Goal: Task Accomplishment & Management: Complete application form

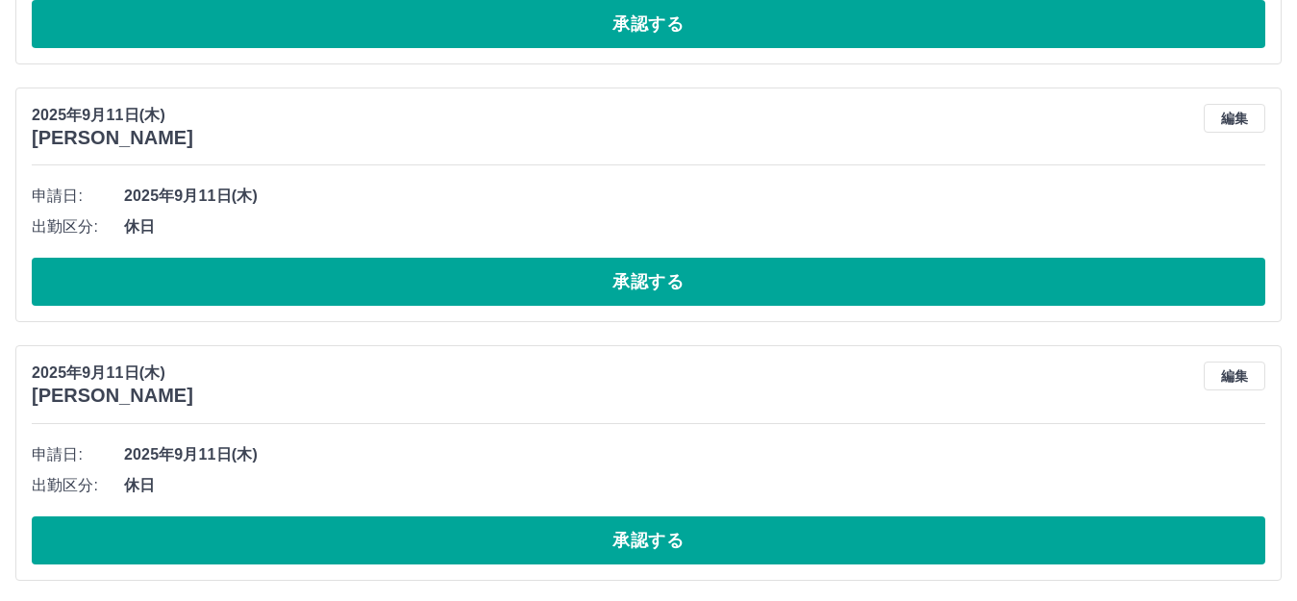
scroll to position [5820, 0]
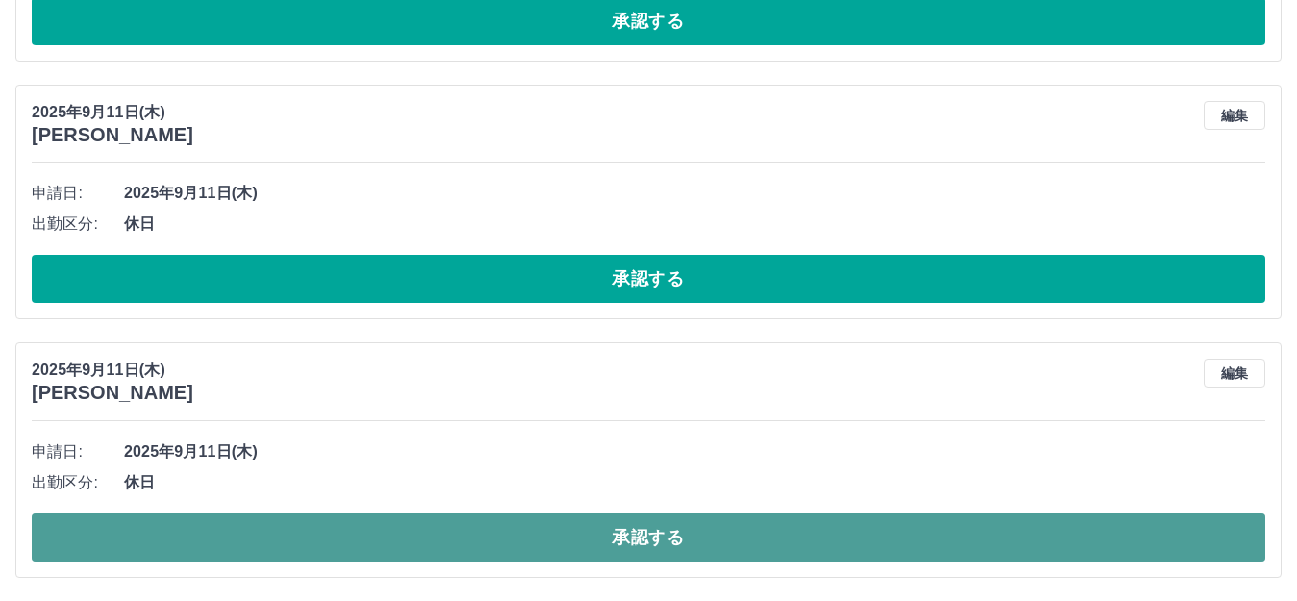
click at [840, 513] on button "承認する" at bounding box center [649, 537] width 1234 height 48
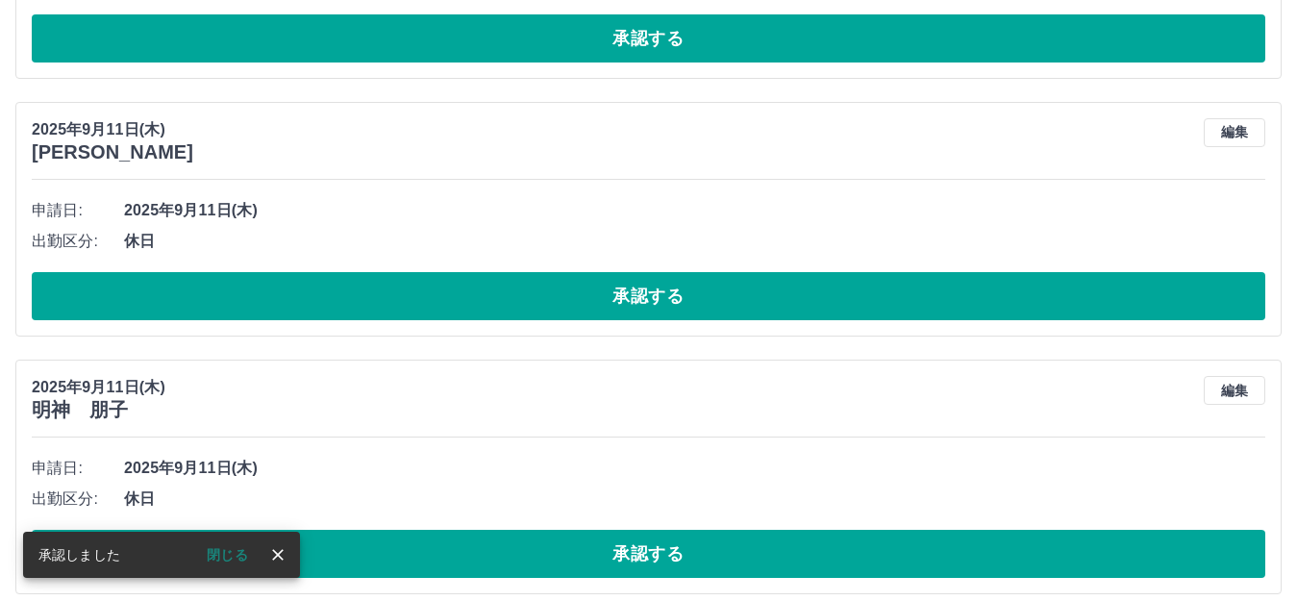
scroll to position [6097, 0]
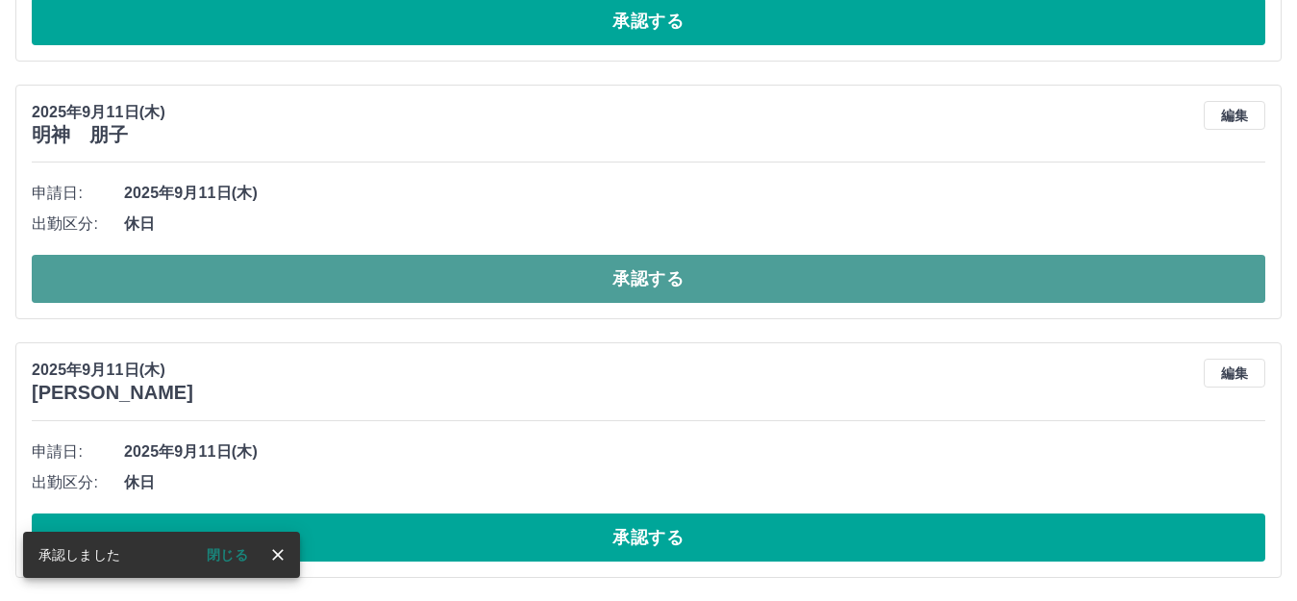
click at [610, 278] on button "承認する" at bounding box center [649, 279] width 1234 height 48
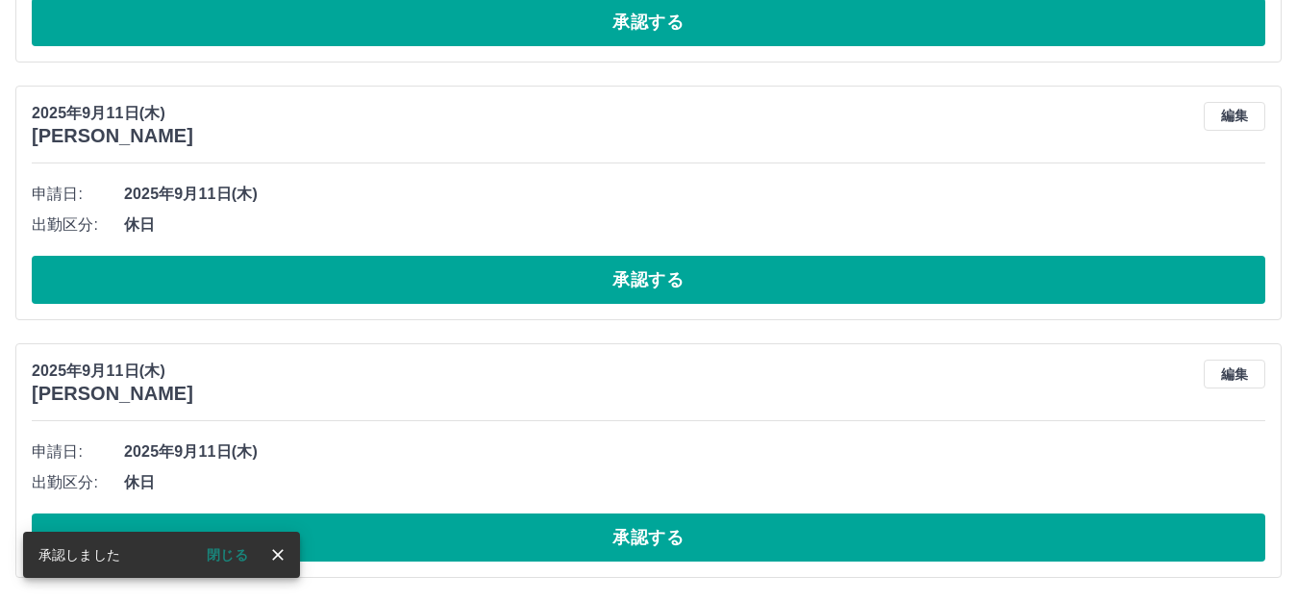
scroll to position [5838, 0]
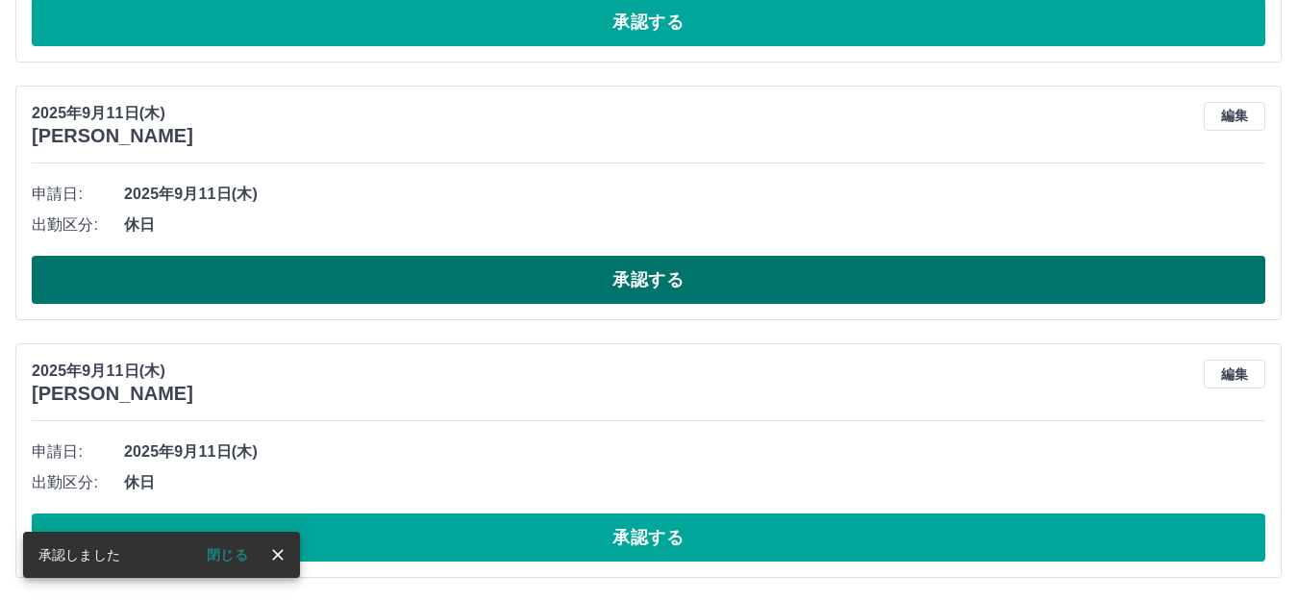
click at [741, 283] on button "承認する" at bounding box center [649, 280] width 1234 height 48
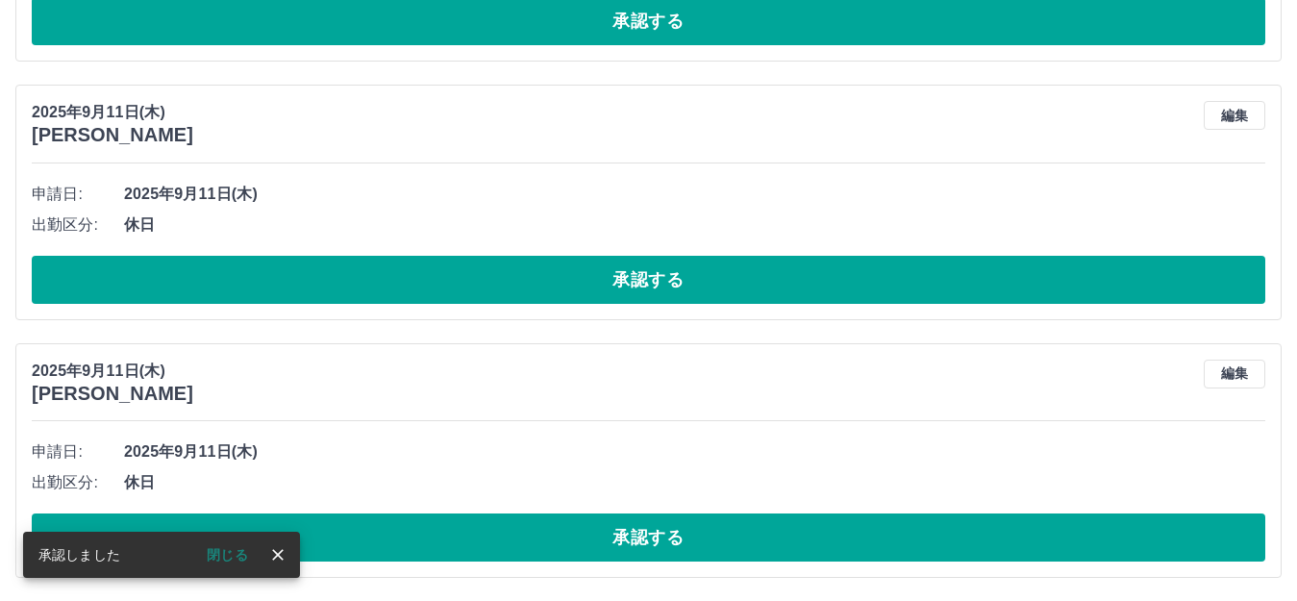
scroll to position [5580, 0]
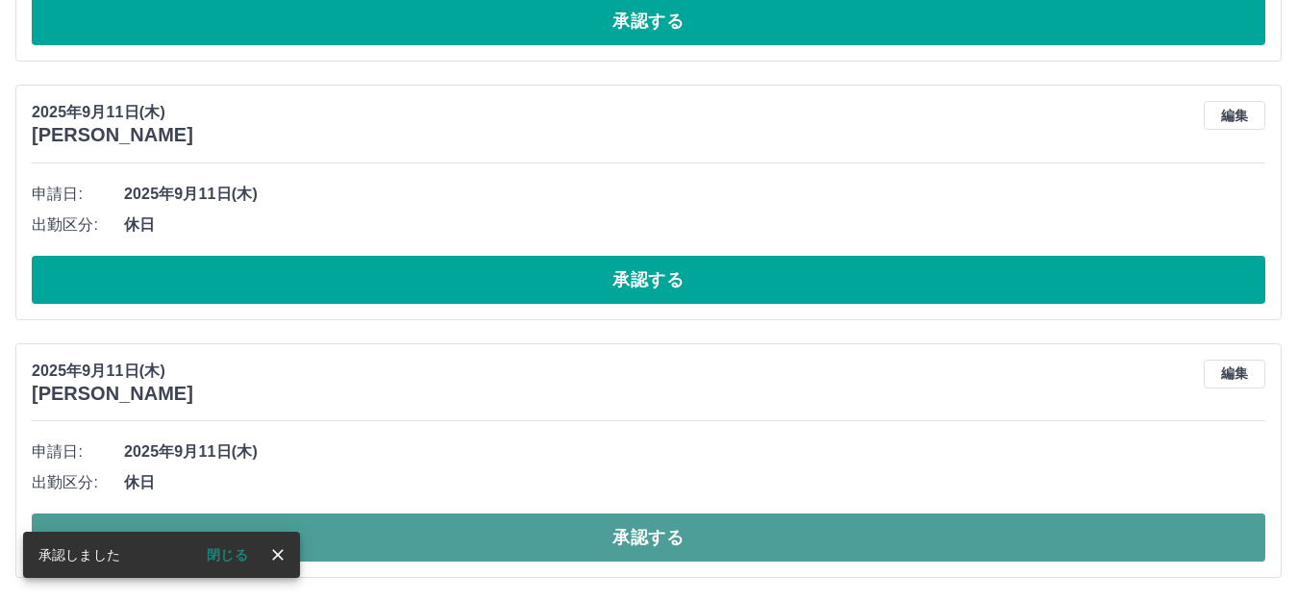
click at [751, 536] on button "承認する" at bounding box center [649, 537] width 1234 height 48
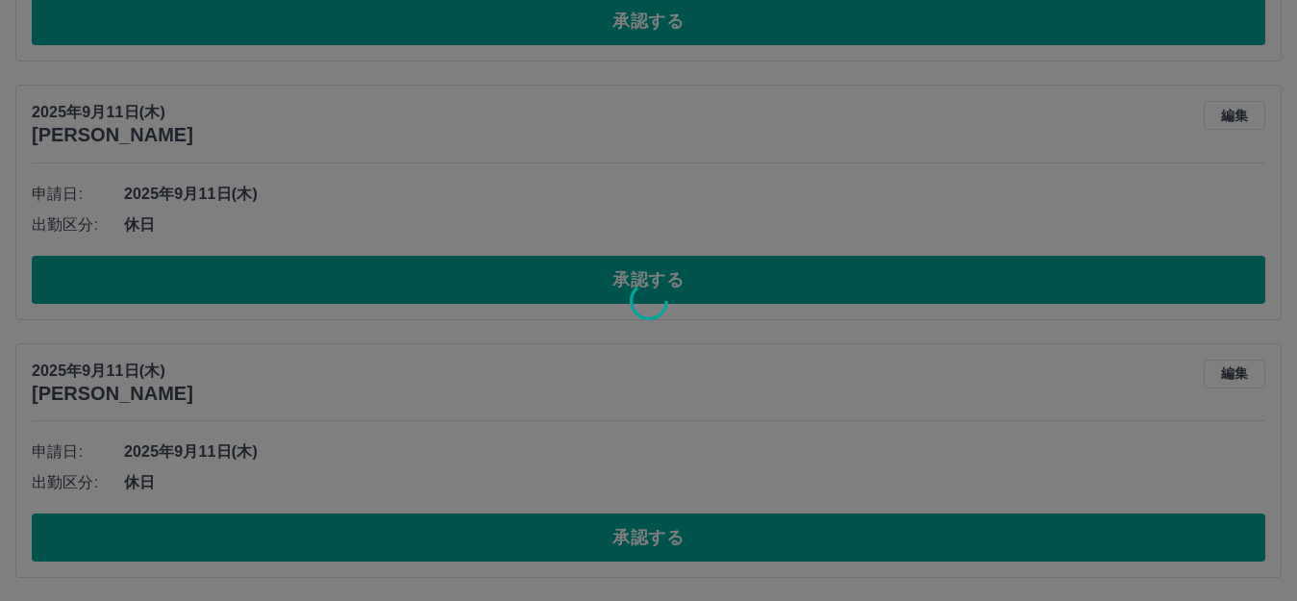
scroll to position [5323, 0]
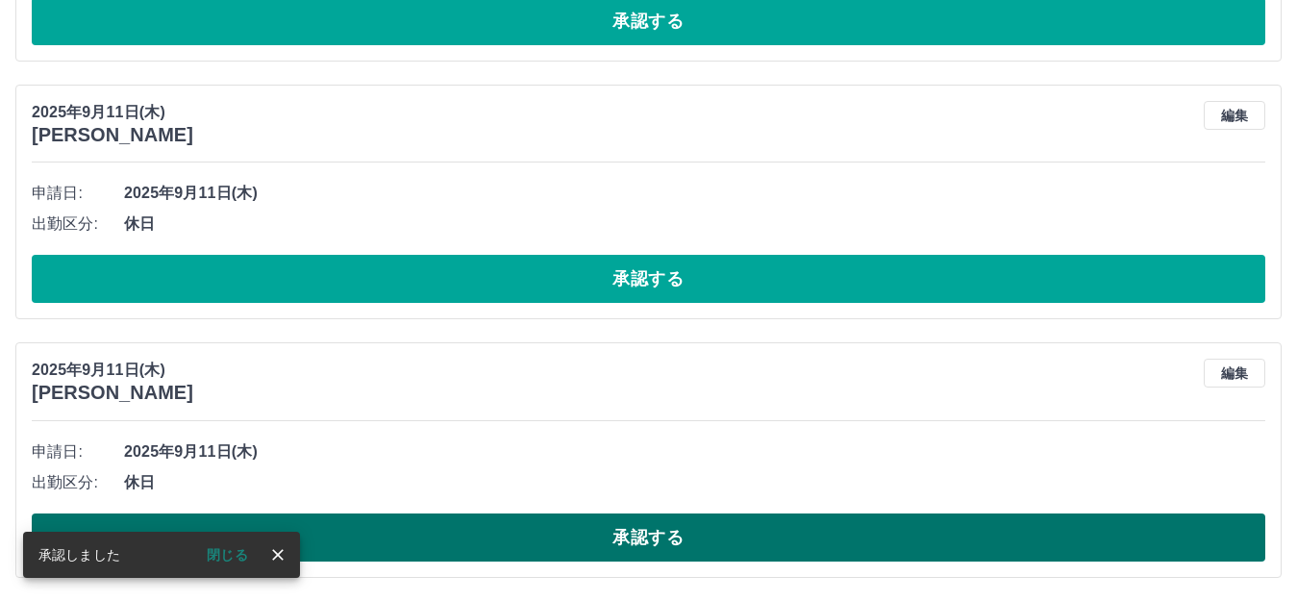
click at [772, 541] on button "承認する" at bounding box center [649, 537] width 1234 height 48
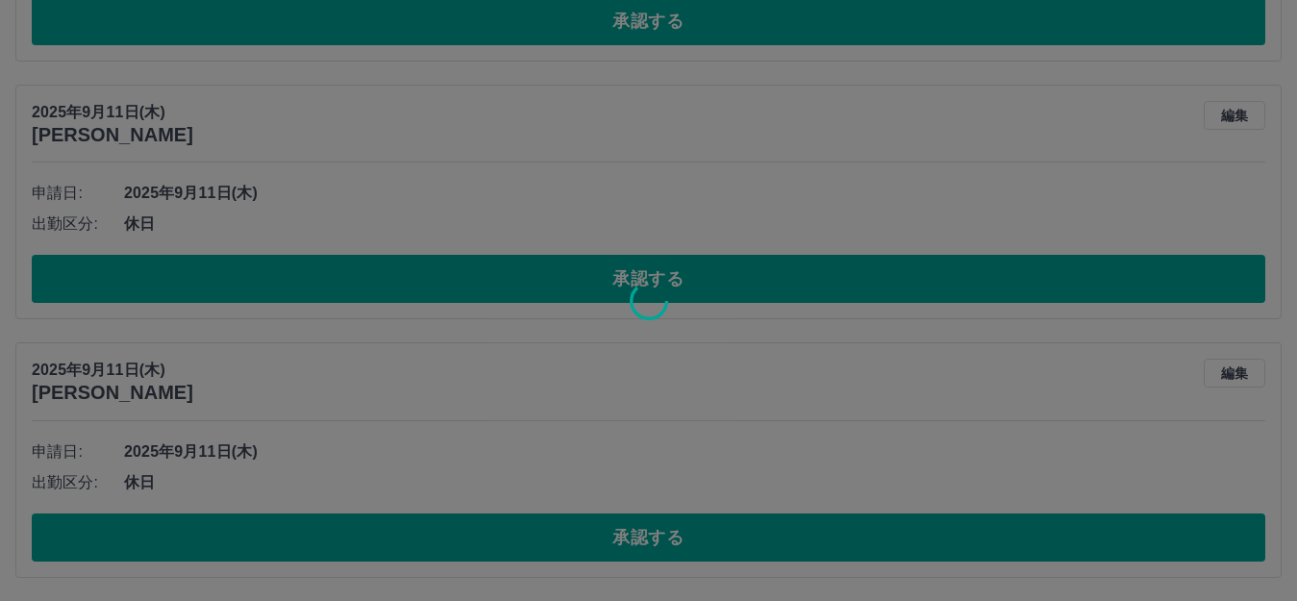
scroll to position [5064, 0]
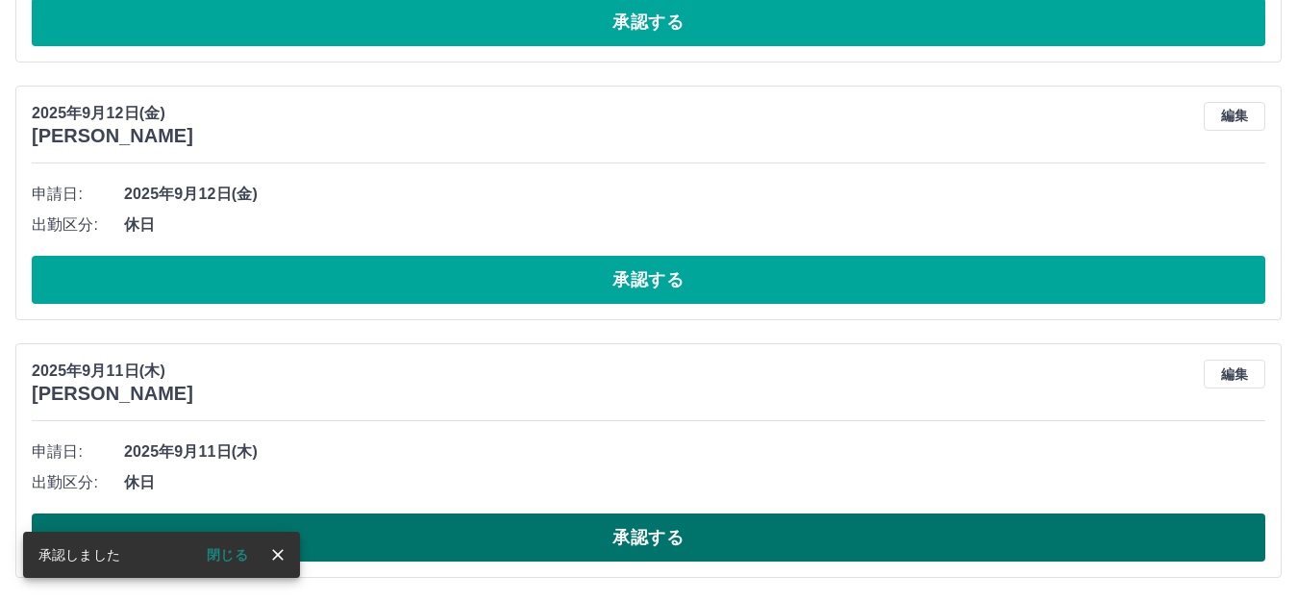
click at [715, 542] on button "承認する" at bounding box center [649, 537] width 1234 height 48
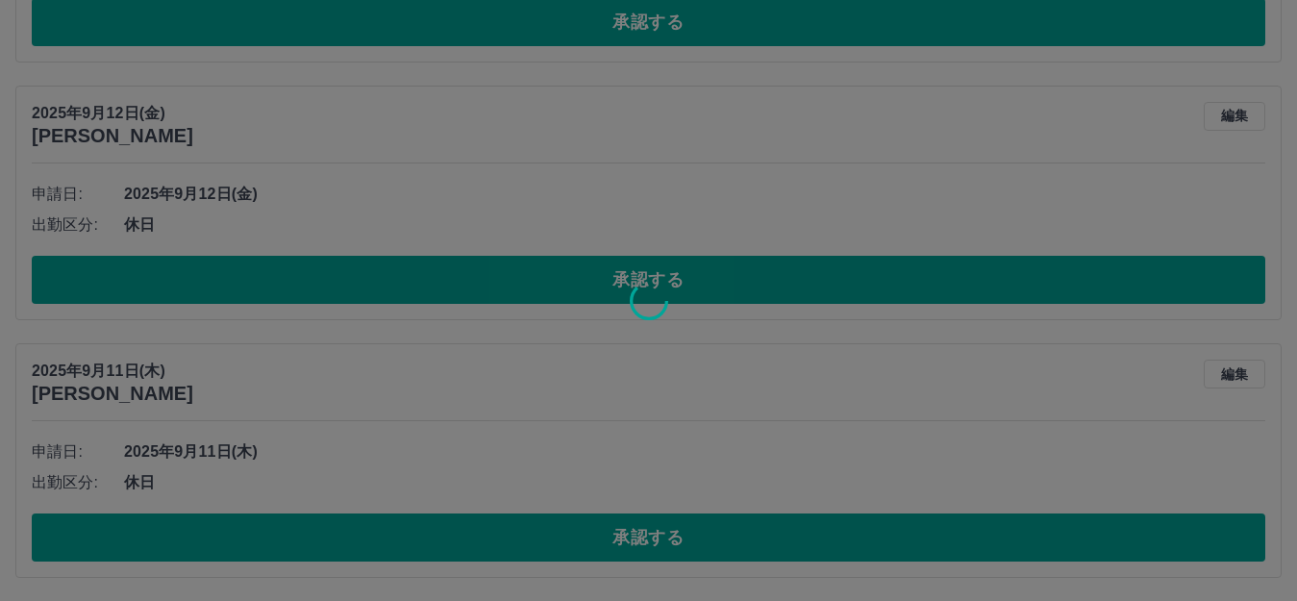
scroll to position [4806, 0]
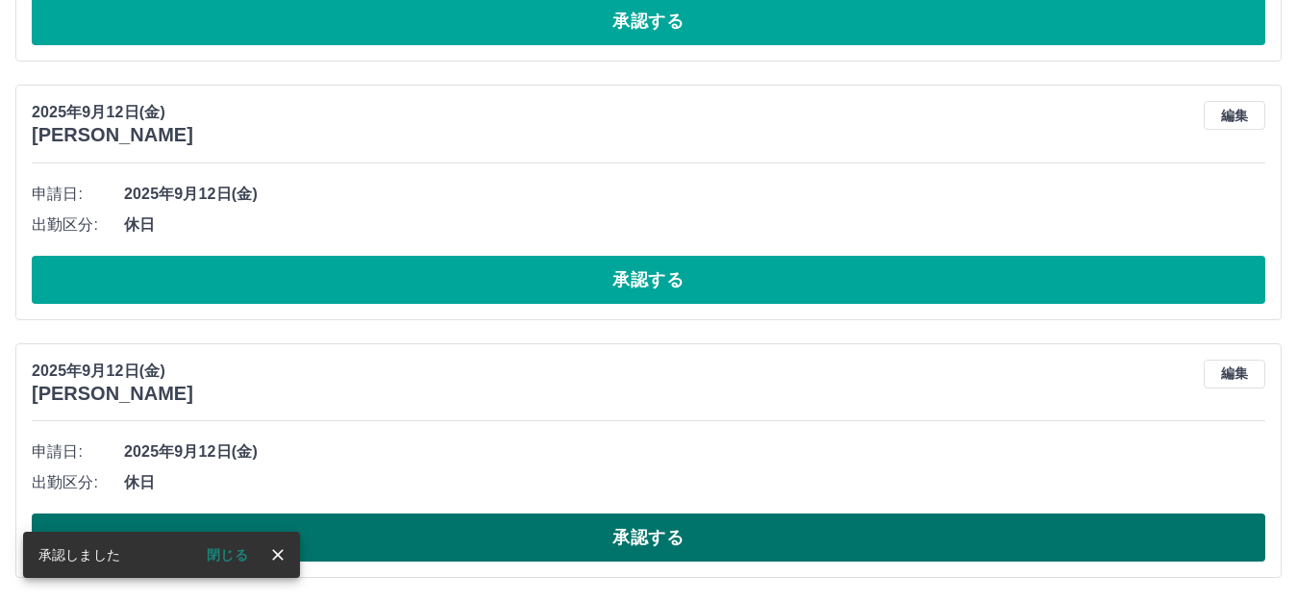
click at [660, 531] on button "承認する" at bounding box center [649, 537] width 1234 height 48
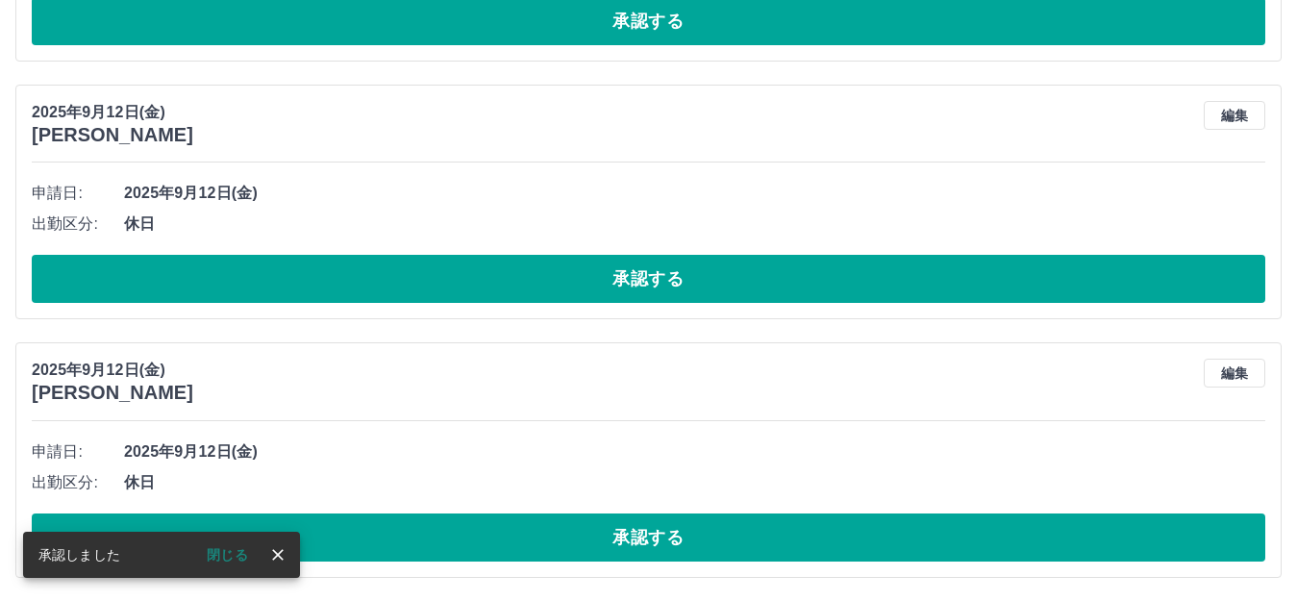
scroll to position [4549, 0]
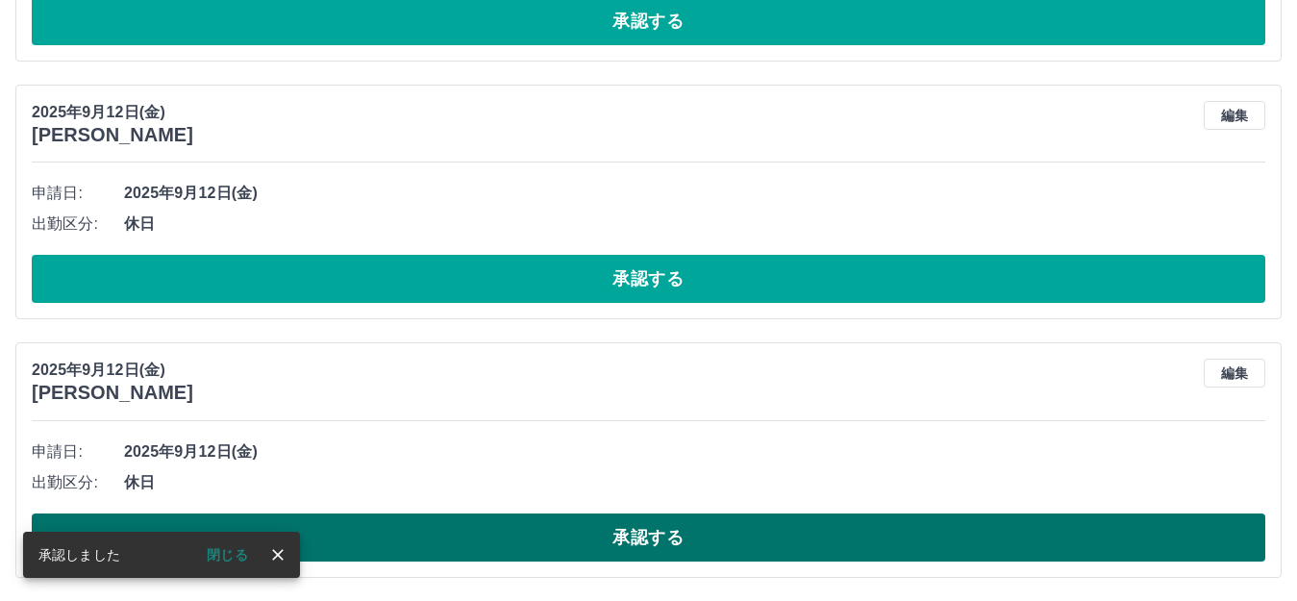
click at [666, 533] on button "承認する" at bounding box center [649, 537] width 1234 height 48
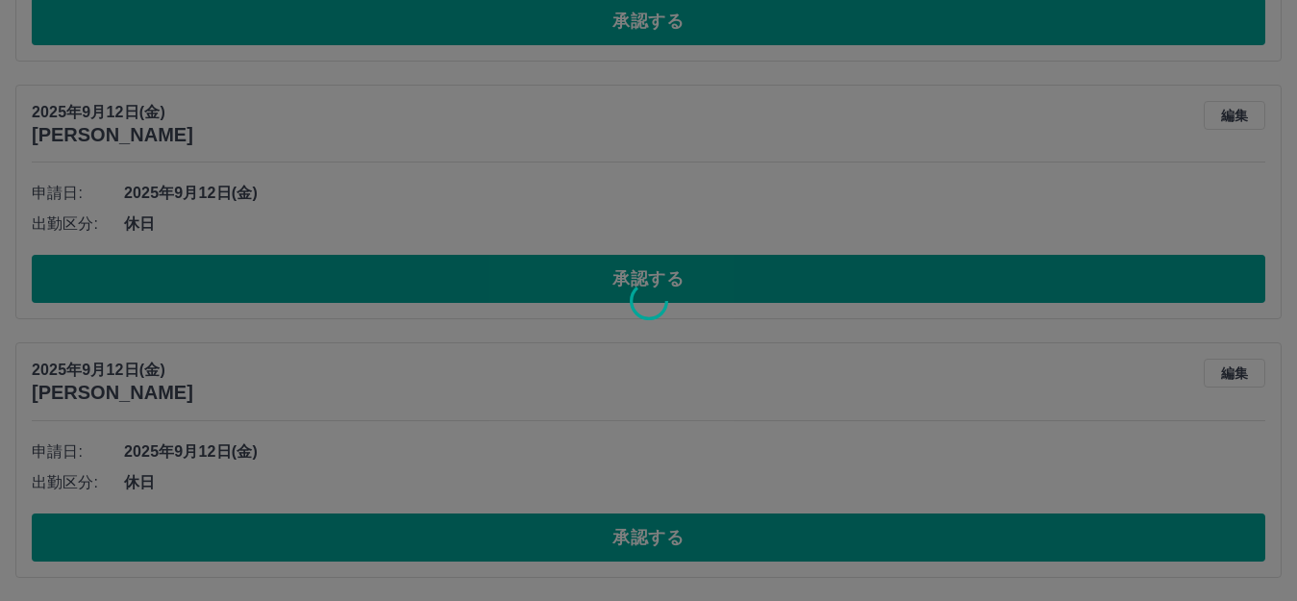
scroll to position [4290, 0]
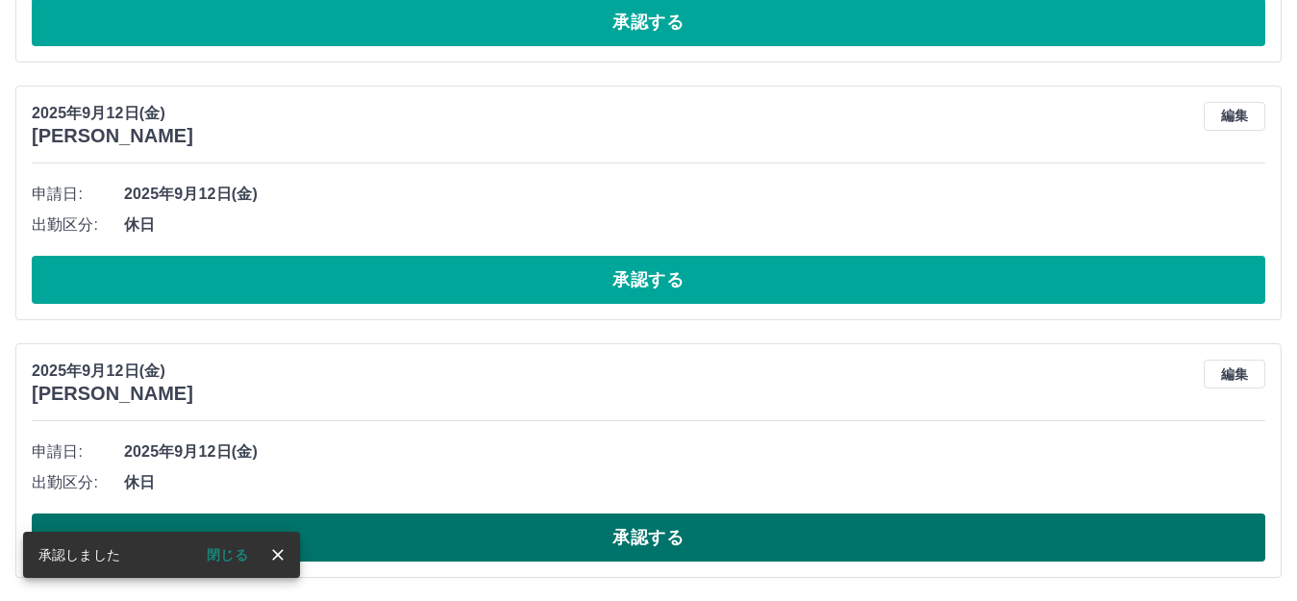
click at [682, 541] on button "承認する" at bounding box center [649, 537] width 1234 height 48
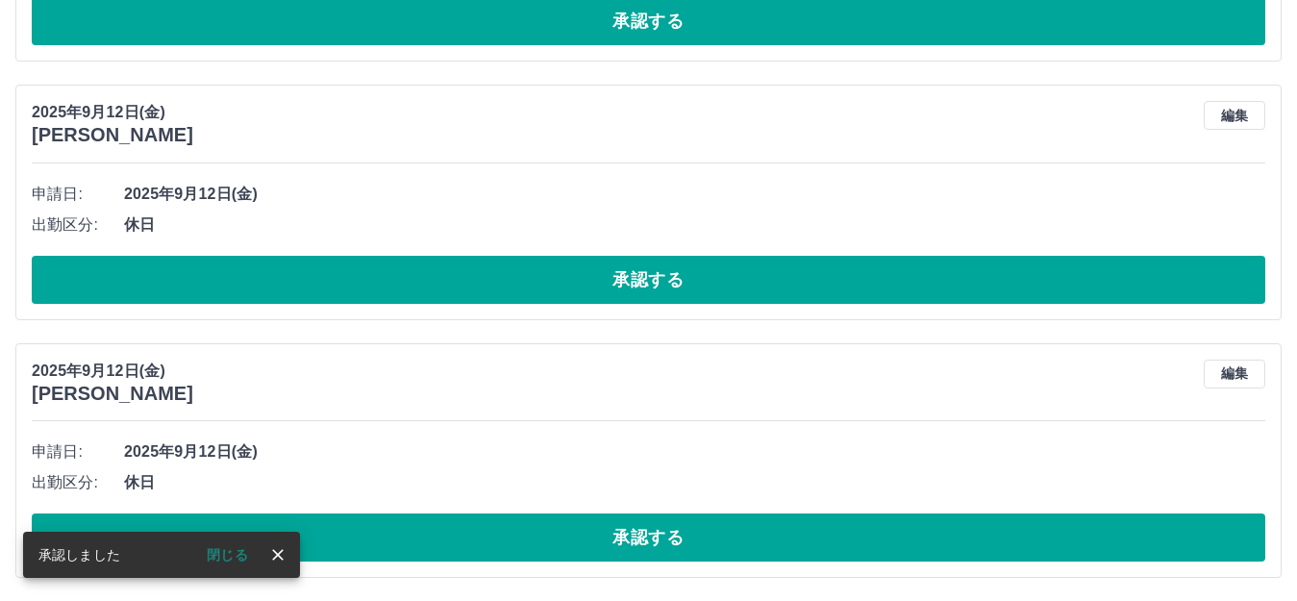
scroll to position [4032, 0]
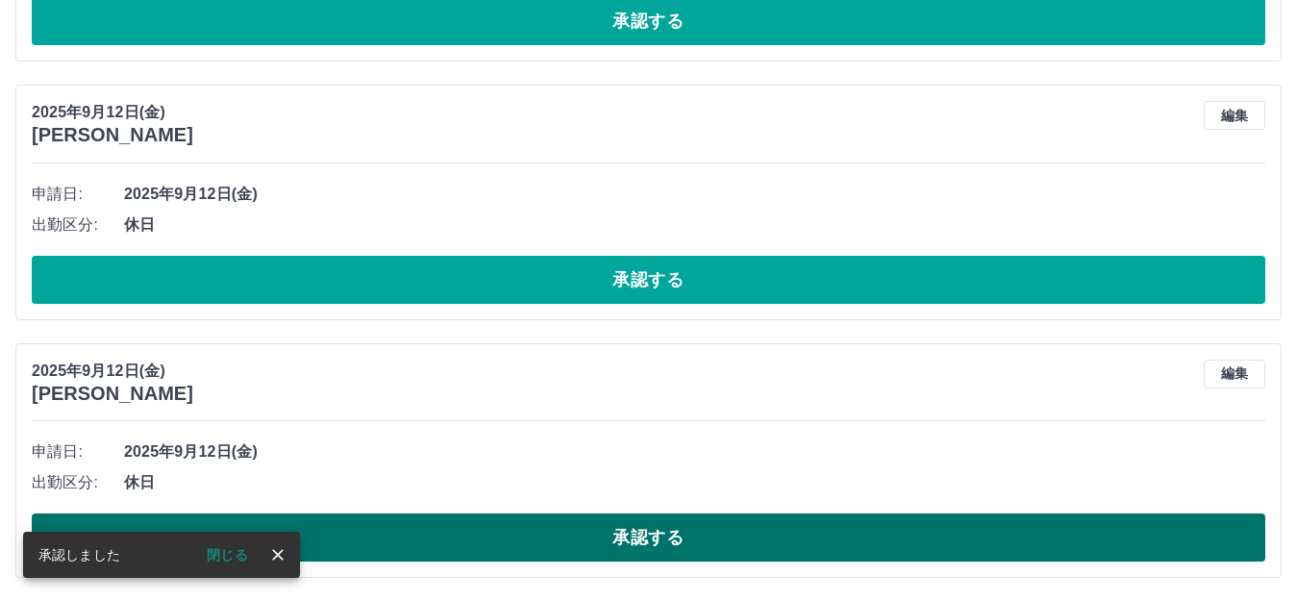
click at [675, 542] on button "承認する" at bounding box center [649, 537] width 1234 height 48
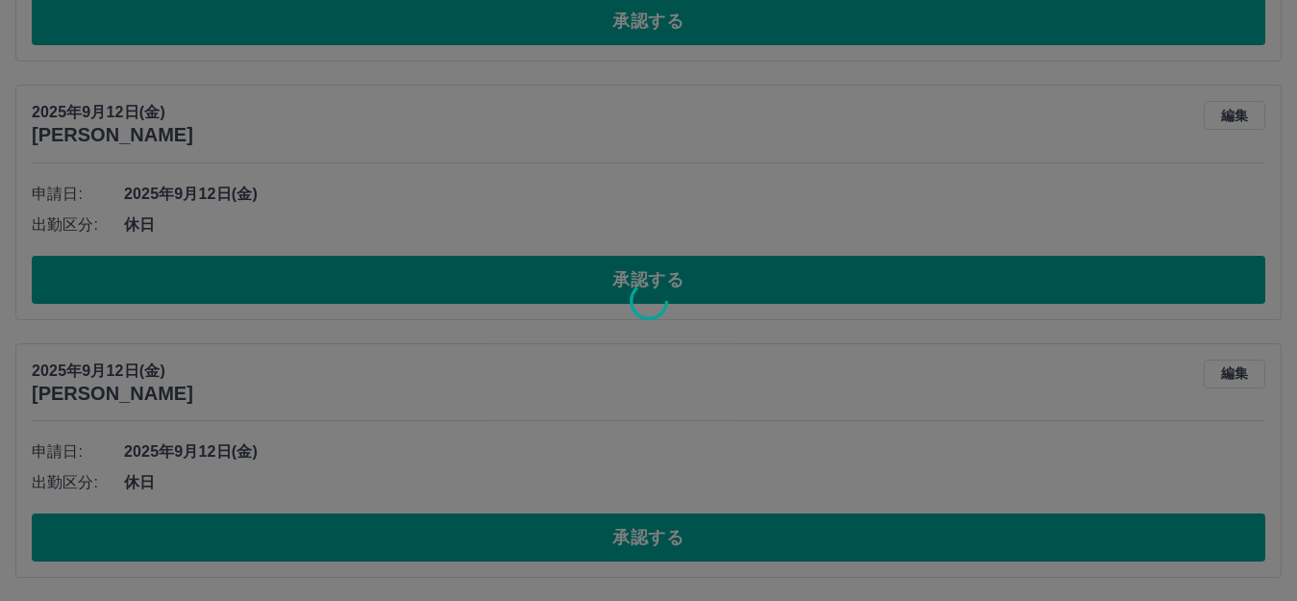
scroll to position [3775, 0]
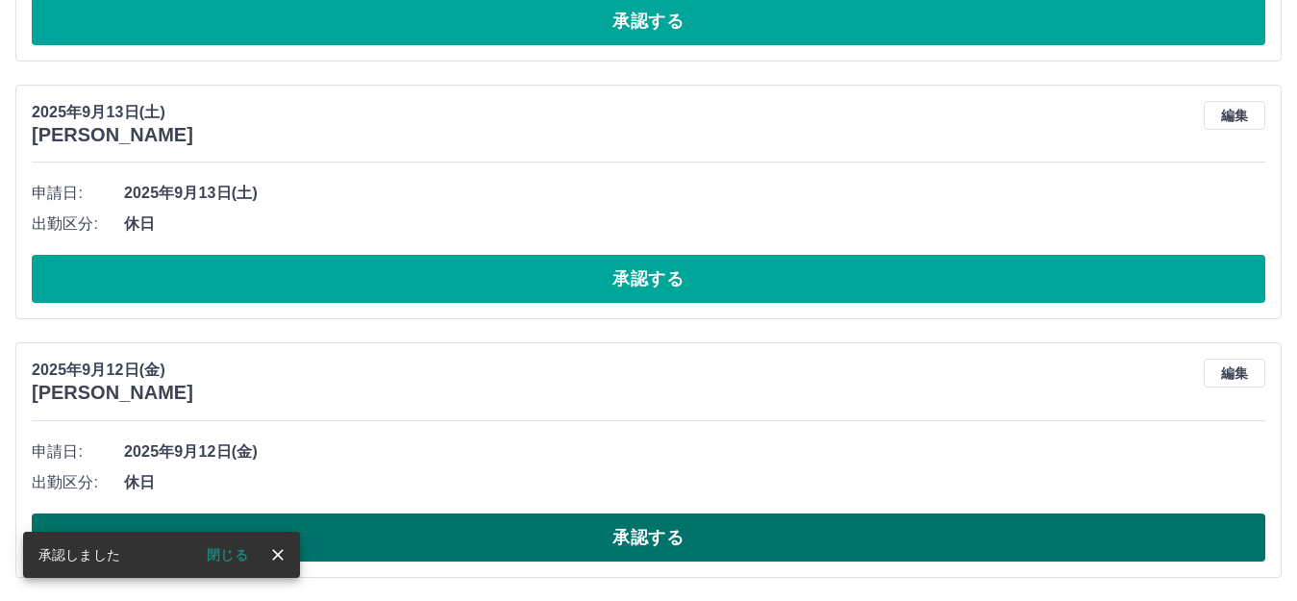
click at [633, 532] on button "承認する" at bounding box center [649, 537] width 1234 height 48
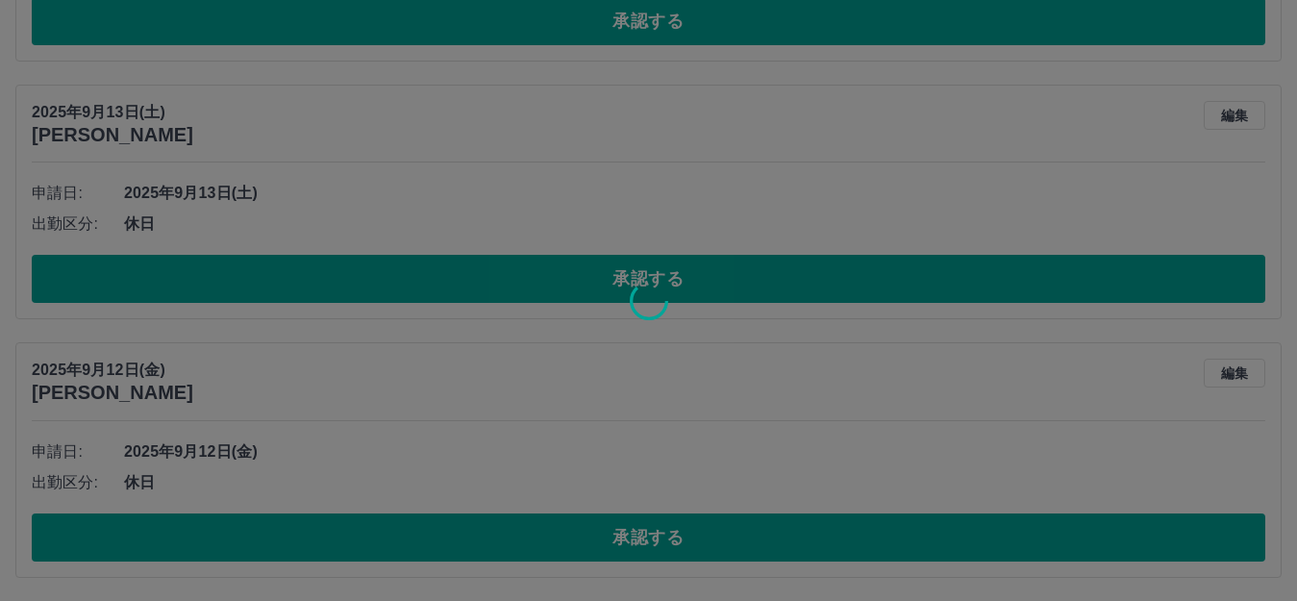
scroll to position [3516, 0]
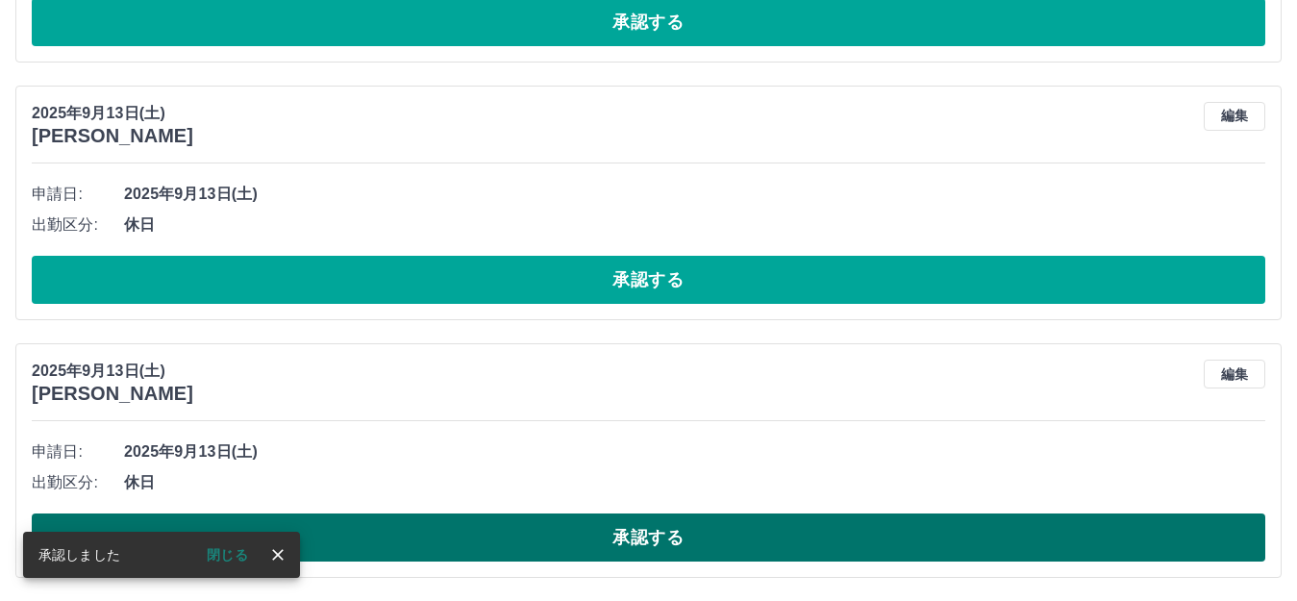
click at [709, 548] on button "承認する" at bounding box center [649, 537] width 1234 height 48
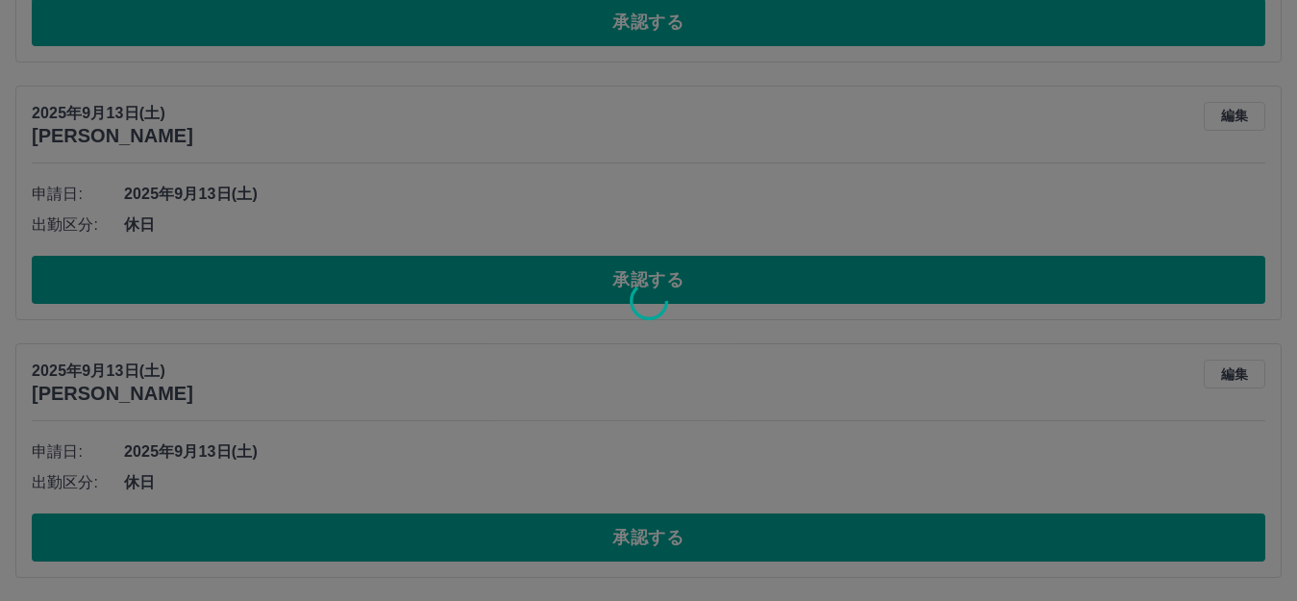
scroll to position [3258, 0]
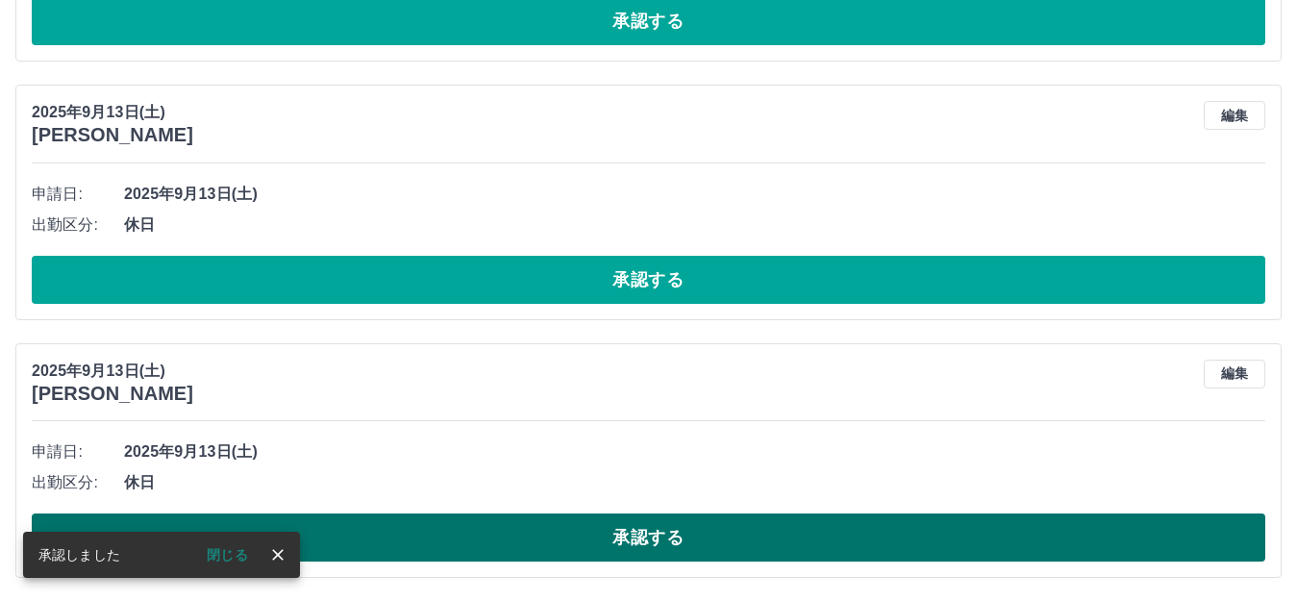
click at [689, 537] on button "承認する" at bounding box center [649, 537] width 1234 height 48
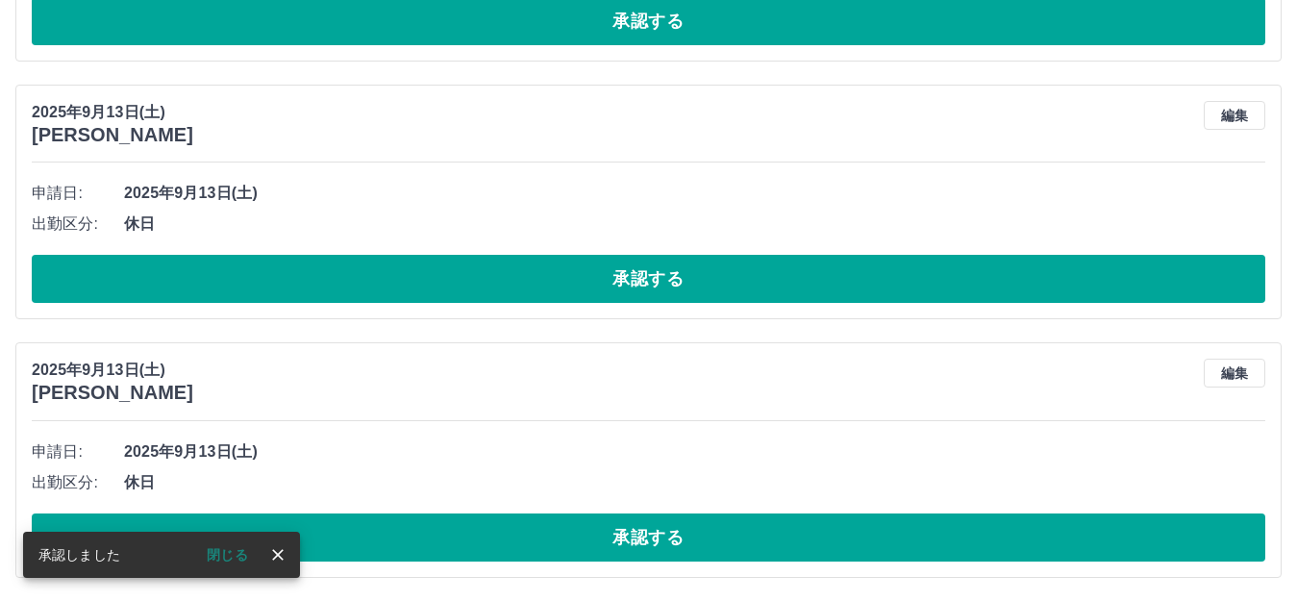
scroll to position [3001, 0]
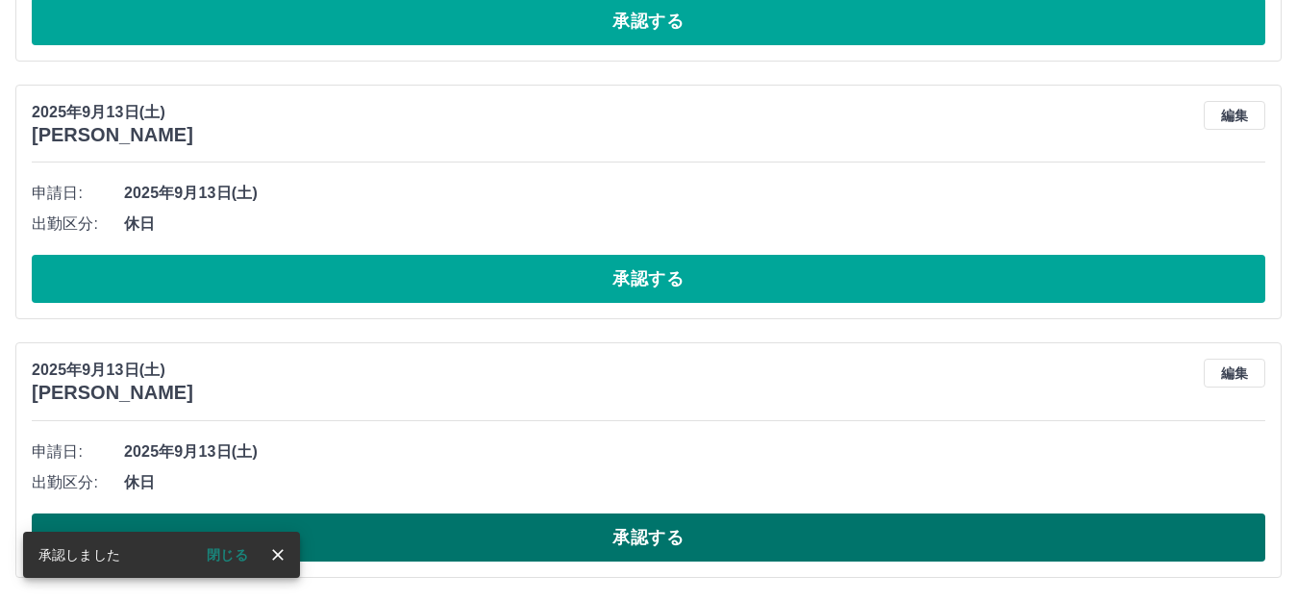
click at [712, 538] on button "承認する" at bounding box center [649, 537] width 1234 height 48
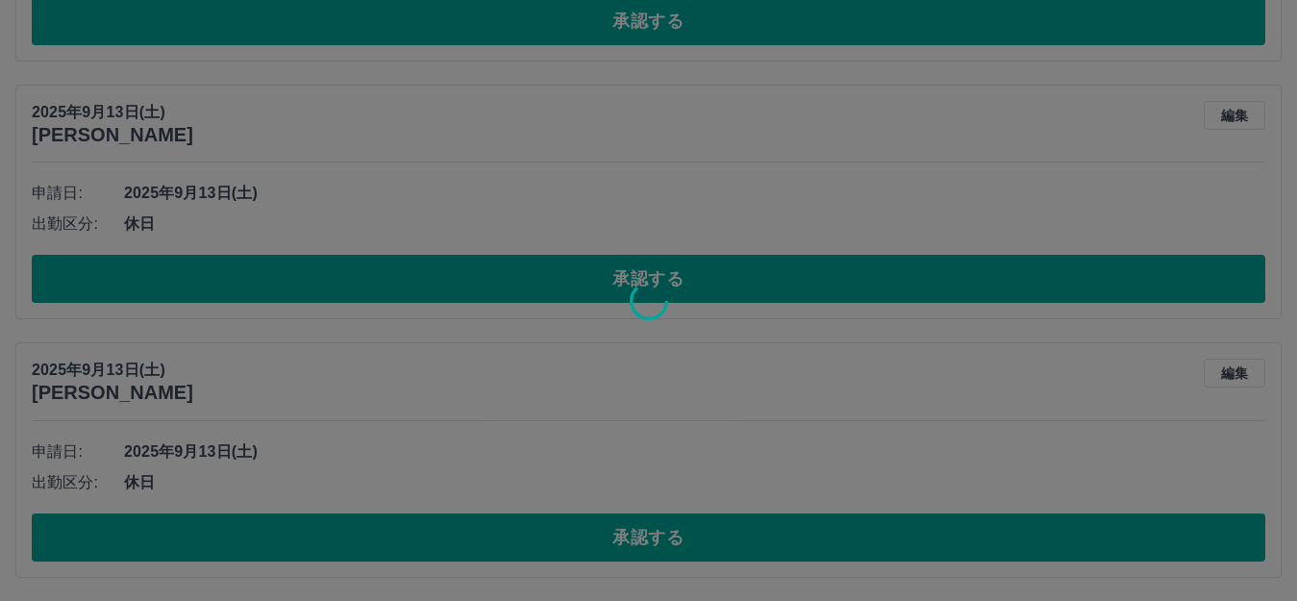
scroll to position [2742, 0]
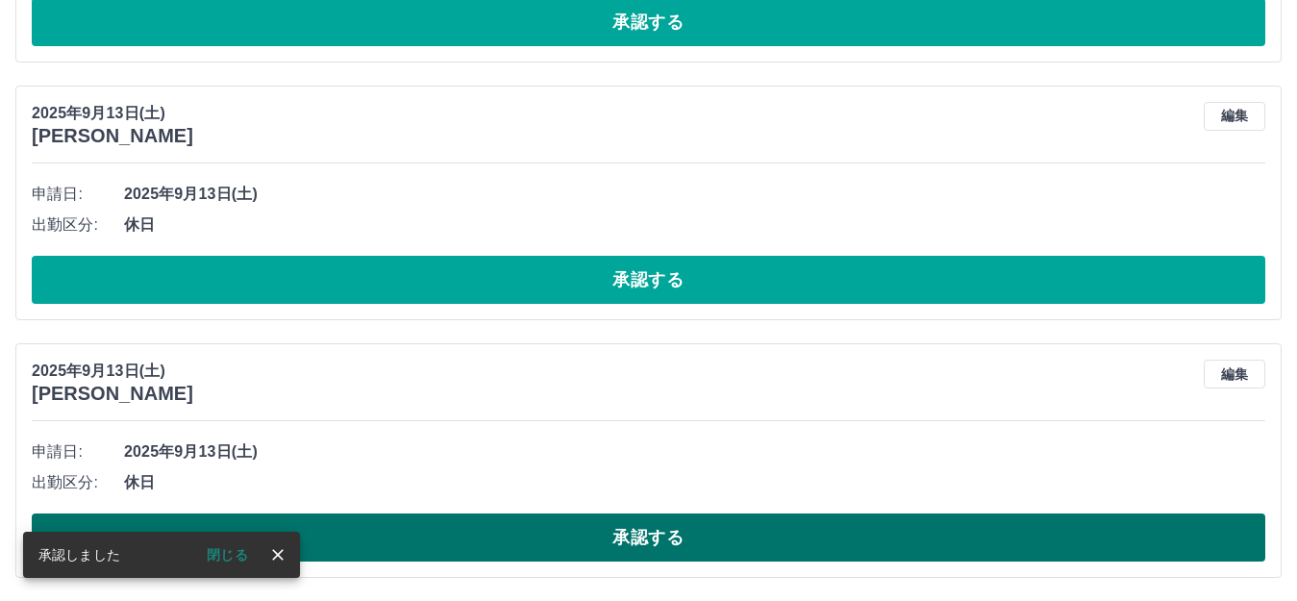
click at [686, 537] on button "承認する" at bounding box center [649, 537] width 1234 height 48
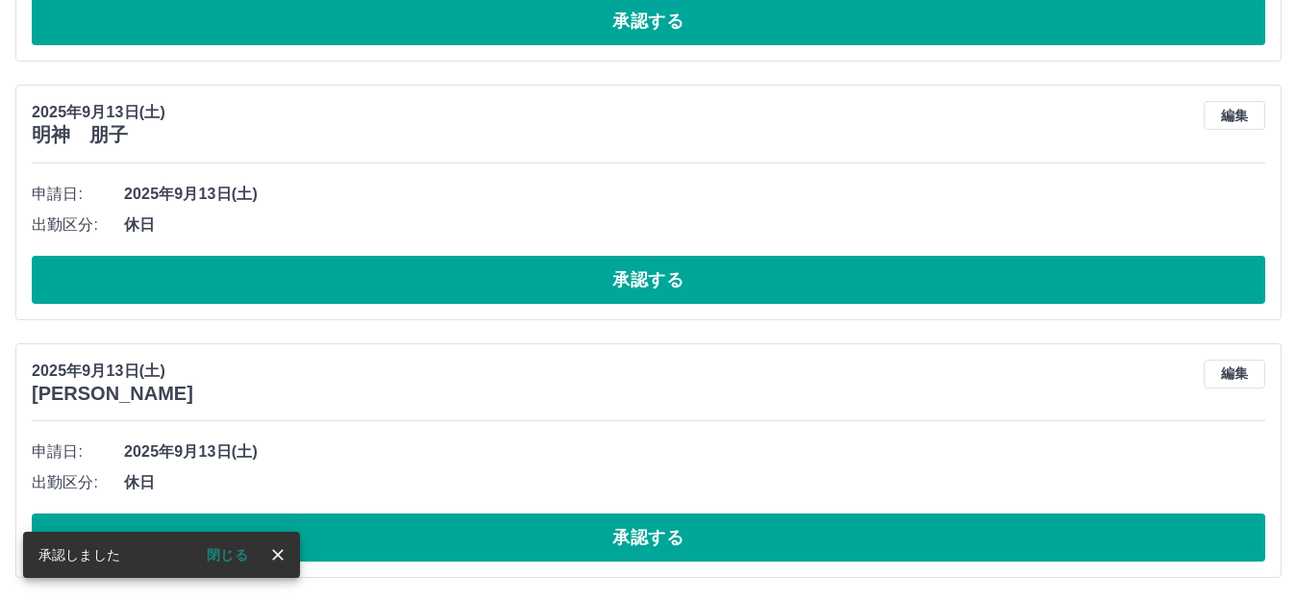
scroll to position [2484, 0]
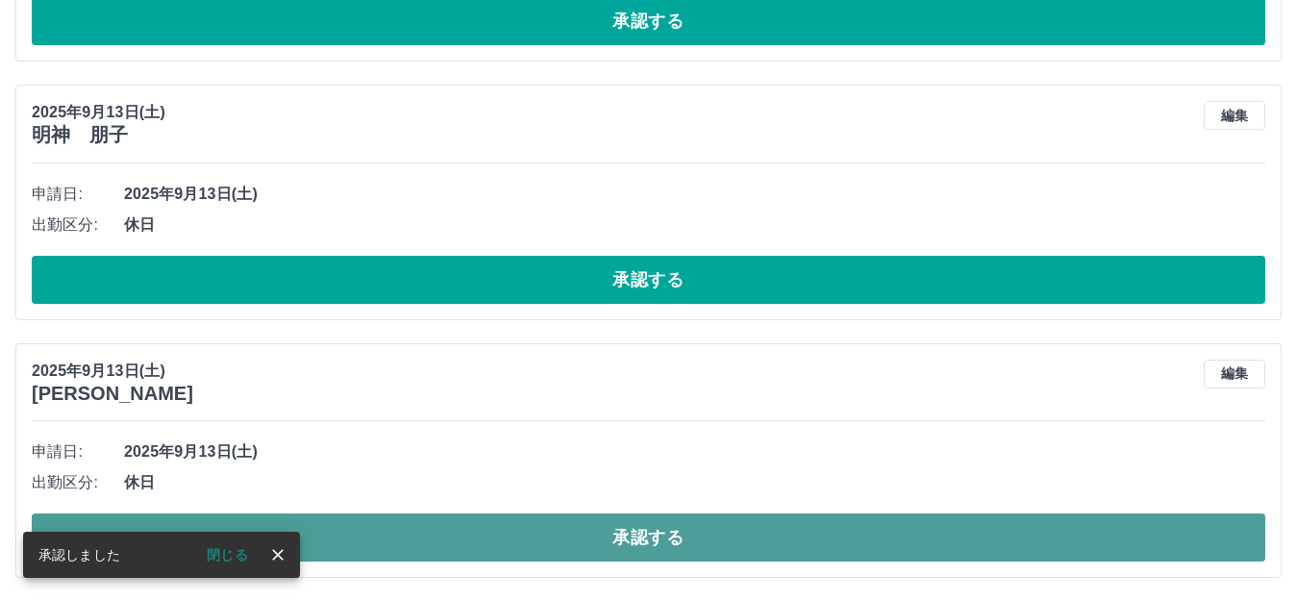
click at [740, 531] on button "承認する" at bounding box center [649, 537] width 1234 height 48
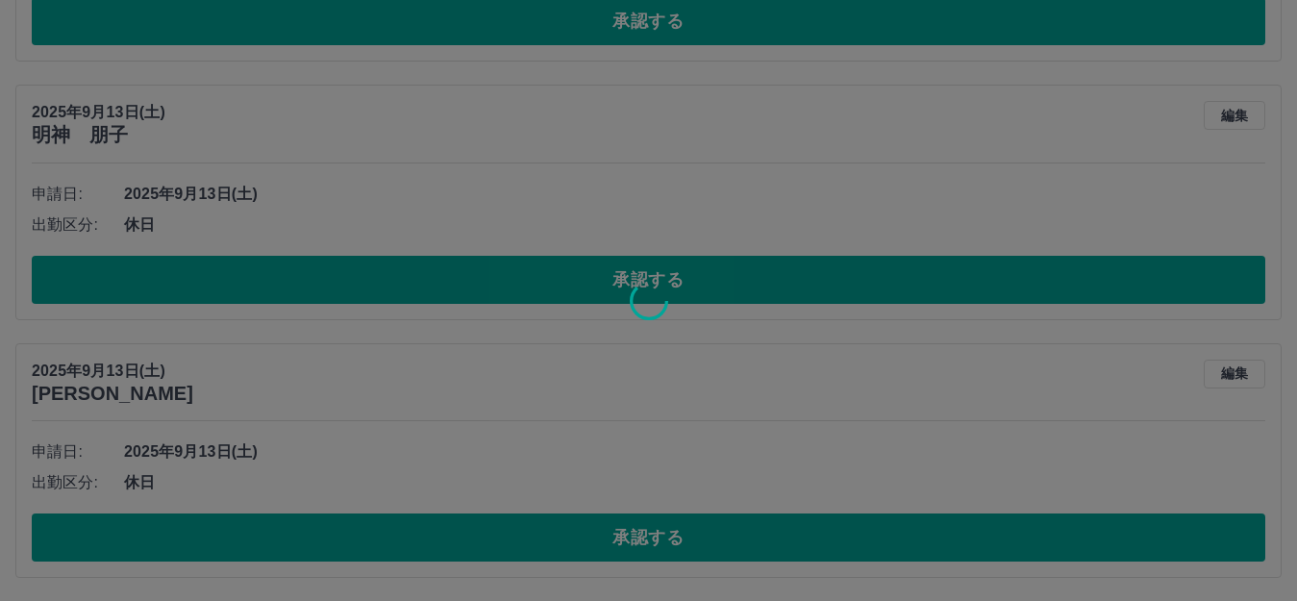
scroll to position [2227, 0]
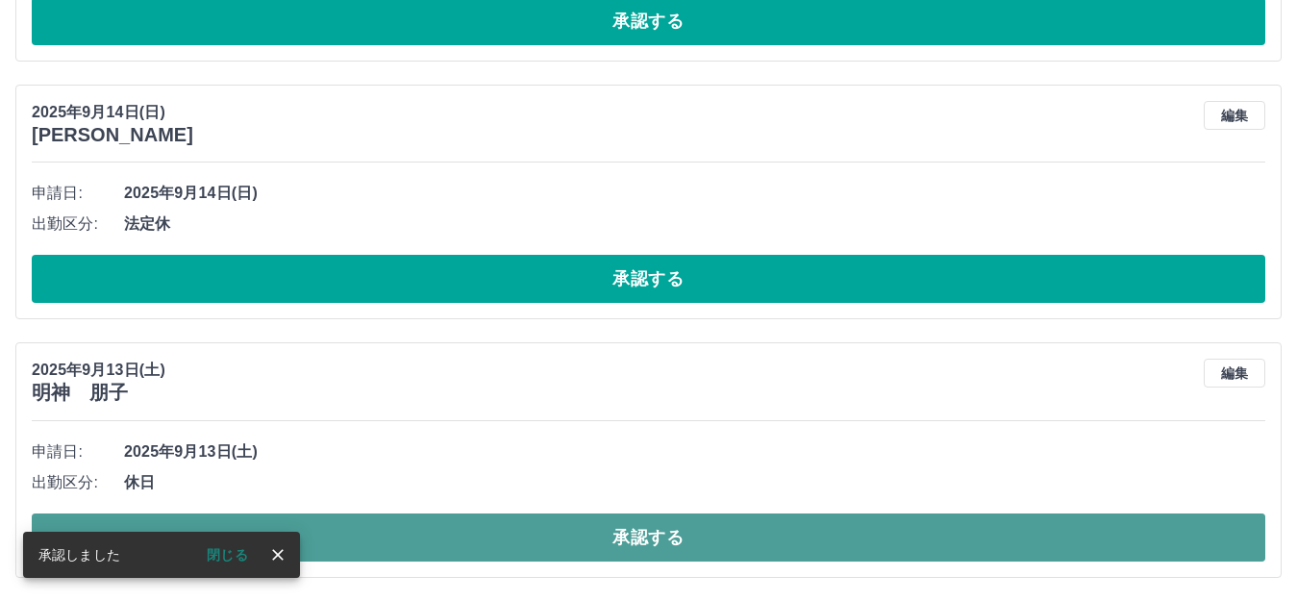
click at [689, 543] on button "承認する" at bounding box center [649, 537] width 1234 height 48
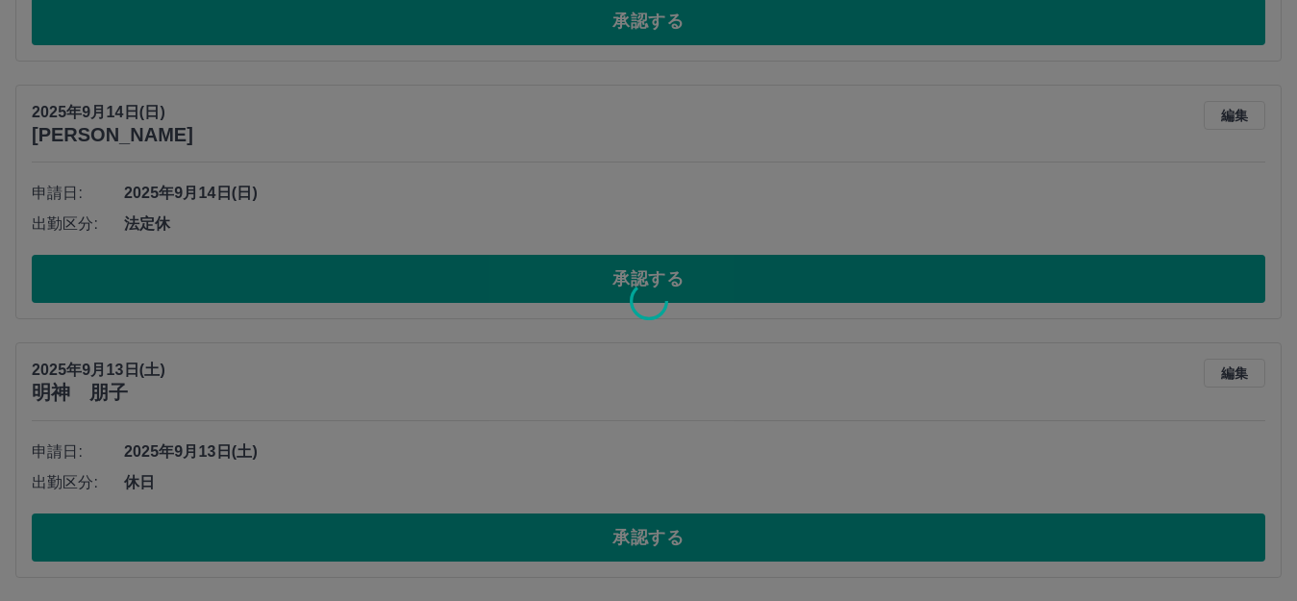
scroll to position [1968, 0]
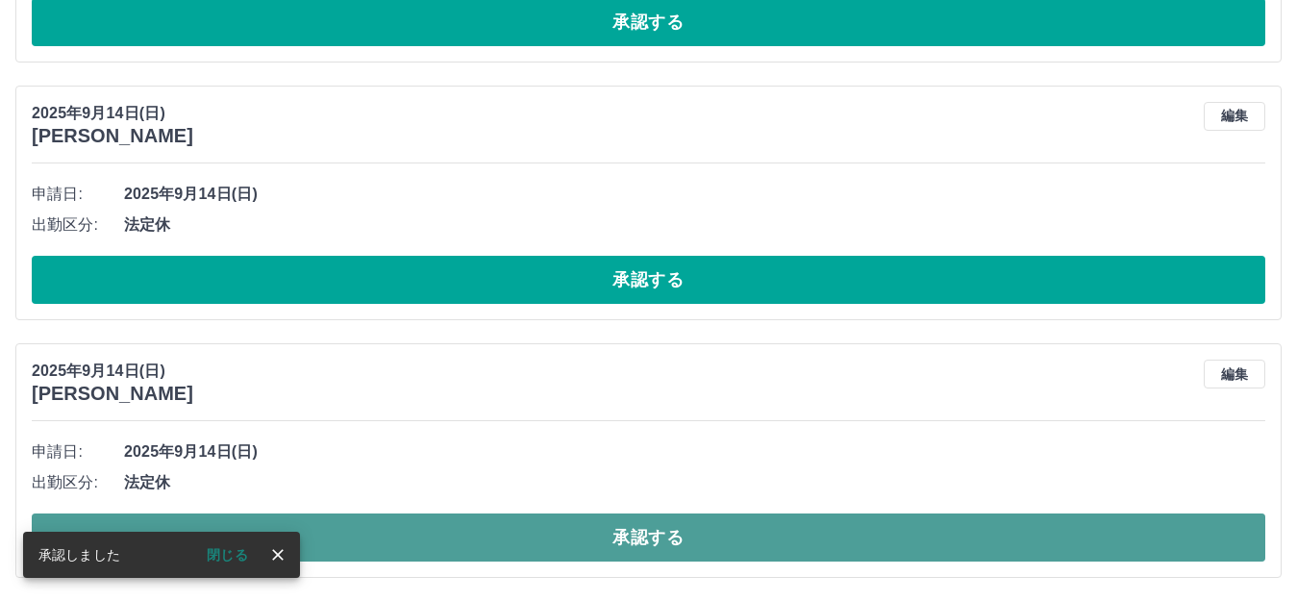
click at [680, 536] on button "承認する" at bounding box center [649, 537] width 1234 height 48
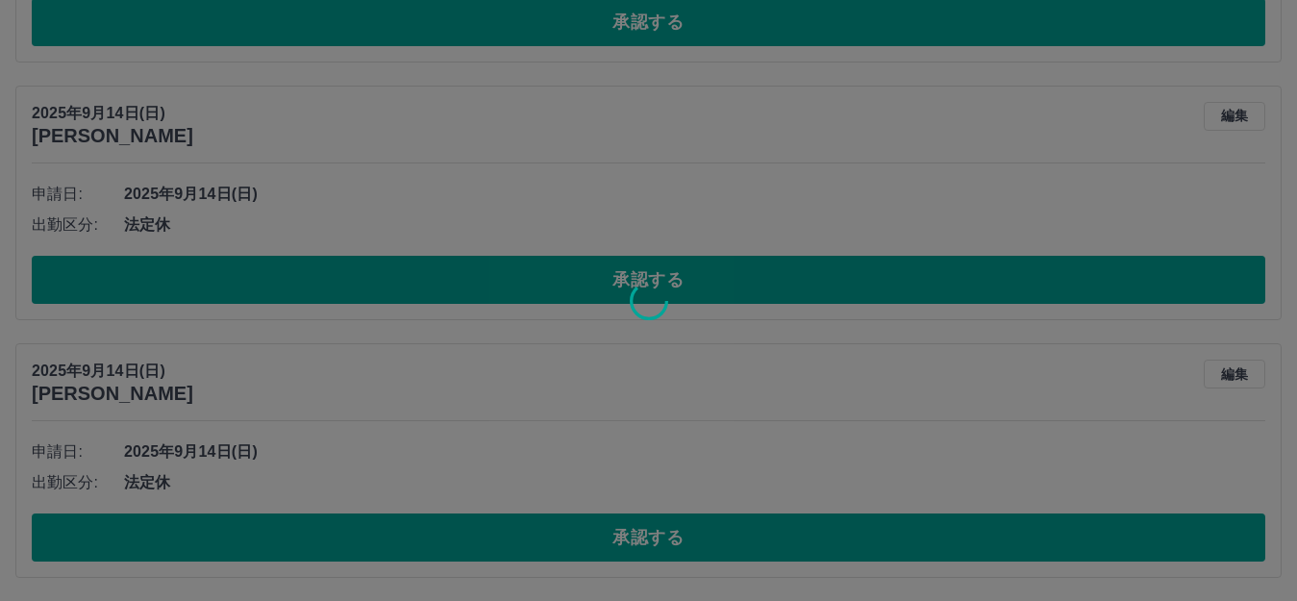
scroll to position [1710, 0]
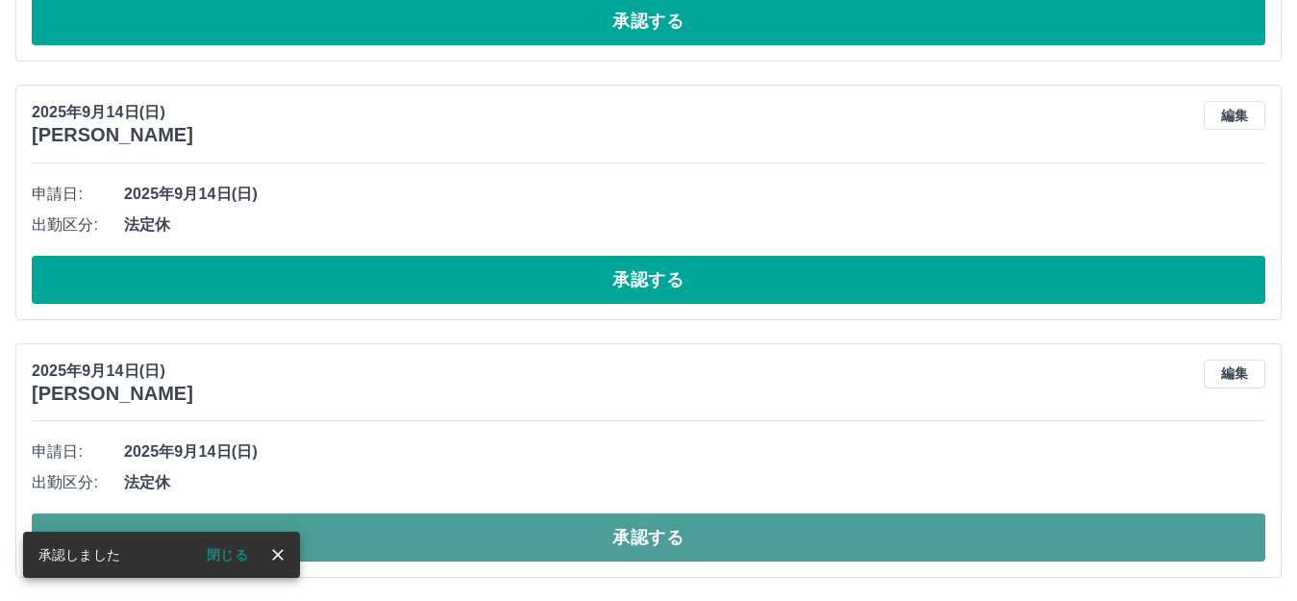
click at [608, 534] on button "承認する" at bounding box center [649, 537] width 1234 height 48
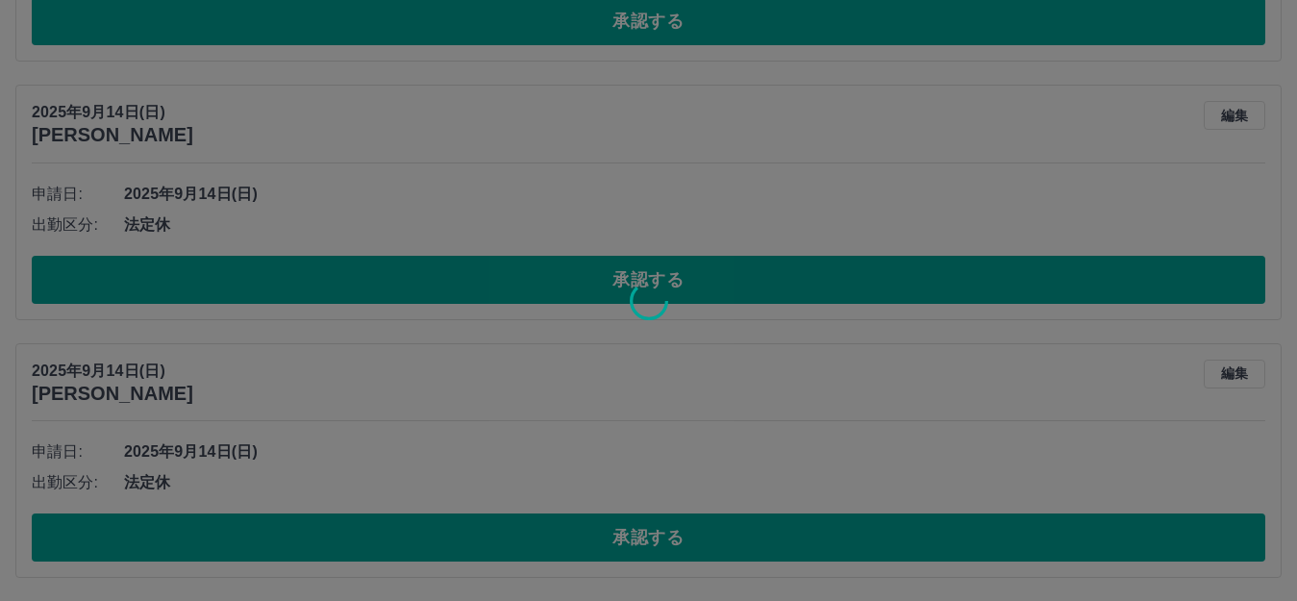
scroll to position [1453, 0]
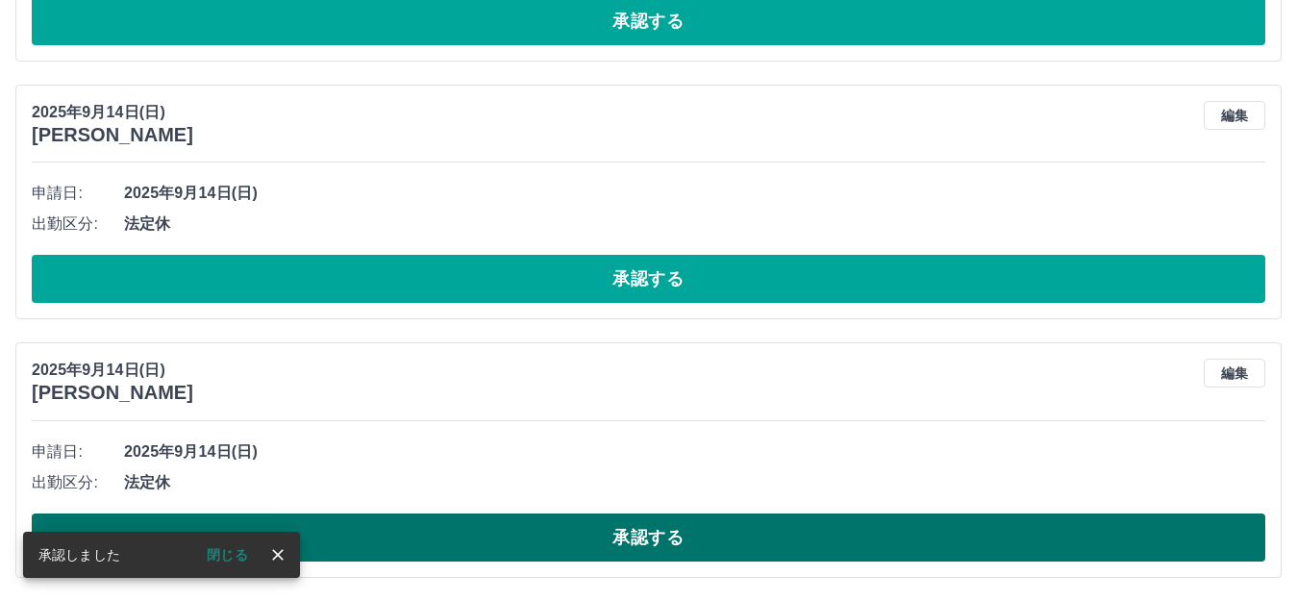
click at [607, 535] on button "承認する" at bounding box center [649, 537] width 1234 height 48
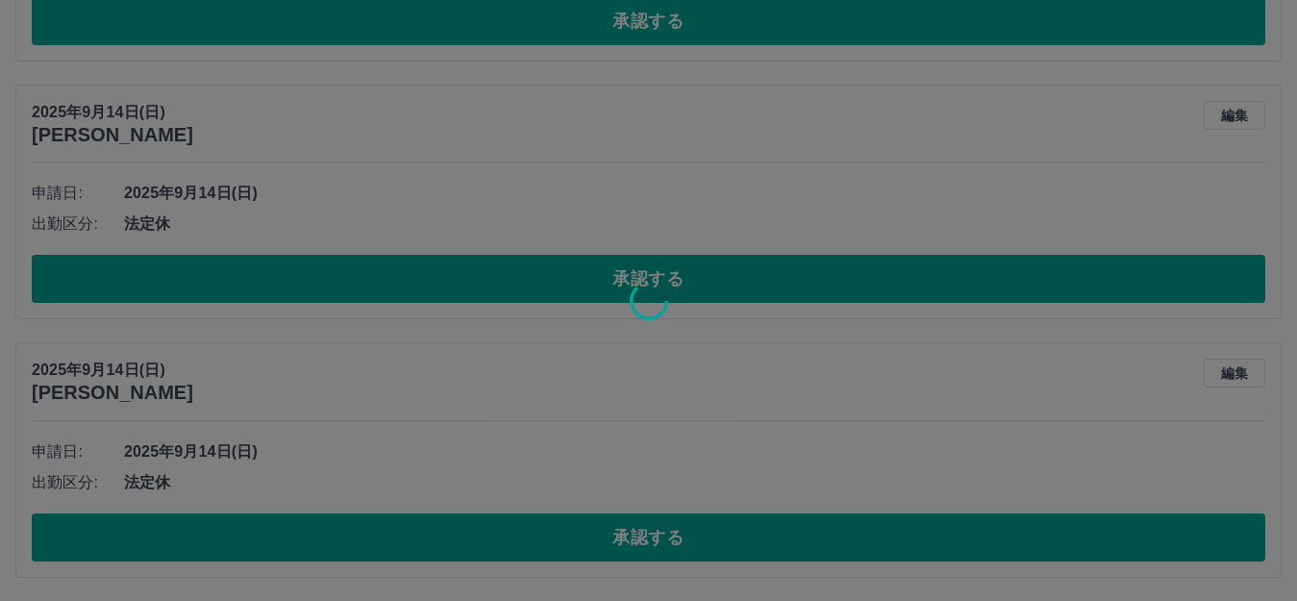
scroll to position [1194, 0]
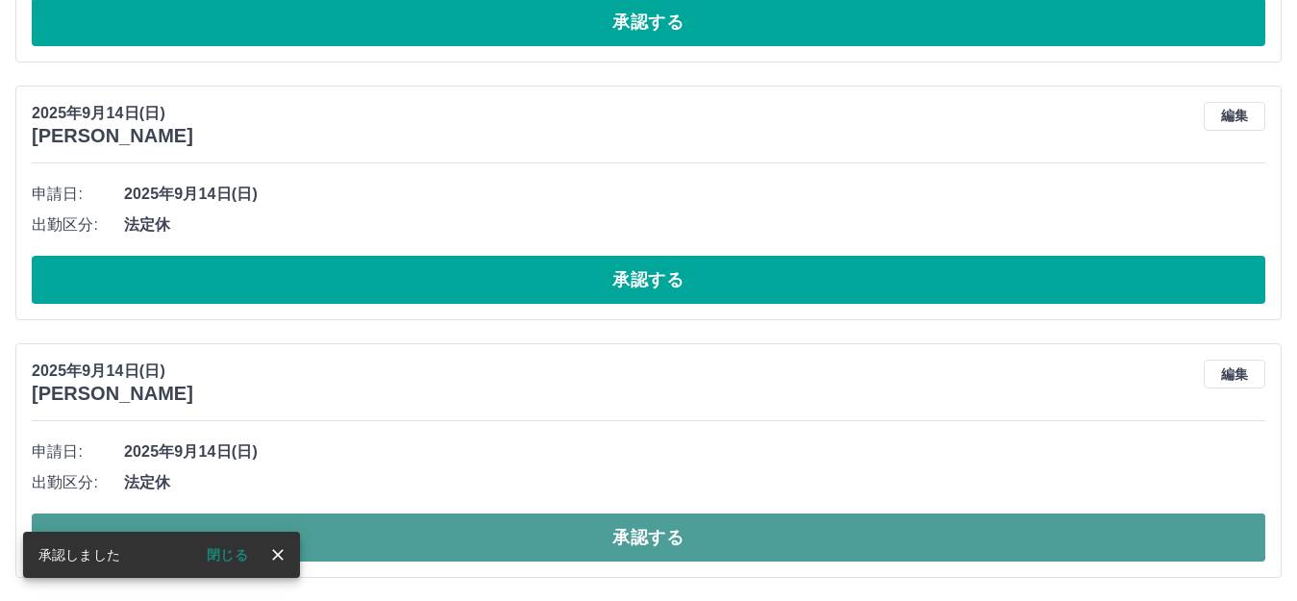
click at [686, 535] on button "承認する" at bounding box center [649, 537] width 1234 height 48
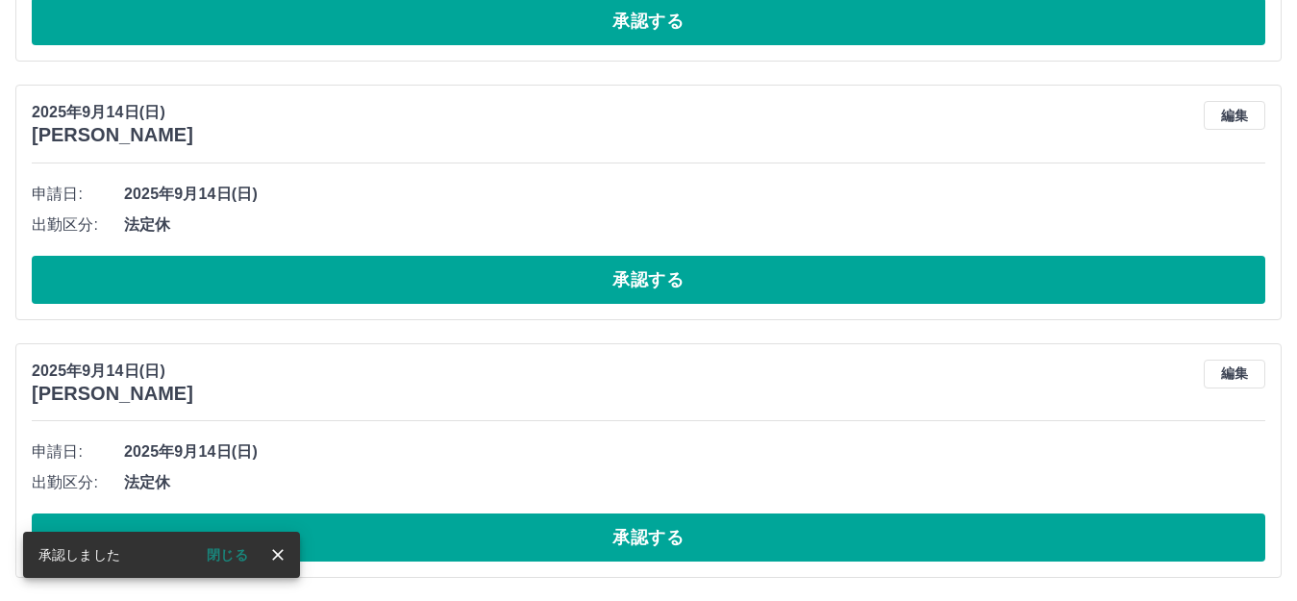
scroll to position [936, 0]
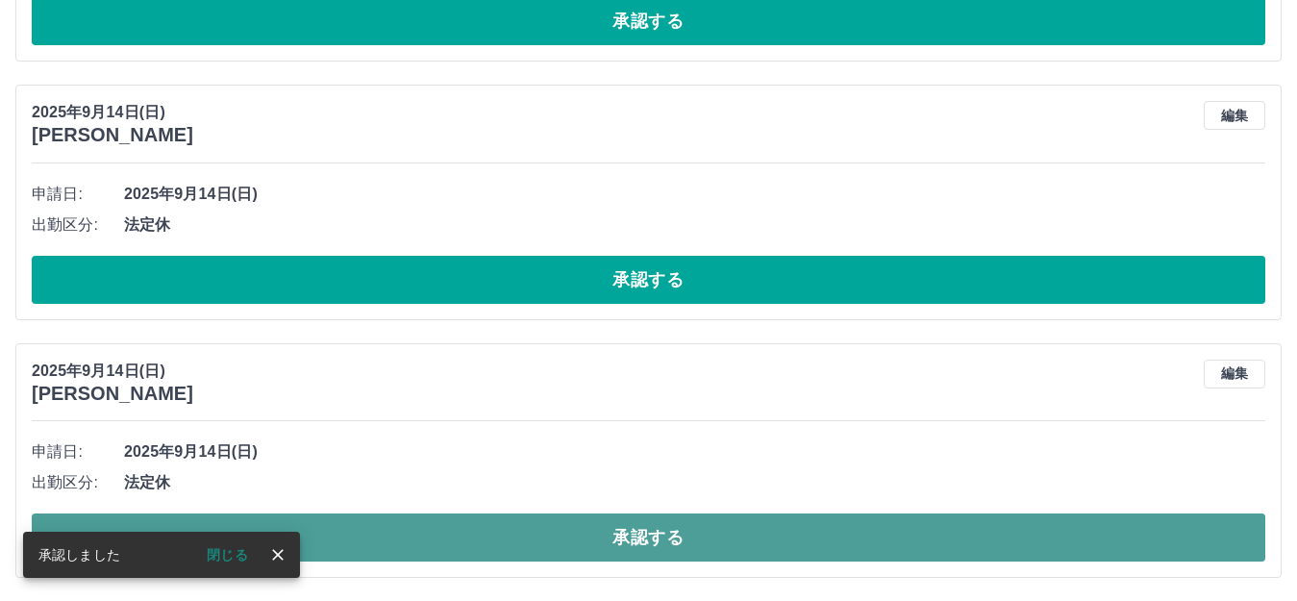
click at [674, 531] on button "承認する" at bounding box center [649, 537] width 1234 height 48
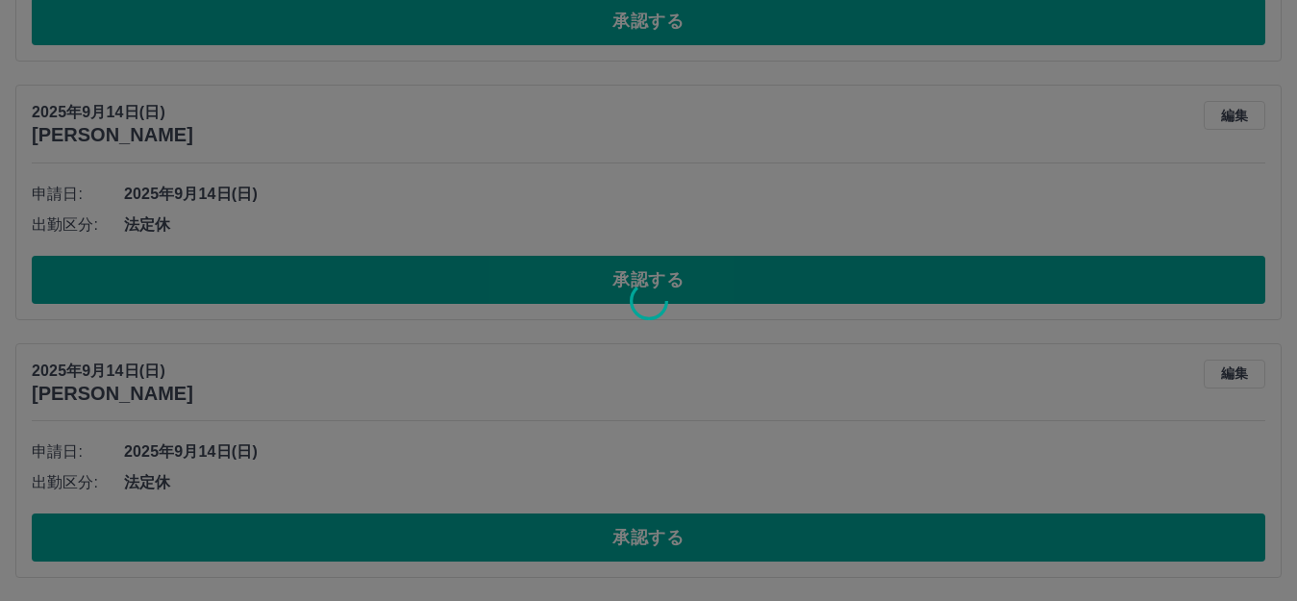
scroll to position [679, 0]
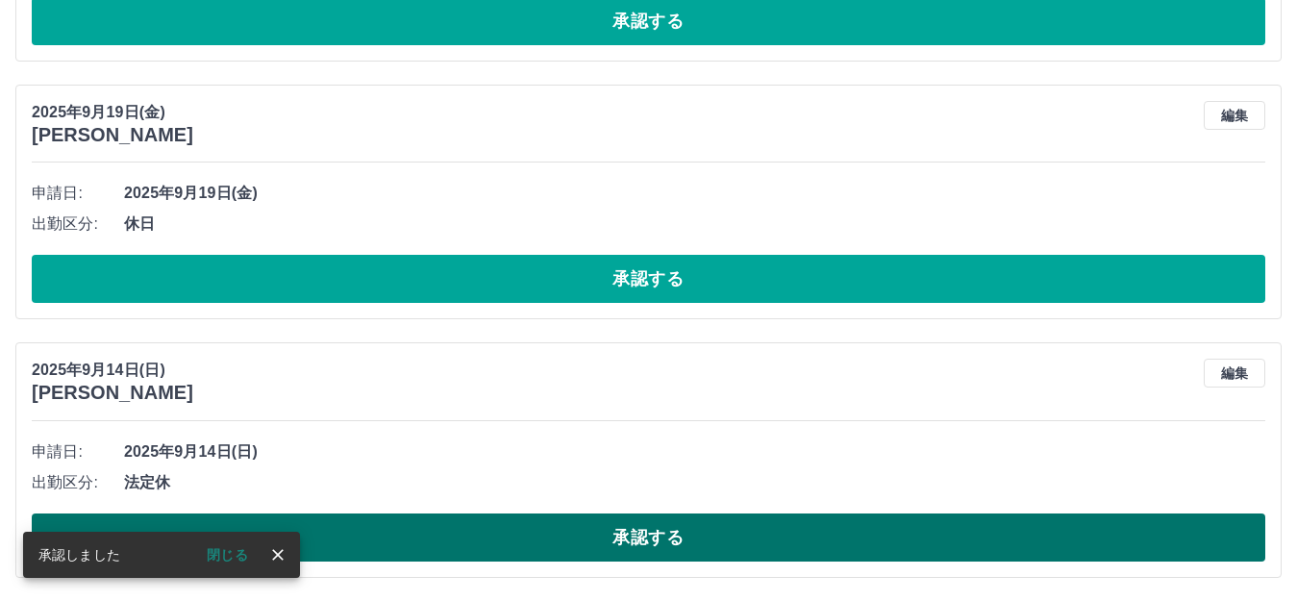
click at [646, 538] on button "承認する" at bounding box center [649, 537] width 1234 height 48
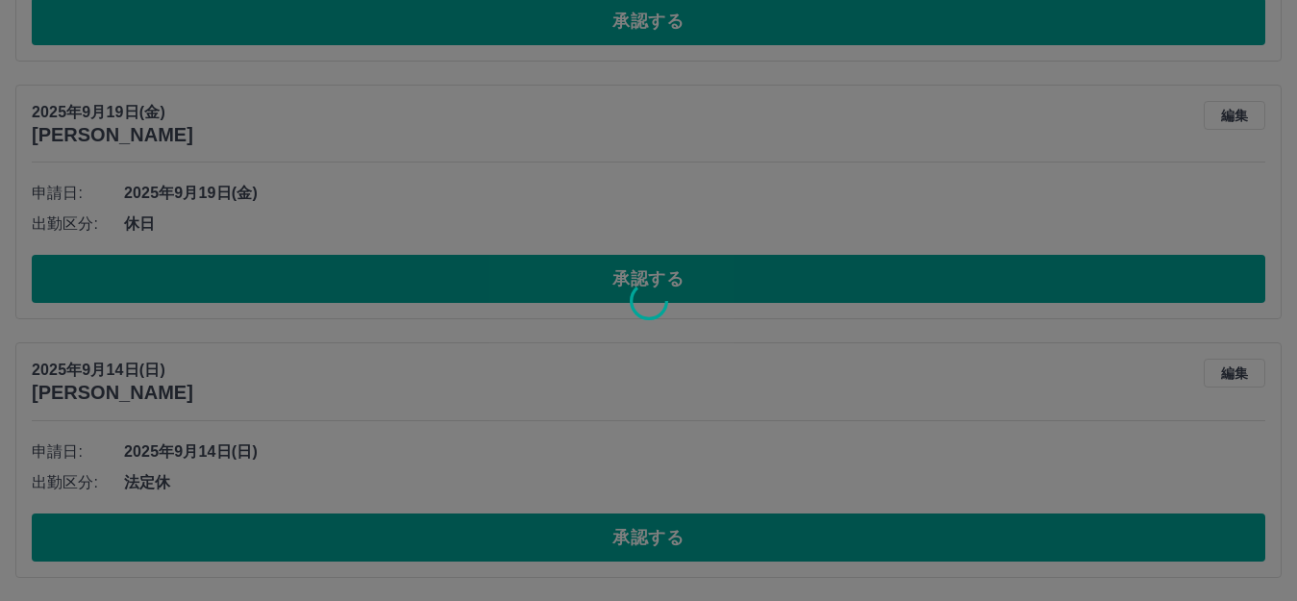
scroll to position [420, 0]
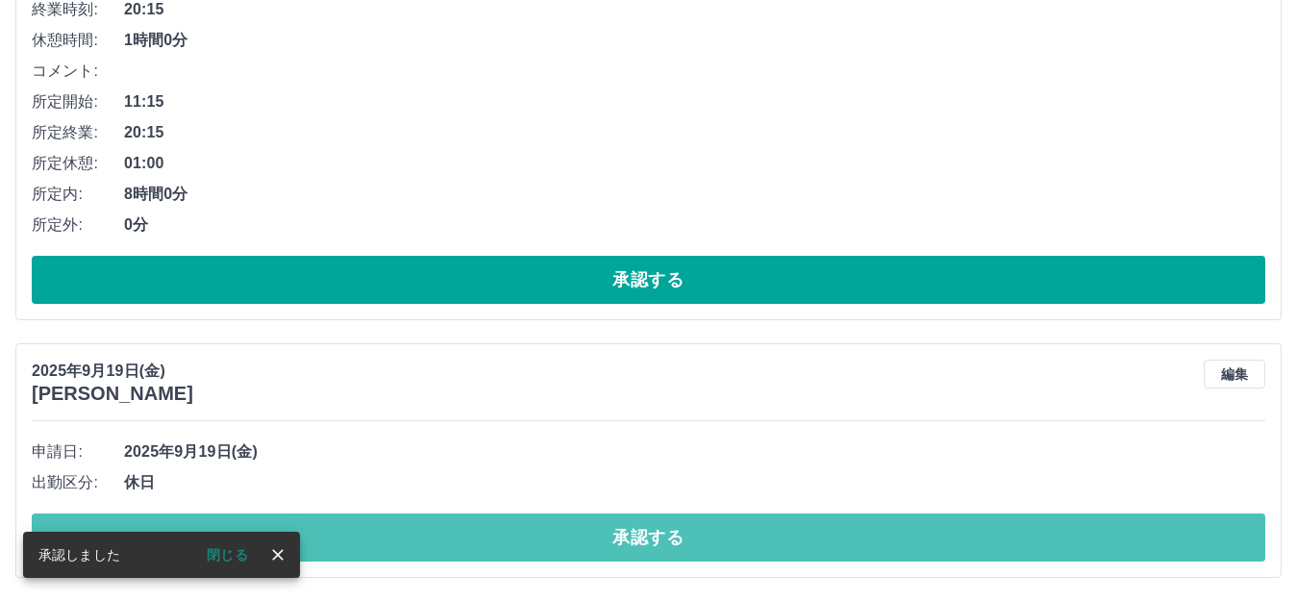
click at [646, 537] on button "承認する" at bounding box center [649, 537] width 1234 height 48
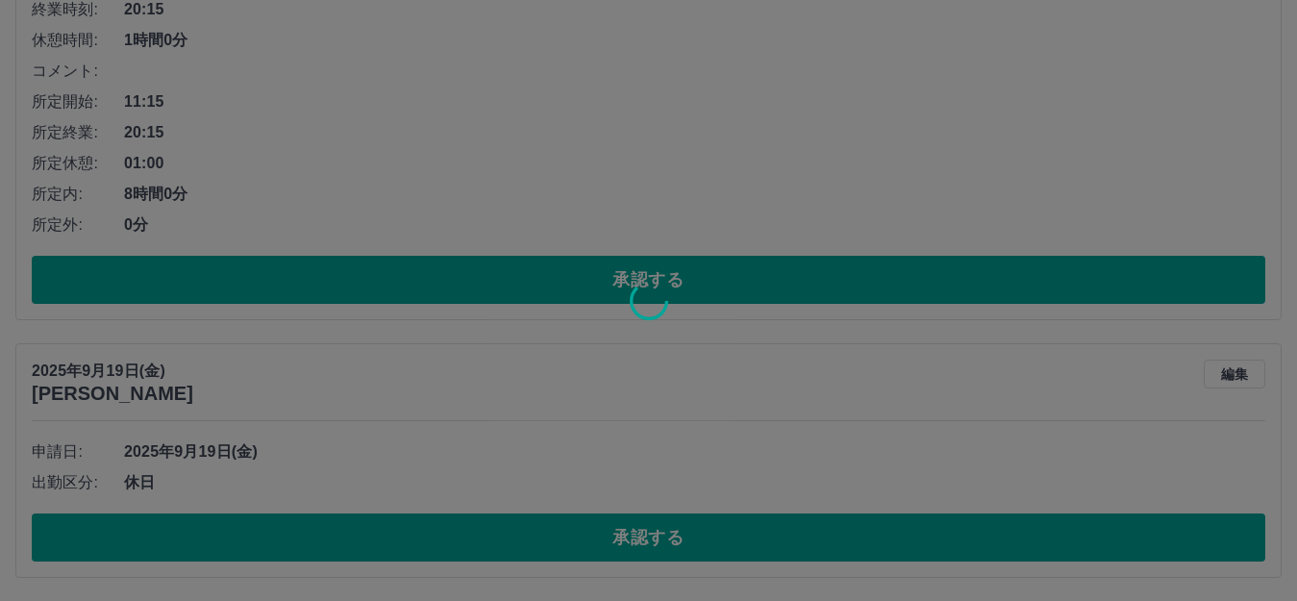
scroll to position [162, 0]
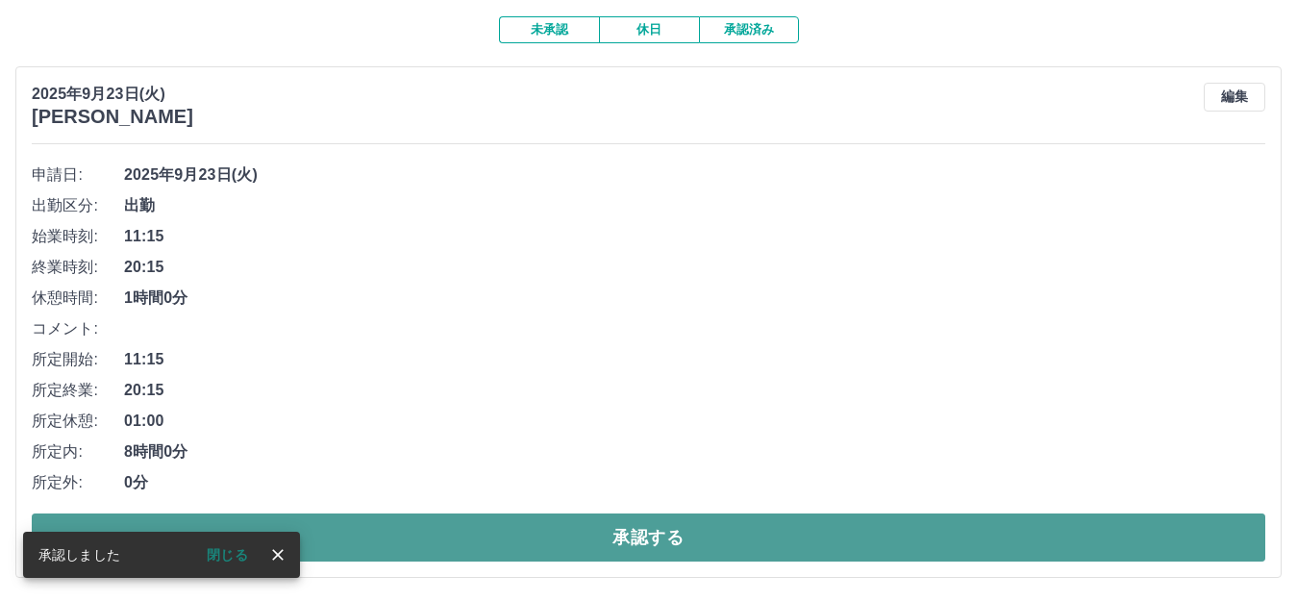
click at [664, 529] on button "承認する" at bounding box center [649, 537] width 1234 height 48
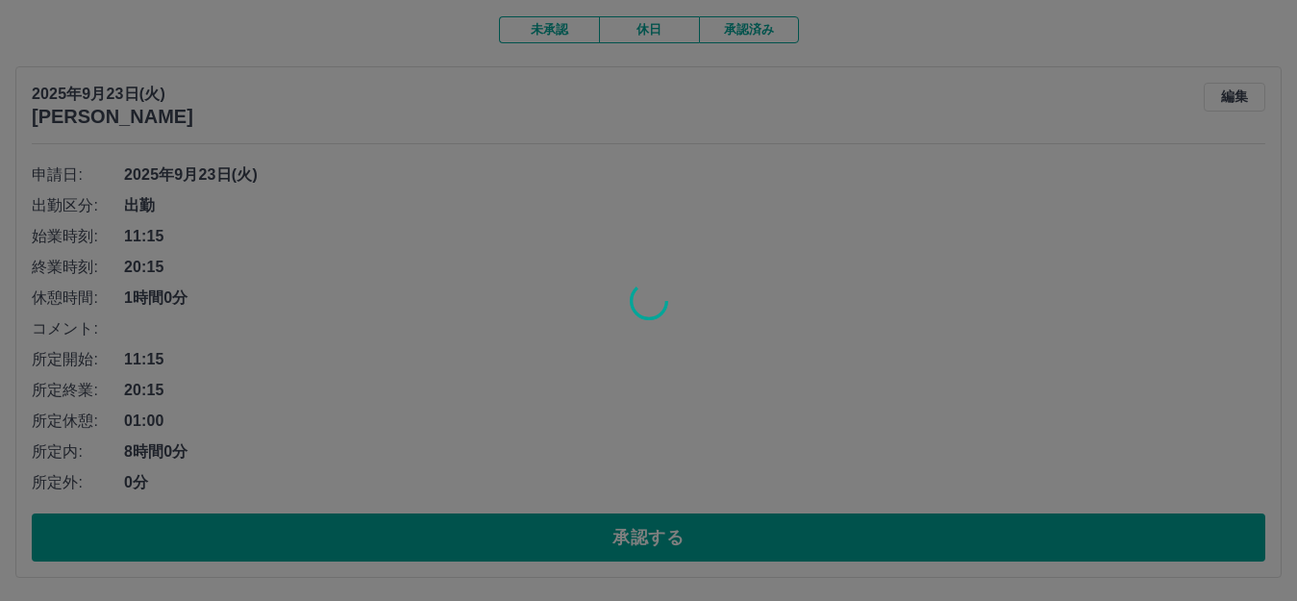
scroll to position [0, 0]
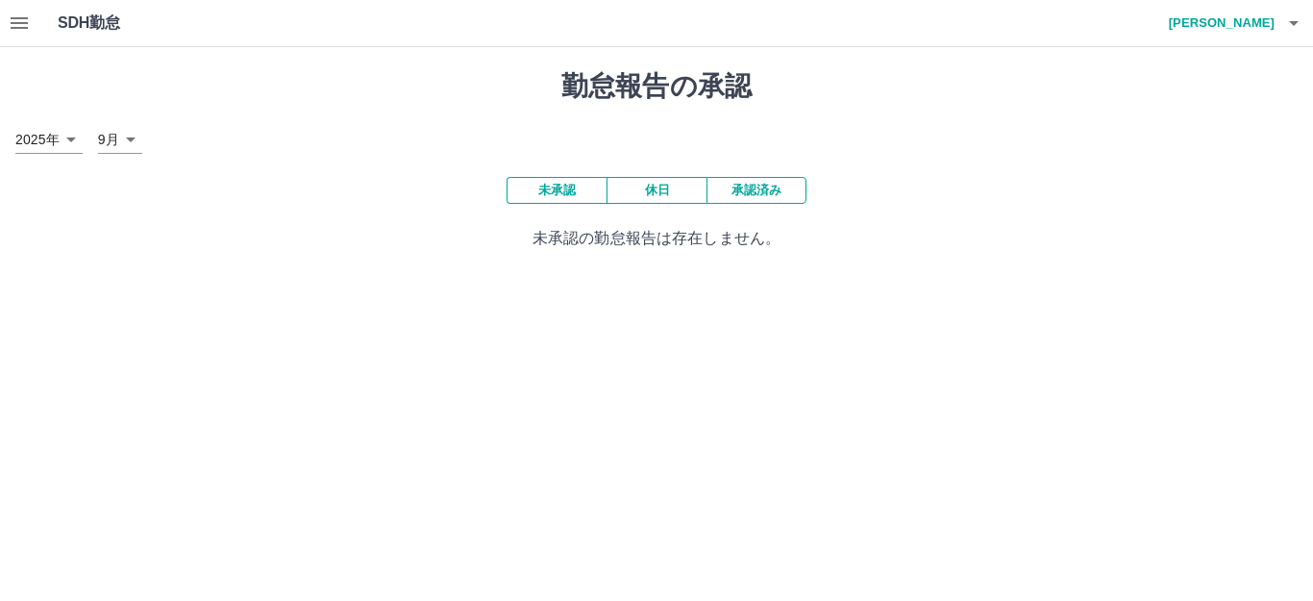
click at [15, 23] on icon "button" at bounding box center [19, 23] width 17 height 12
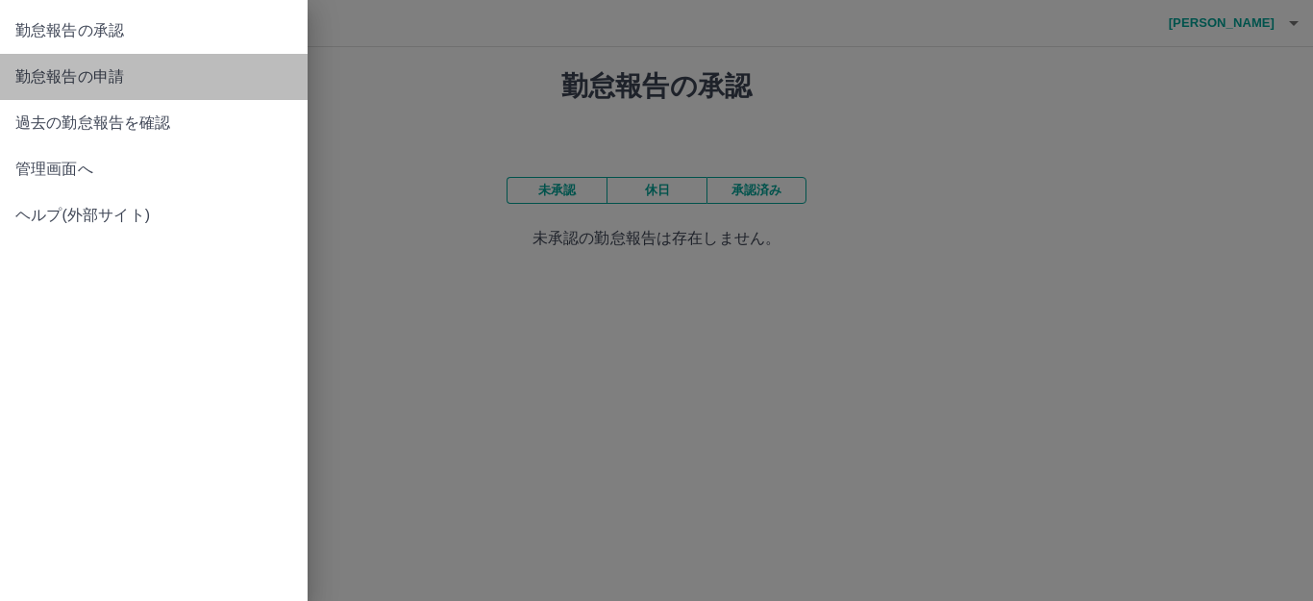
click at [113, 82] on span "勤怠報告の申請" at bounding box center [153, 76] width 277 height 23
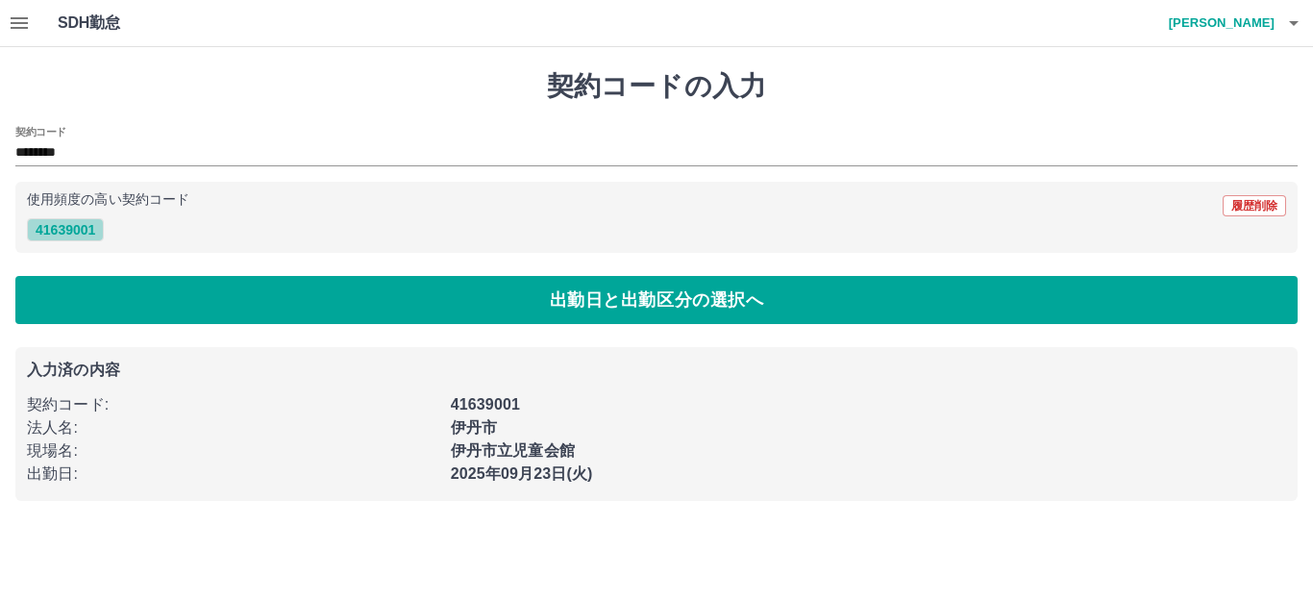
click at [69, 230] on button "41639001" at bounding box center [65, 229] width 77 height 23
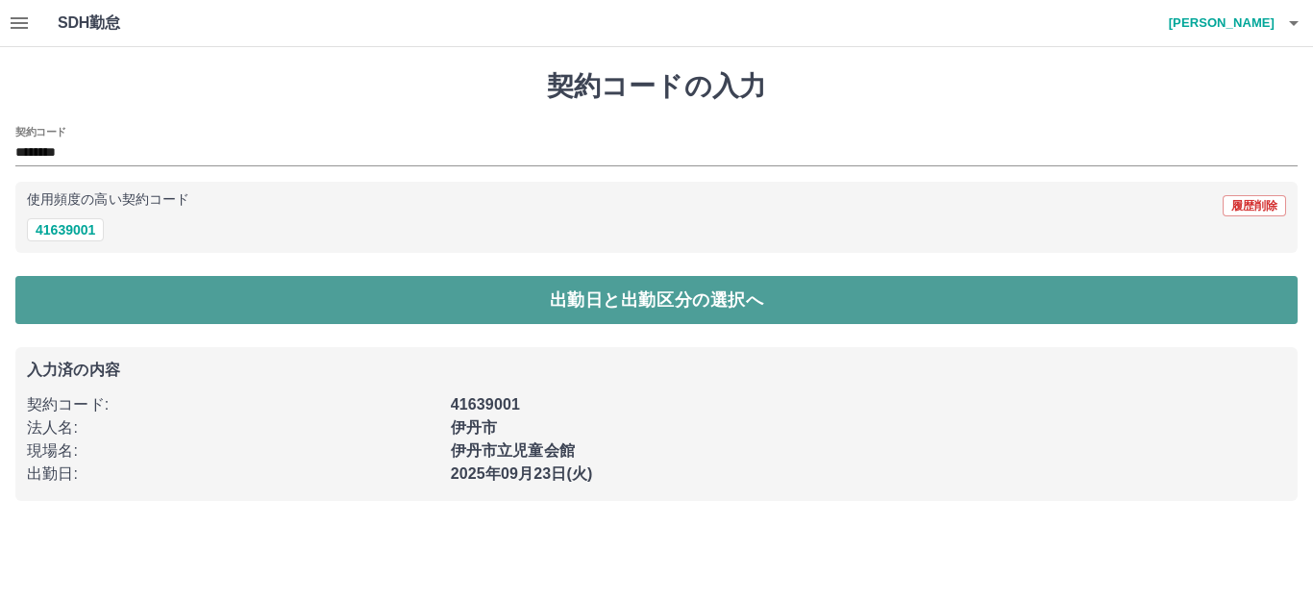
click at [586, 309] on button "出勤日と出勤区分の選択へ" at bounding box center [656, 300] width 1283 height 48
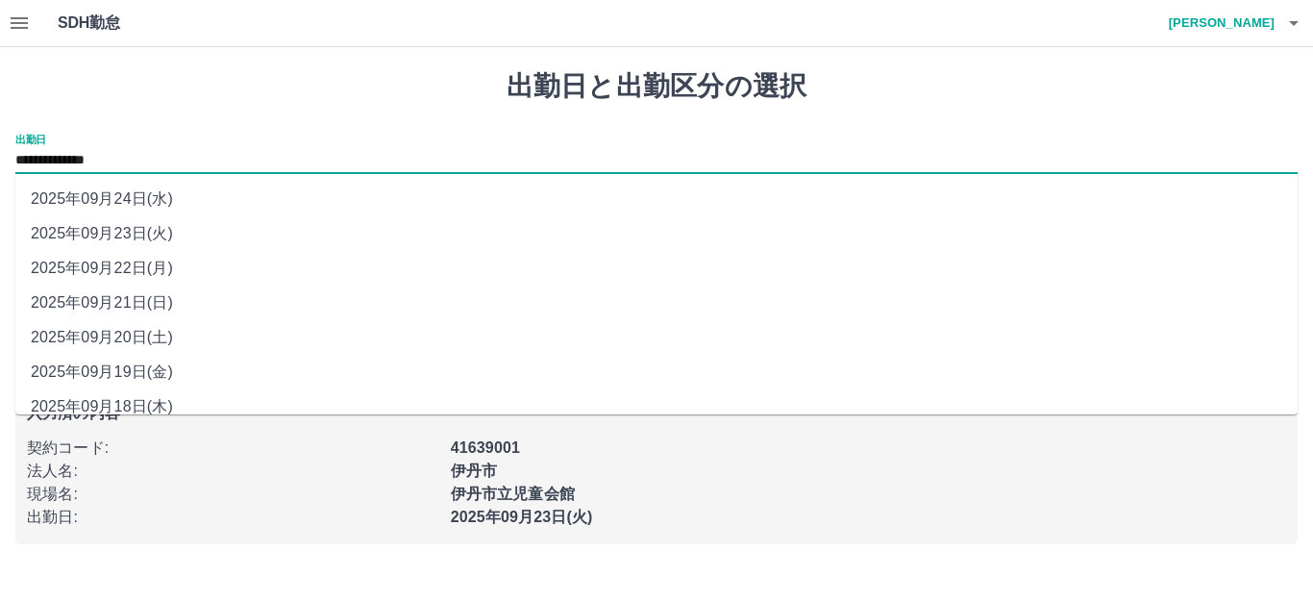
click at [161, 156] on input "**********" at bounding box center [656, 161] width 1283 height 24
click at [160, 267] on li "2025年09月22日(月)" at bounding box center [656, 268] width 1283 height 35
type input "**********"
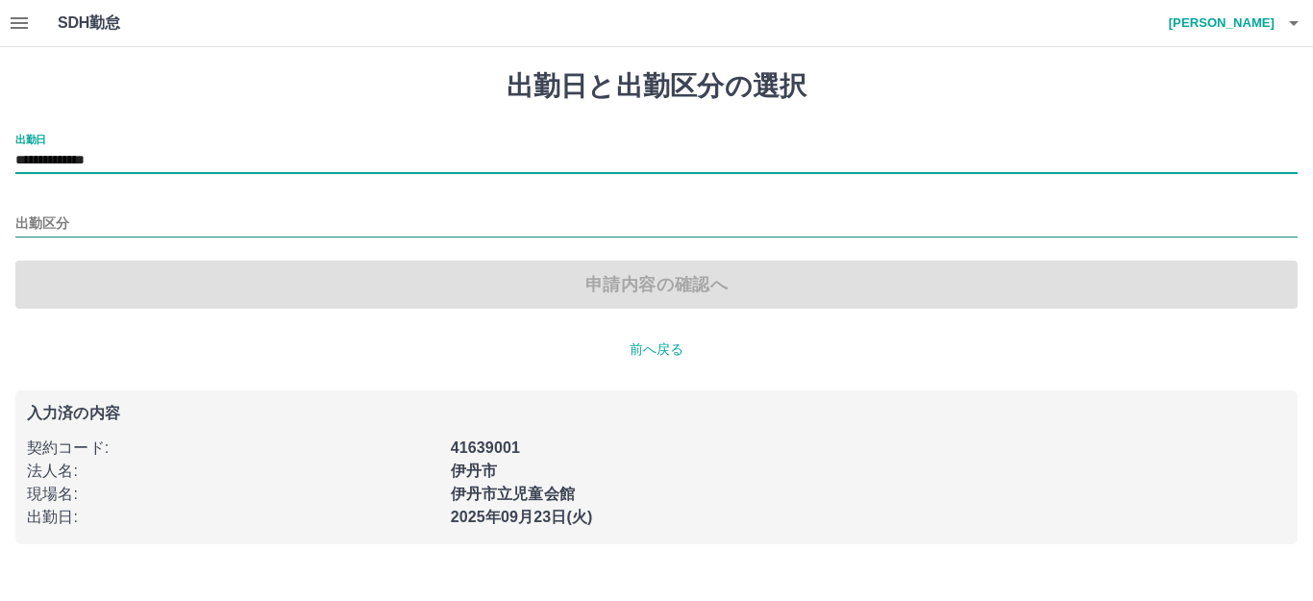
click at [82, 223] on input "出勤区分" at bounding box center [656, 224] width 1283 height 24
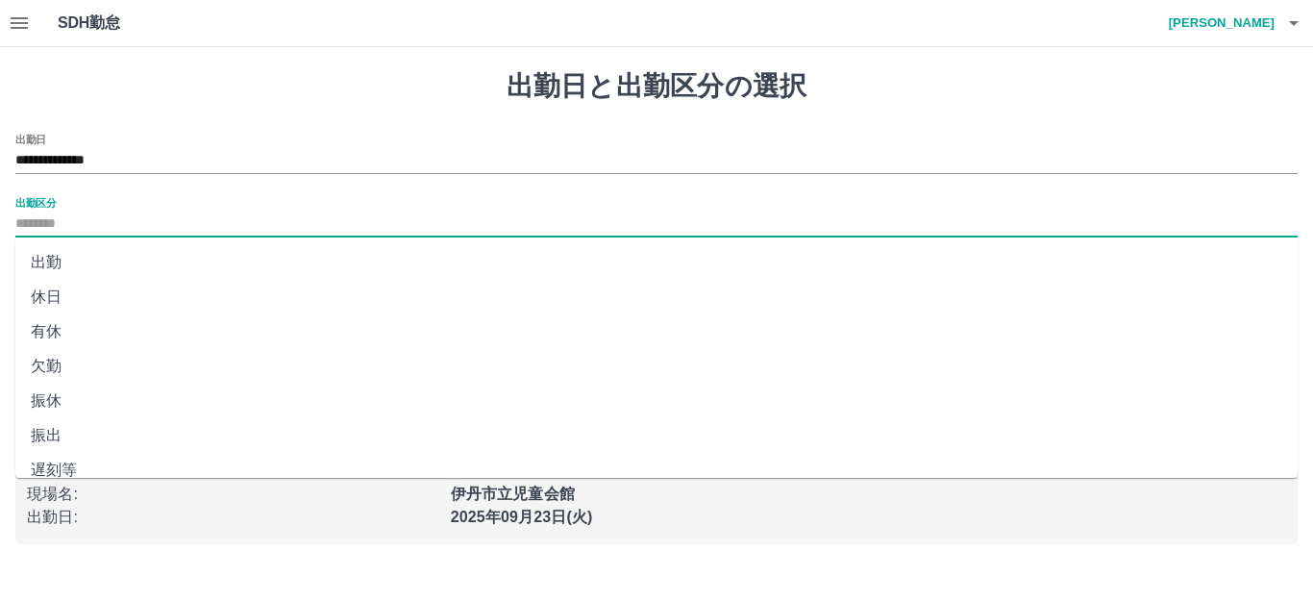
click at [55, 261] on li "出勤" at bounding box center [656, 262] width 1283 height 35
type input "**"
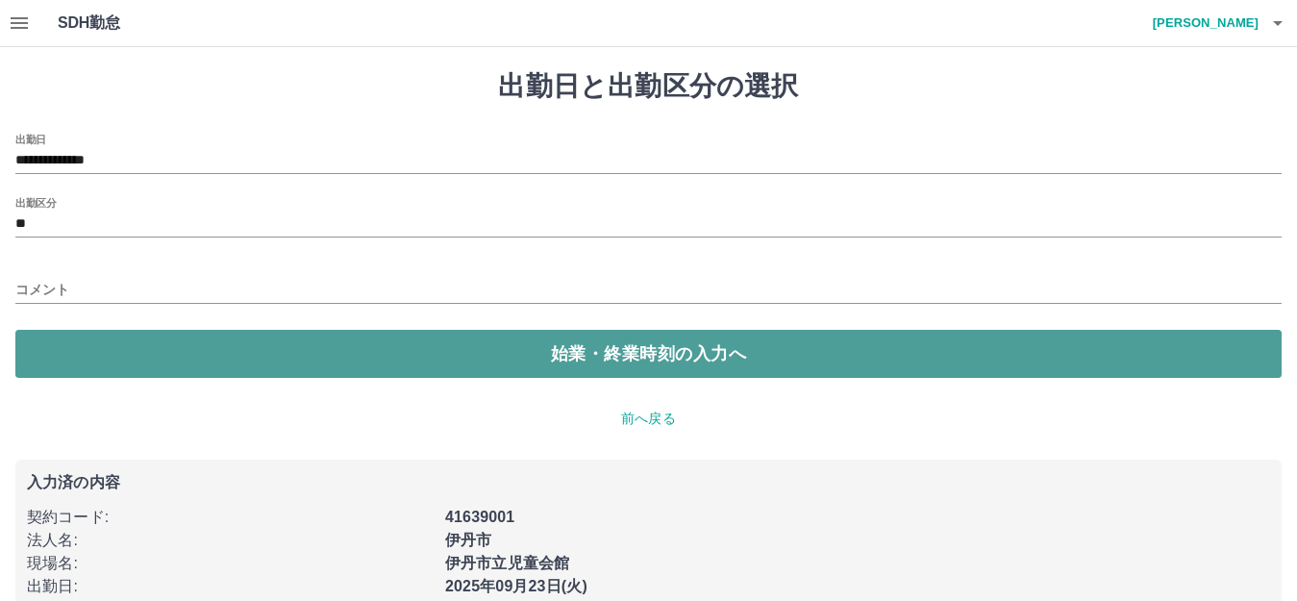
click at [497, 349] on button "始業・終業時刻の入力へ" at bounding box center [648, 354] width 1266 height 48
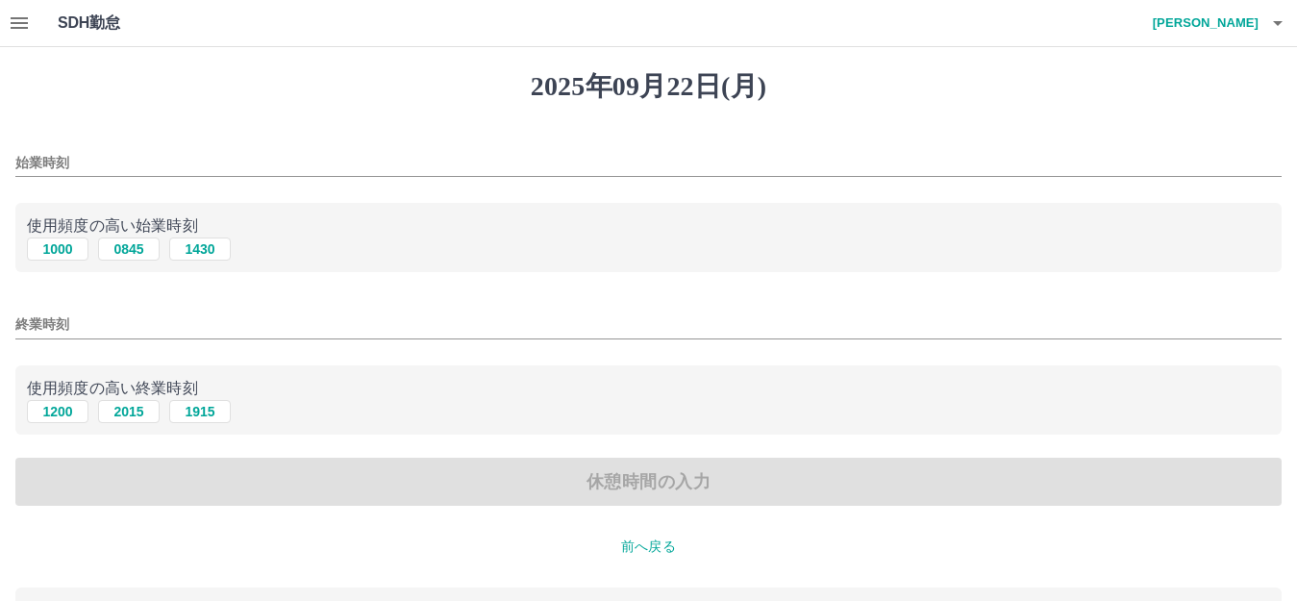
click at [102, 159] on input "始業時刻" at bounding box center [648, 163] width 1266 height 28
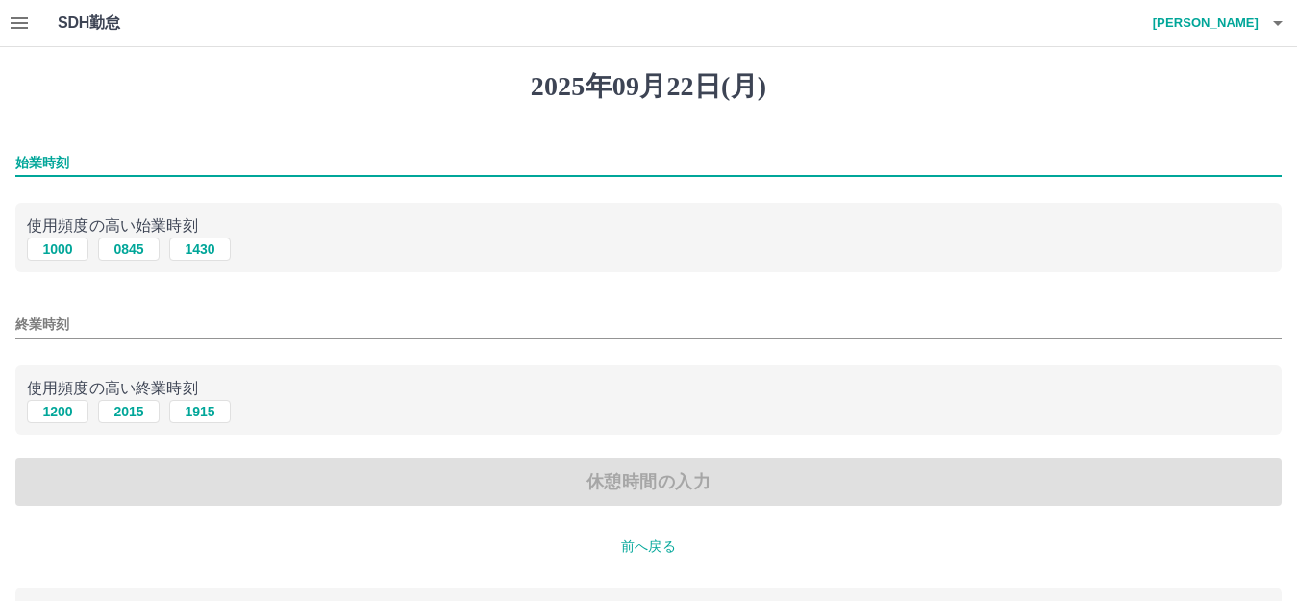
type input "****"
click at [133, 415] on button "2015" at bounding box center [129, 411] width 62 height 23
type input "****"
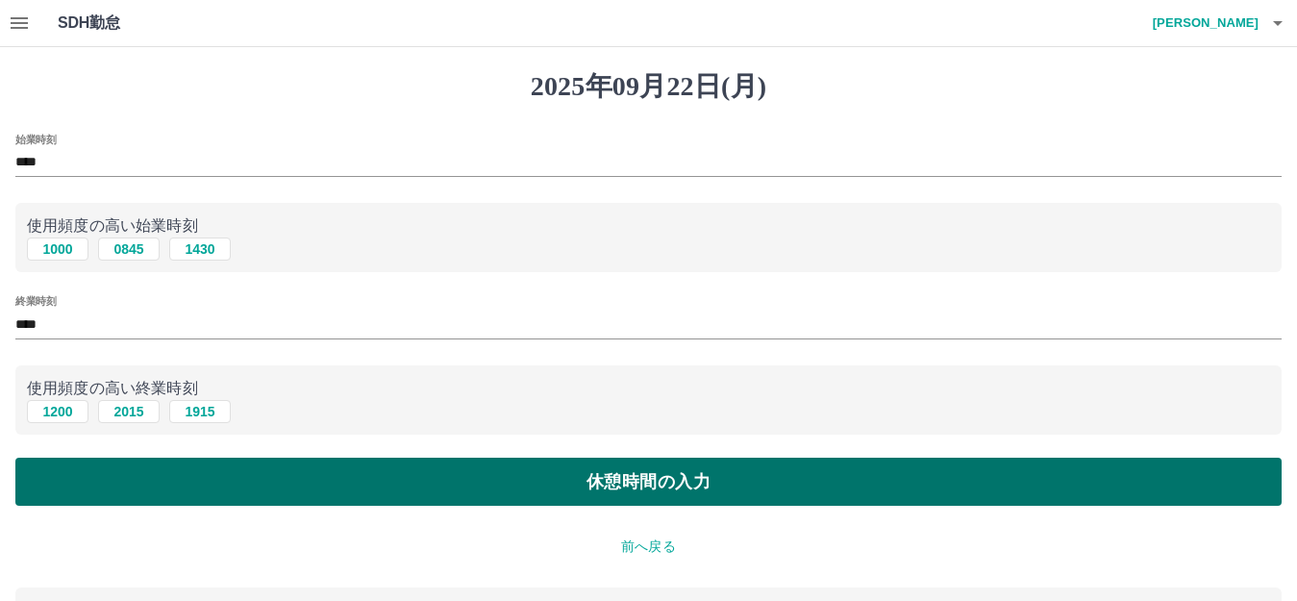
click at [610, 489] on button "休憩時間の入力" at bounding box center [648, 482] width 1266 height 48
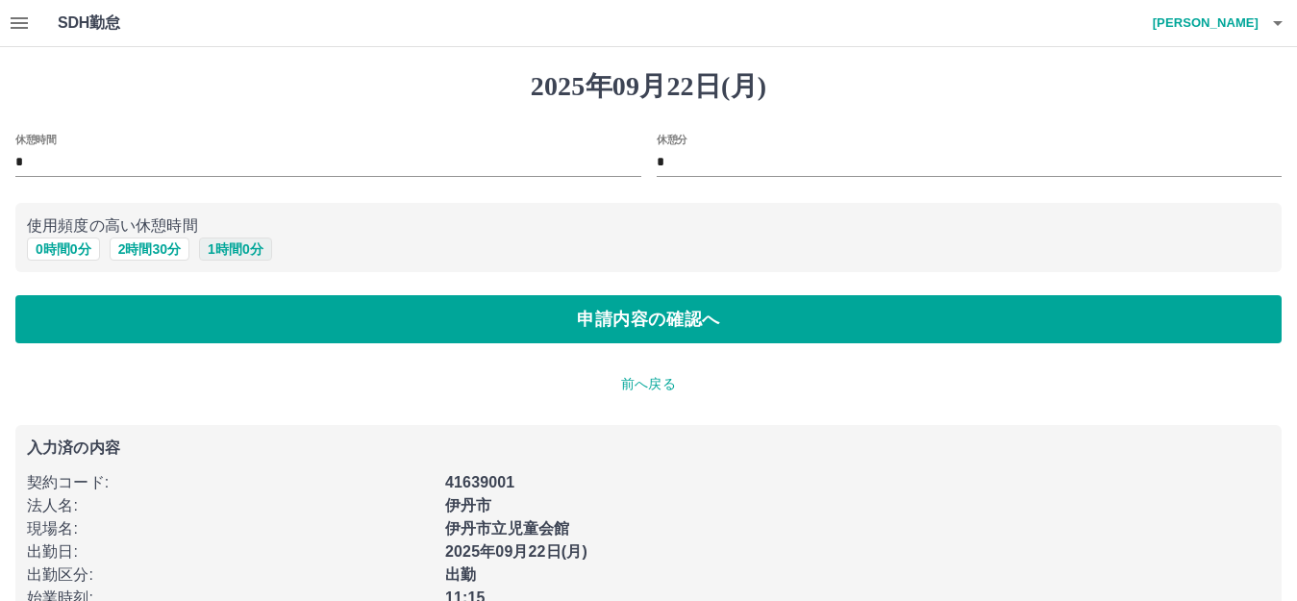
click at [256, 252] on button "1 時間 0 分" at bounding box center [235, 248] width 73 height 23
type input "*"
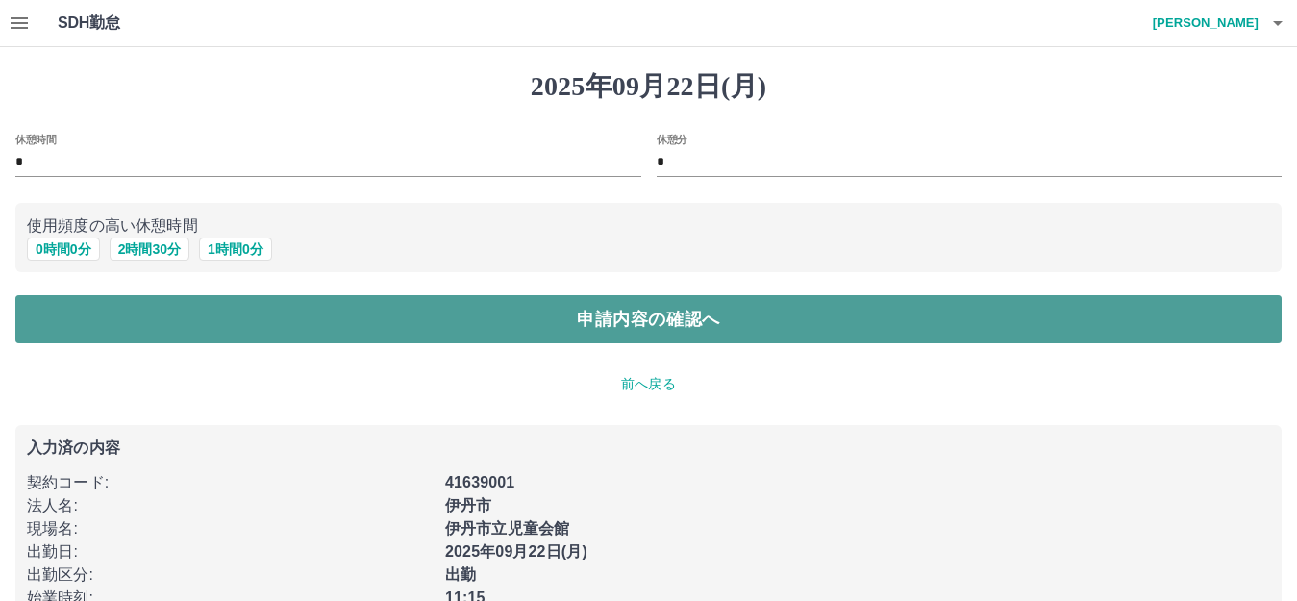
click at [574, 324] on button "申請内容の確認へ" at bounding box center [648, 319] width 1266 height 48
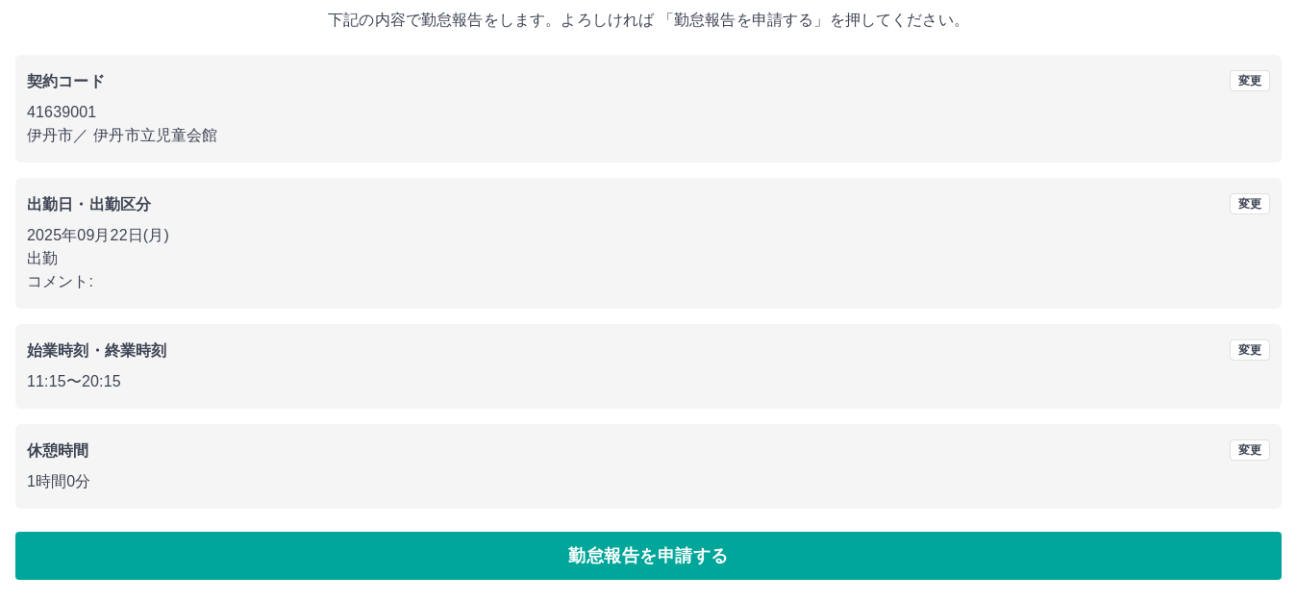
scroll to position [119, 0]
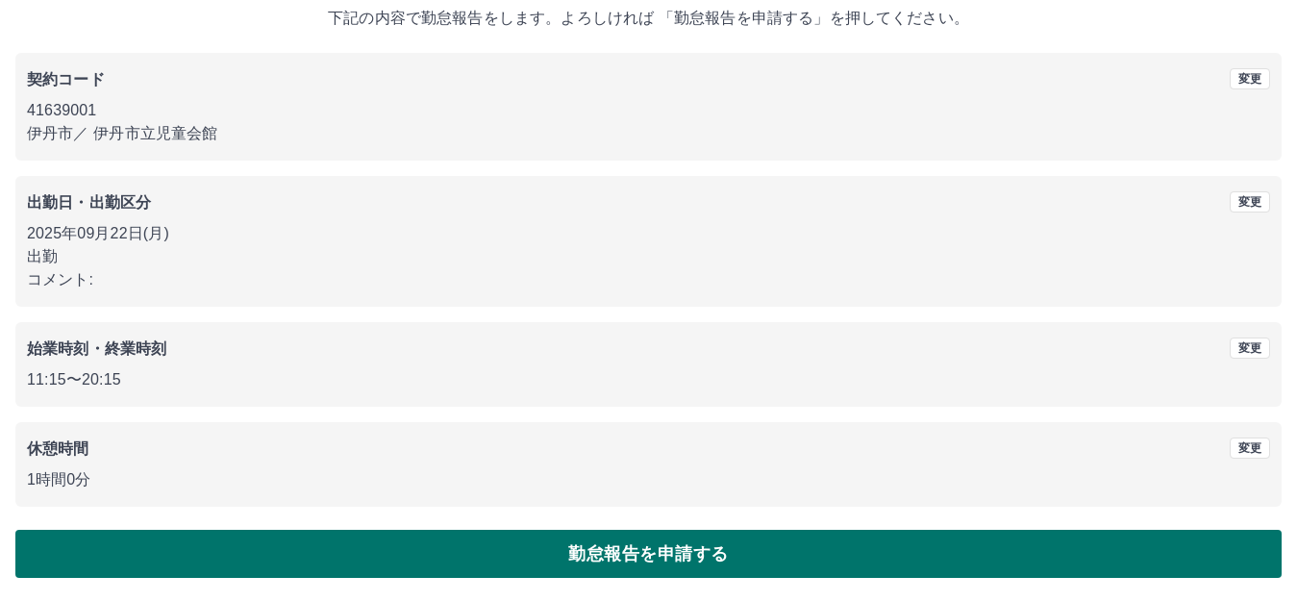
click at [670, 564] on button "勤怠報告を申請する" at bounding box center [648, 554] width 1266 height 48
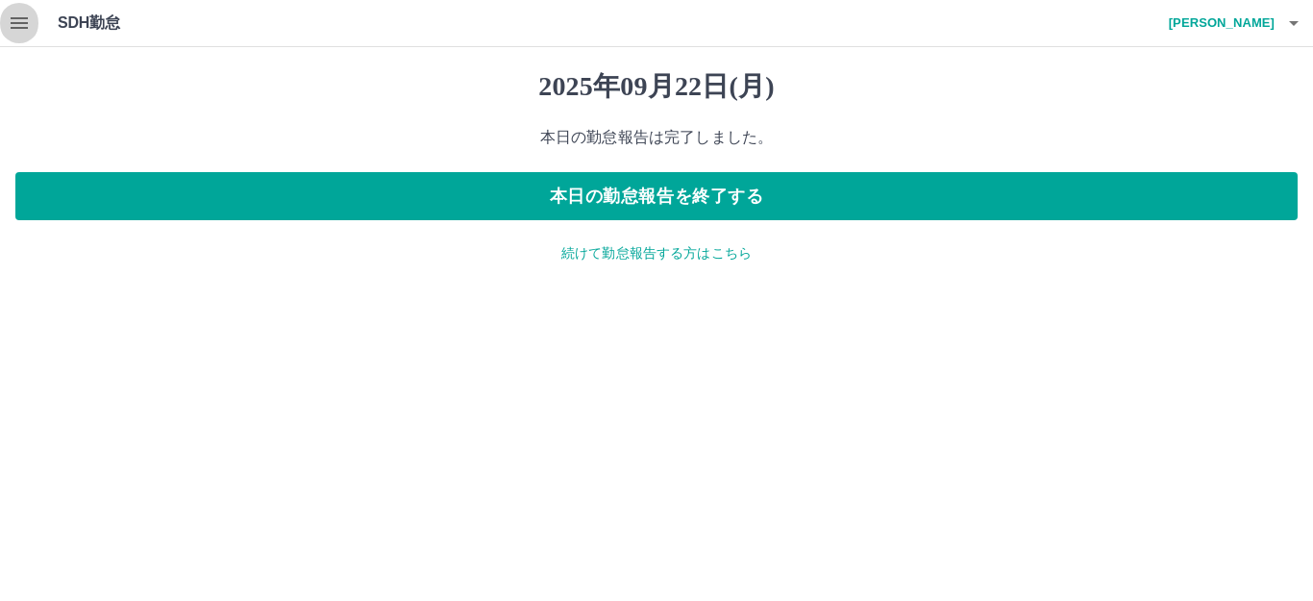
click at [24, 24] on icon "button" at bounding box center [19, 23] width 17 height 12
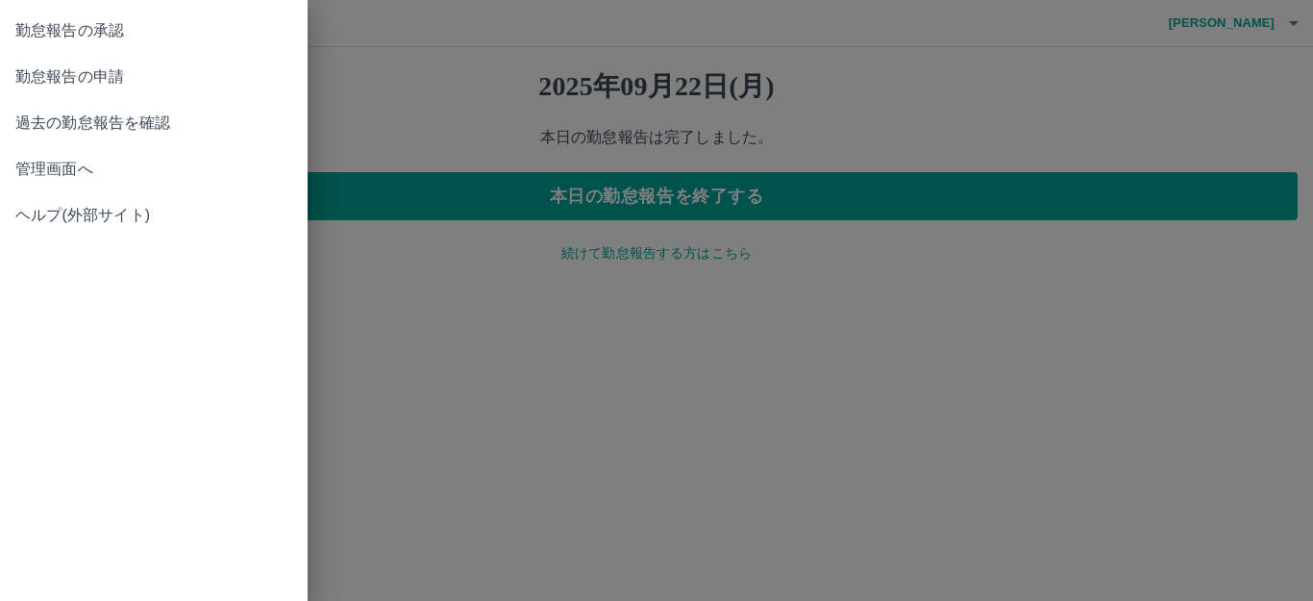
click at [99, 29] on span "勤怠報告の承認" at bounding box center [153, 30] width 277 height 23
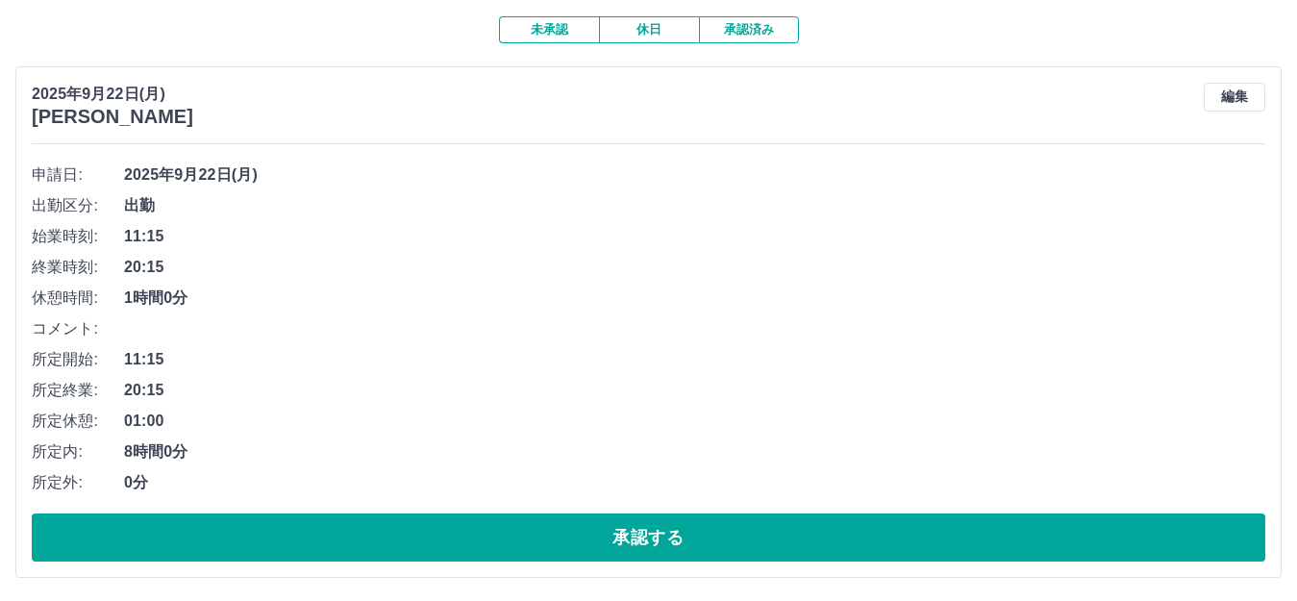
scroll to position [162, 0]
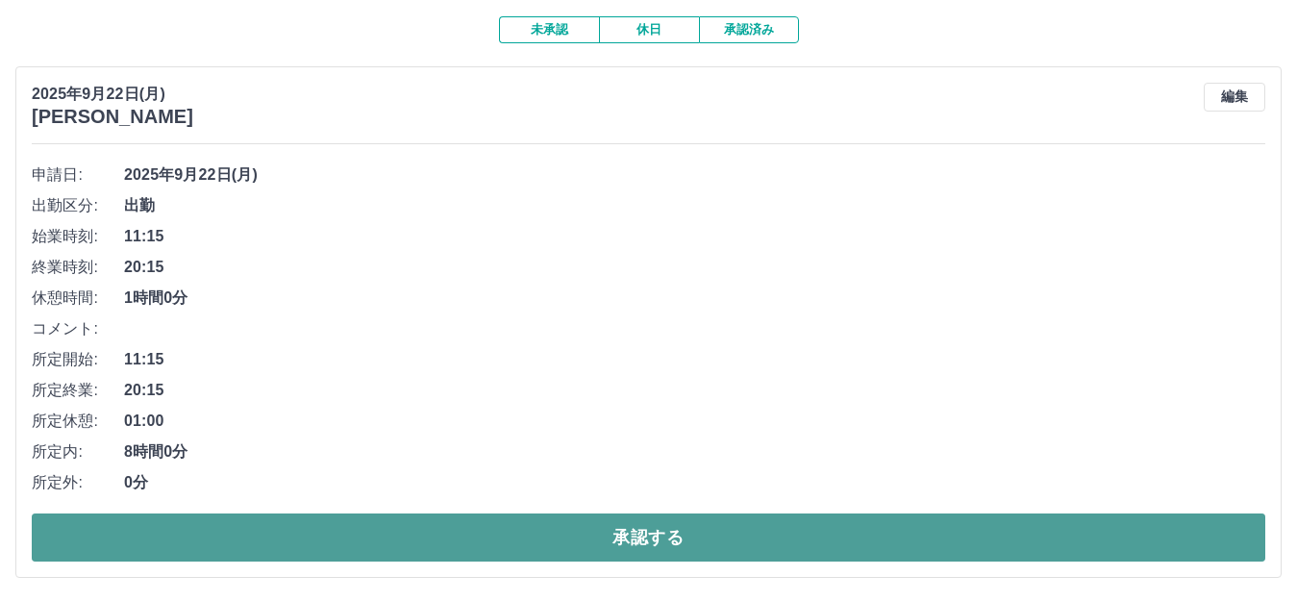
click at [376, 538] on button "承認する" at bounding box center [649, 537] width 1234 height 48
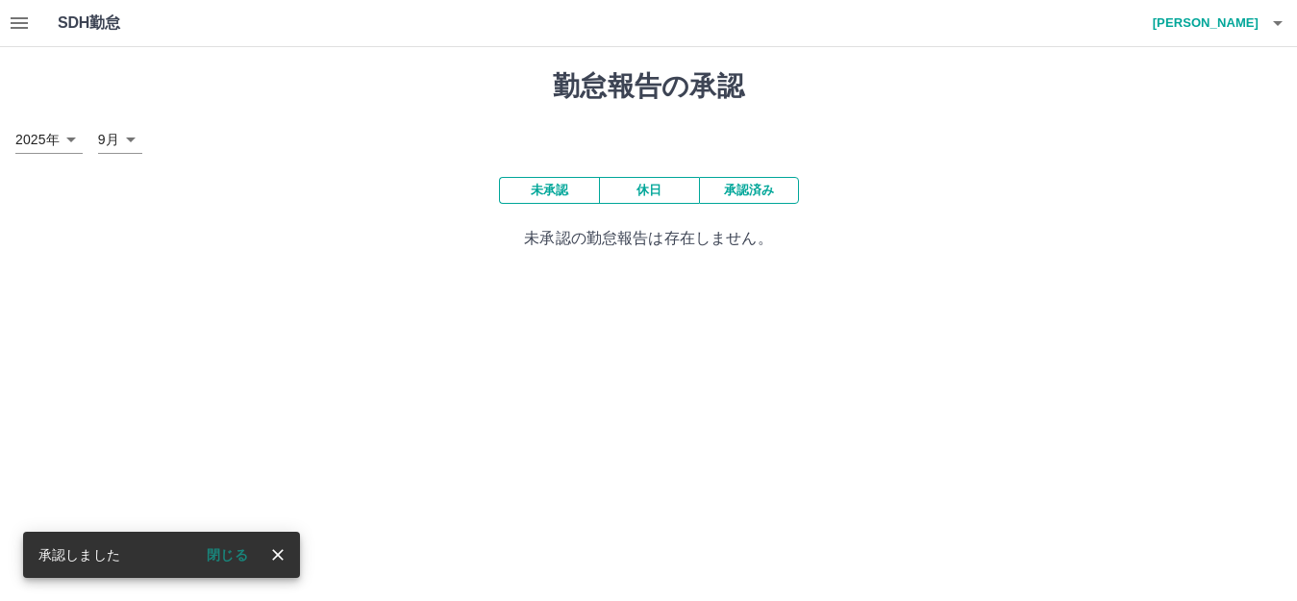
scroll to position [0, 0]
click at [786, 193] on button "承認済み" at bounding box center [757, 190] width 100 height 27
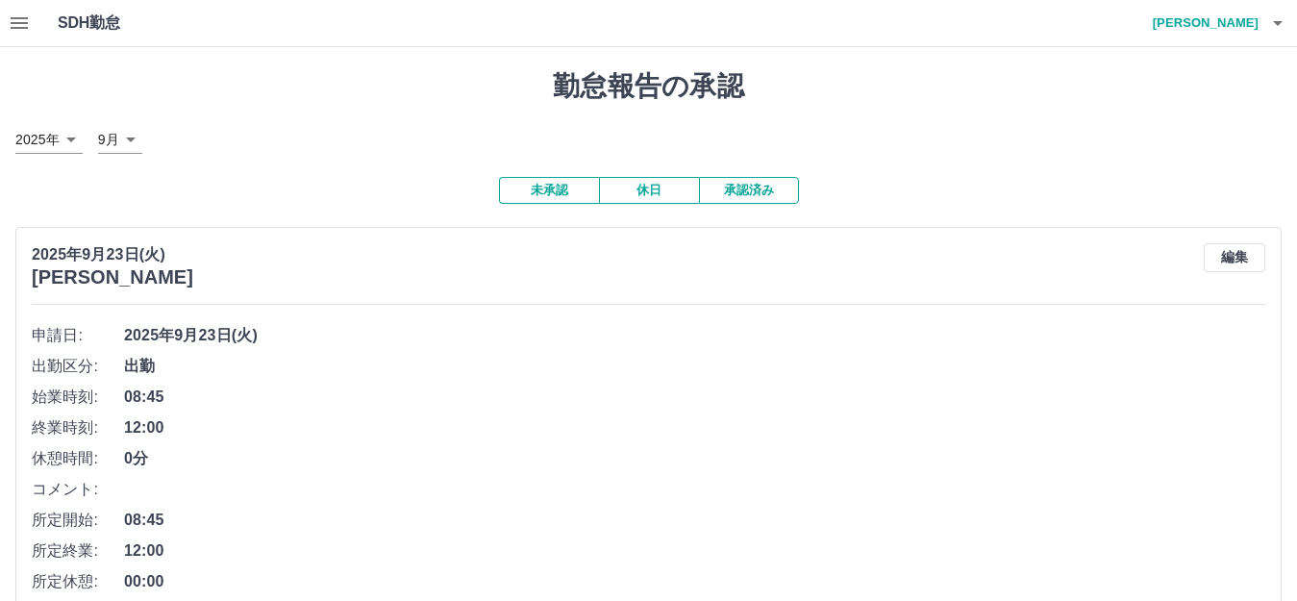
click at [765, 196] on button "承認済み" at bounding box center [749, 190] width 100 height 27
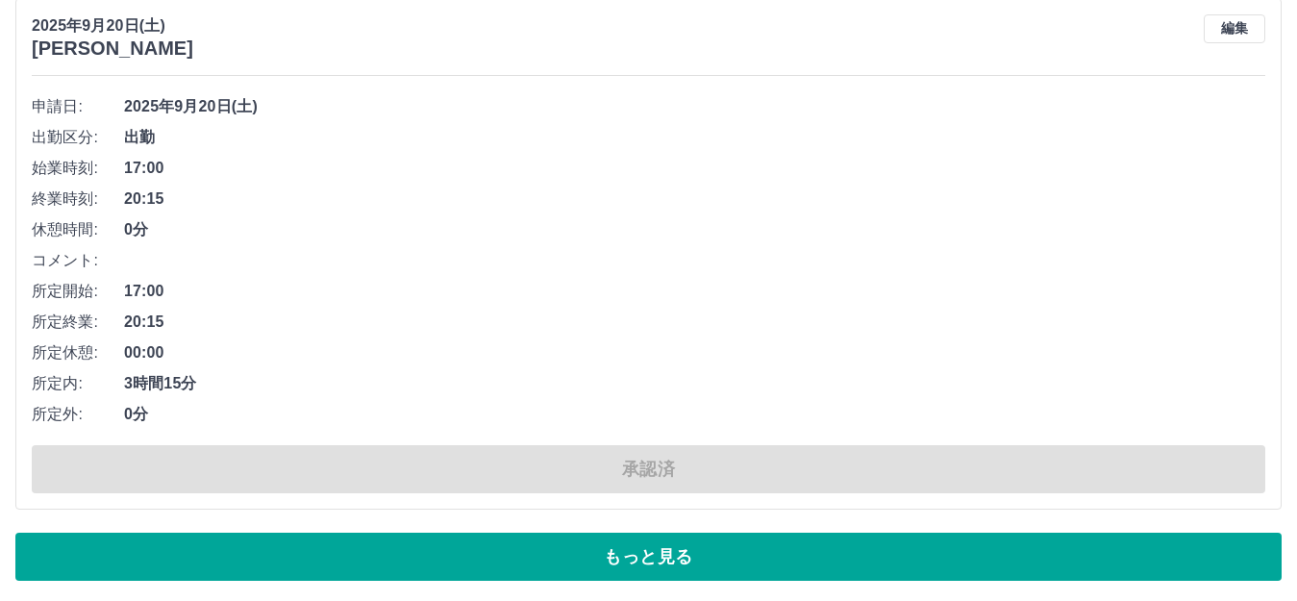
scroll to position [13071, 0]
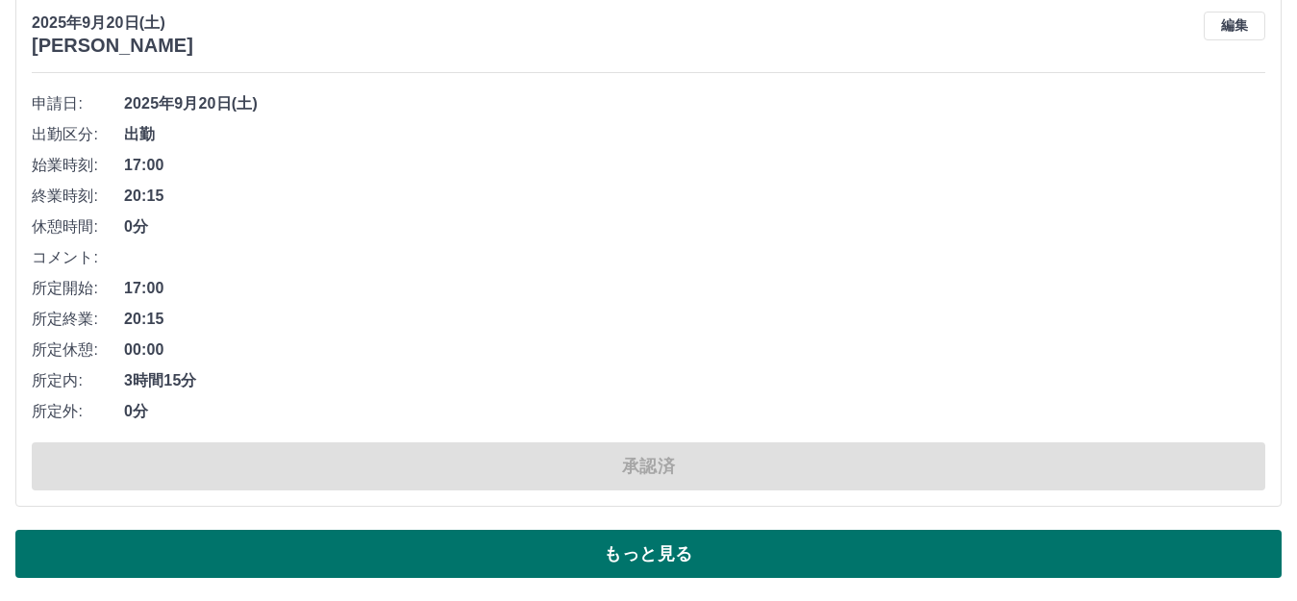
click at [528, 558] on button "もっと見る" at bounding box center [648, 554] width 1266 height 48
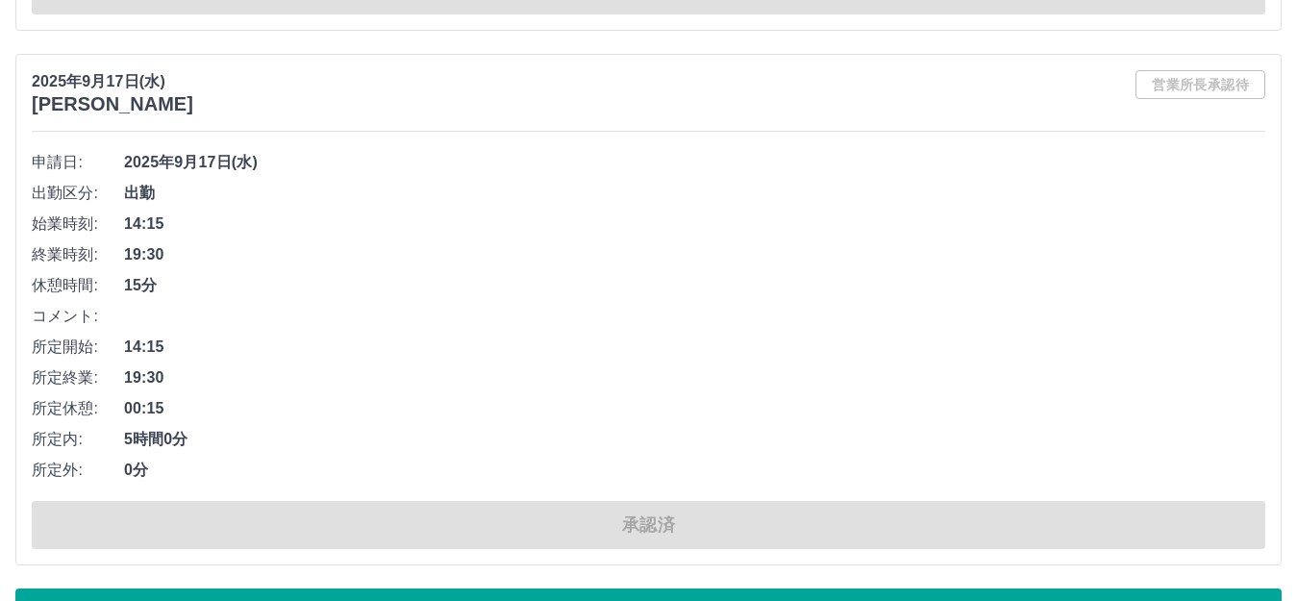
scroll to position [26074, 0]
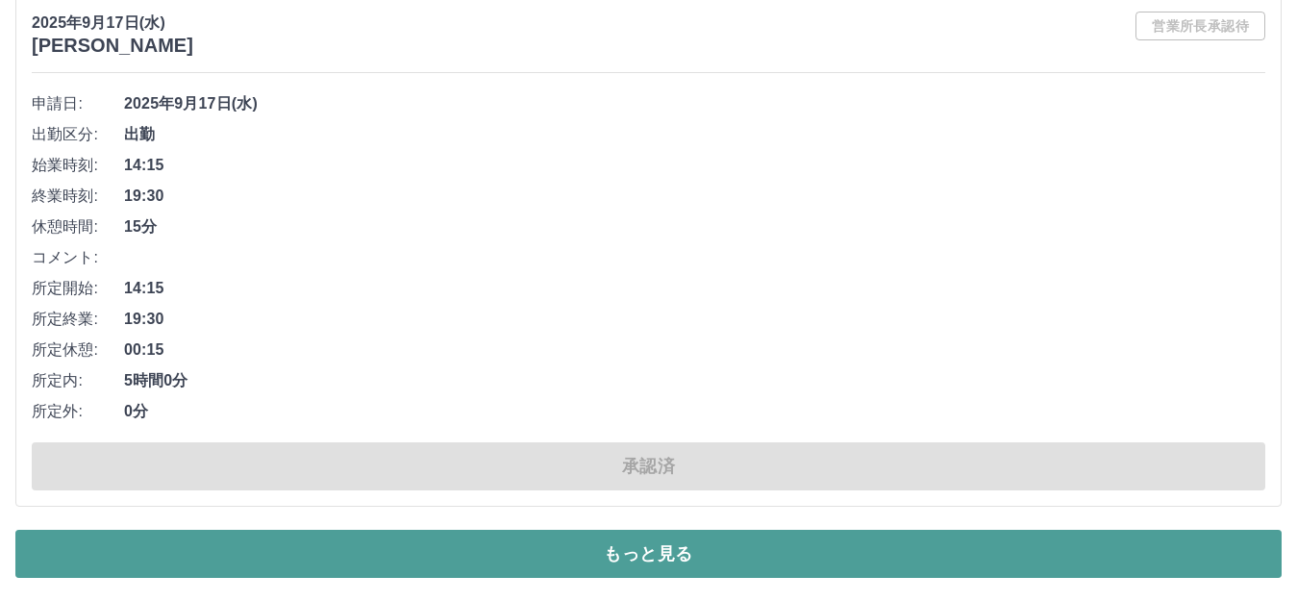
click at [586, 563] on button "もっと見る" at bounding box center [648, 554] width 1266 height 48
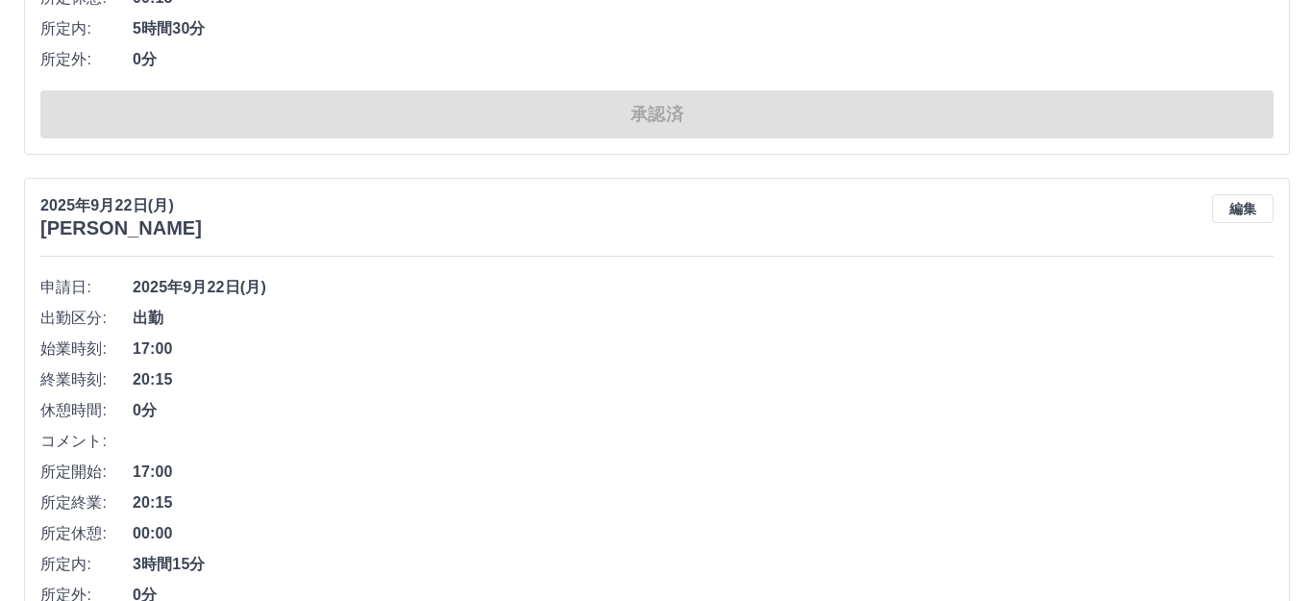
scroll to position [0, 0]
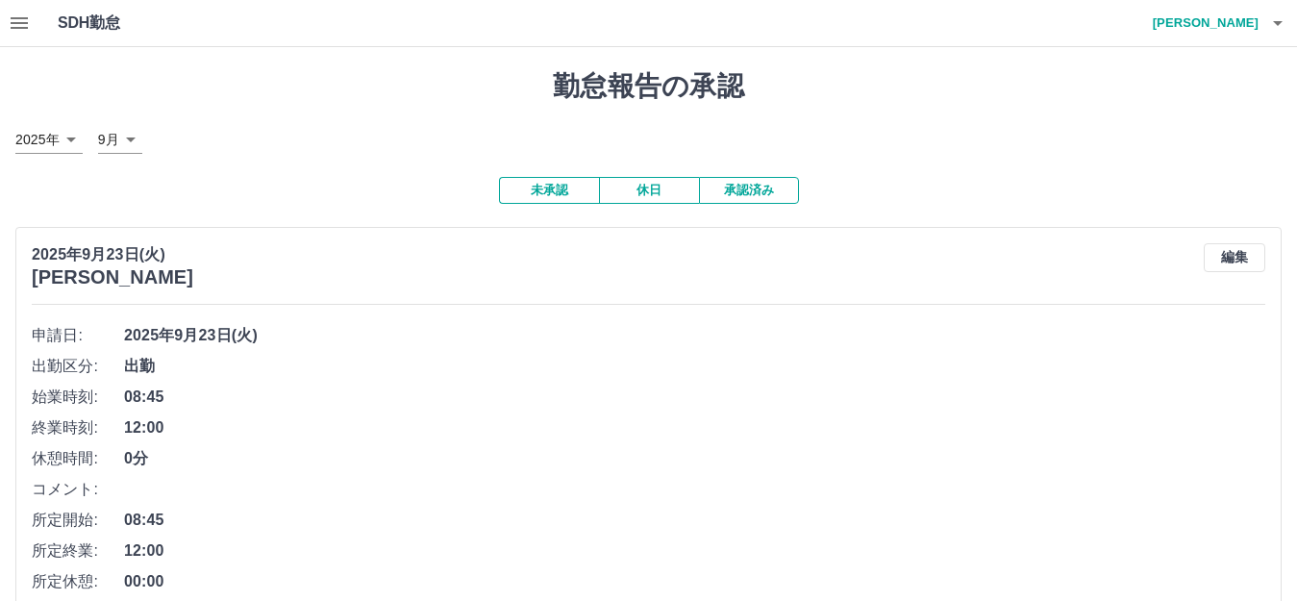
click at [1272, 21] on icon "button" at bounding box center [1277, 23] width 23 height 23
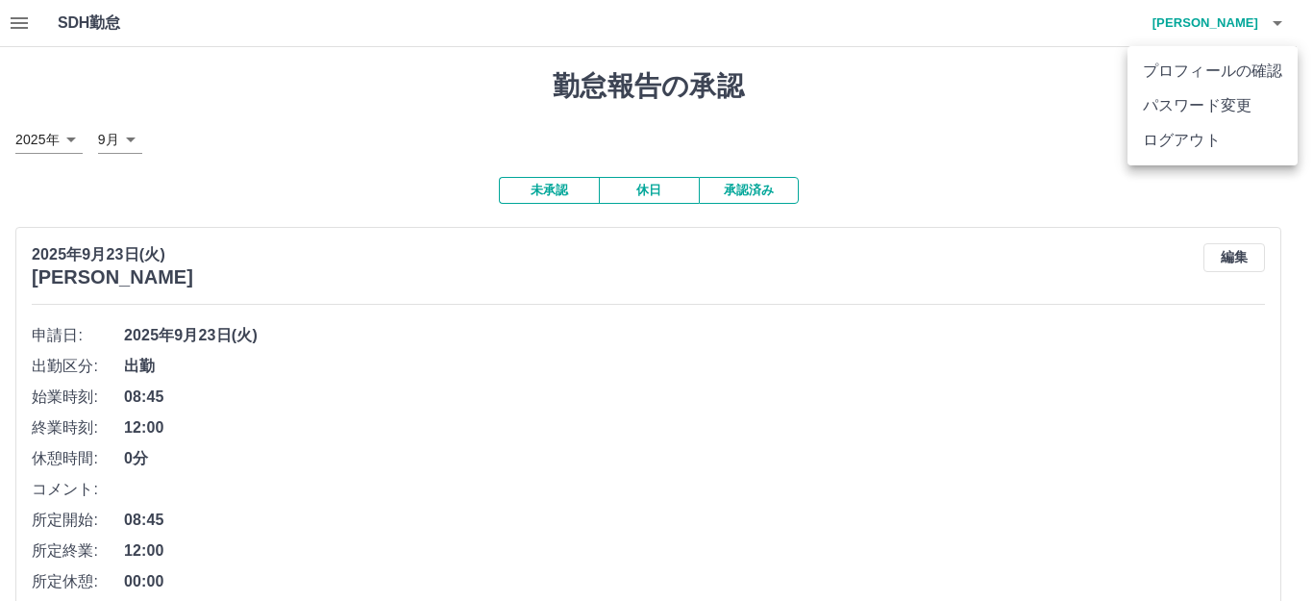
click at [1231, 141] on li "ログアウト" at bounding box center [1213, 140] width 170 height 35
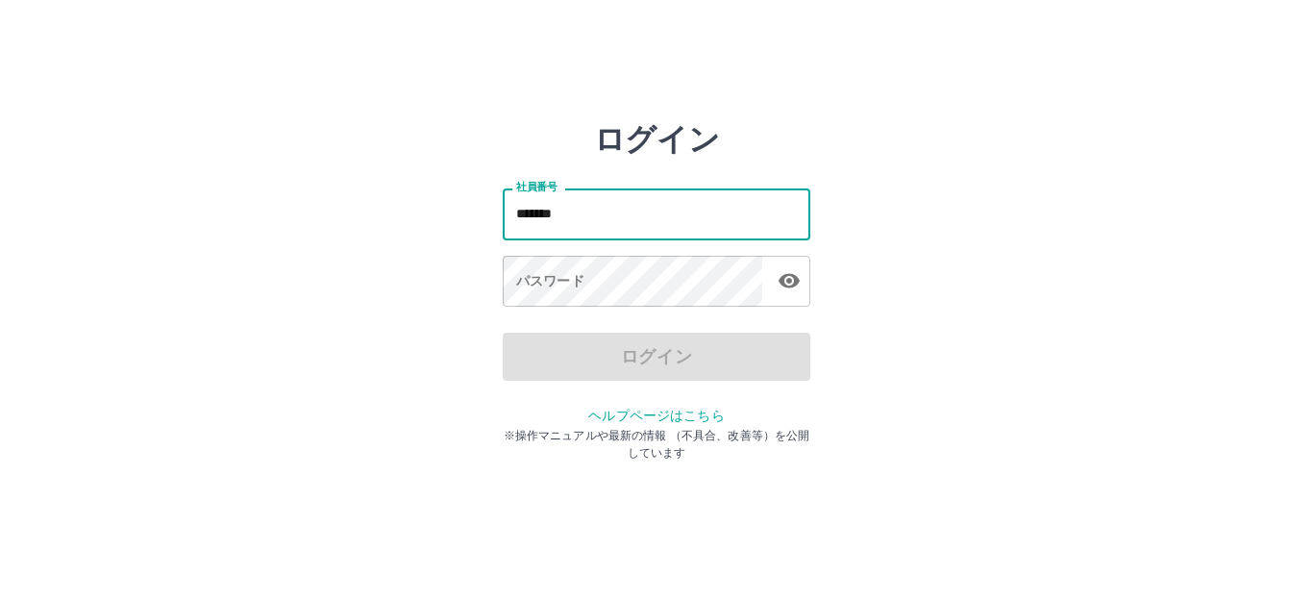
type input "*******"
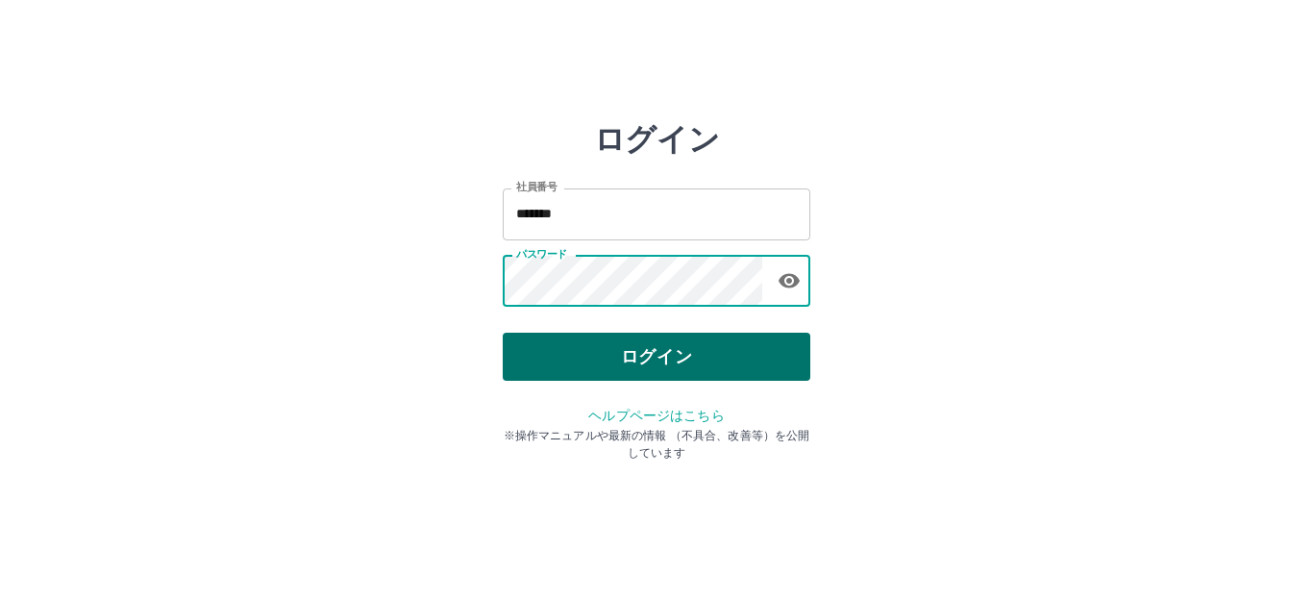
click at [745, 348] on button "ログイン" at bounding box center [657, 357] width 308 height 48
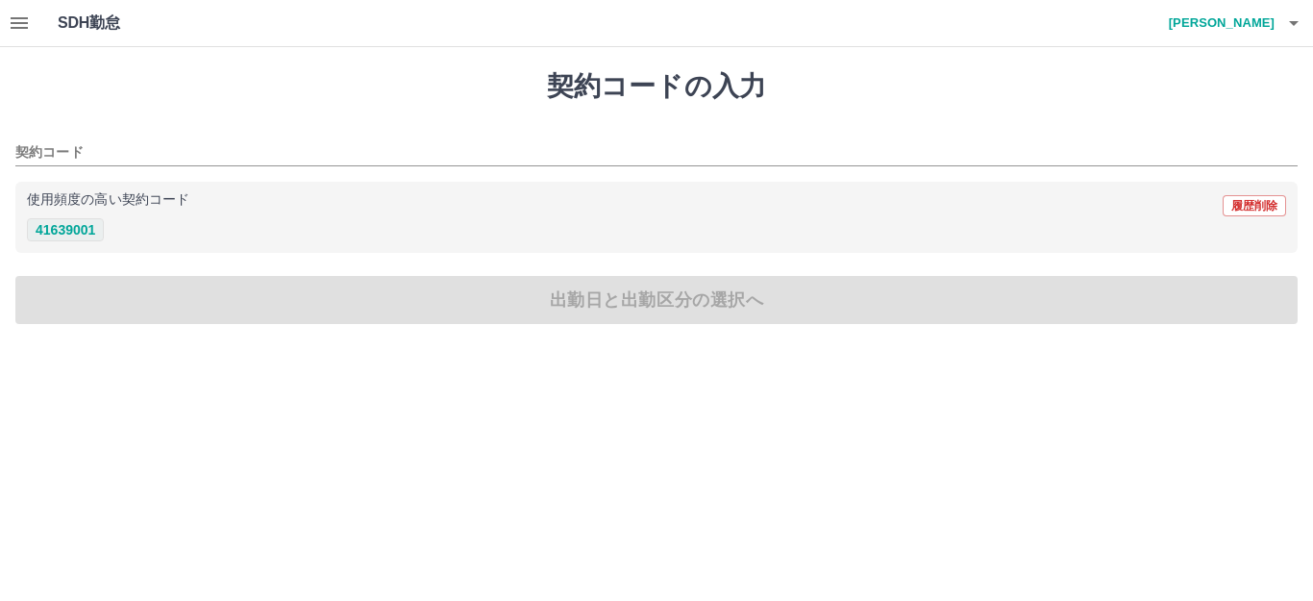
click at [74, 232] on button "41639001" at bounding box center [65, 229] width 77 height 23
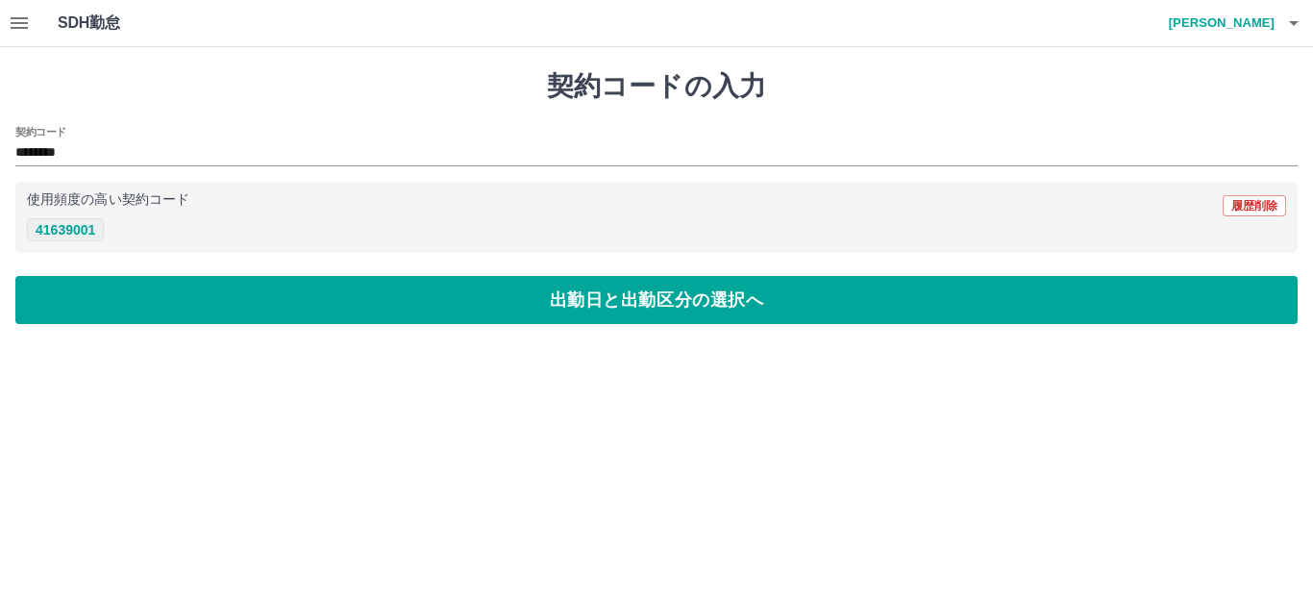
type input "********"
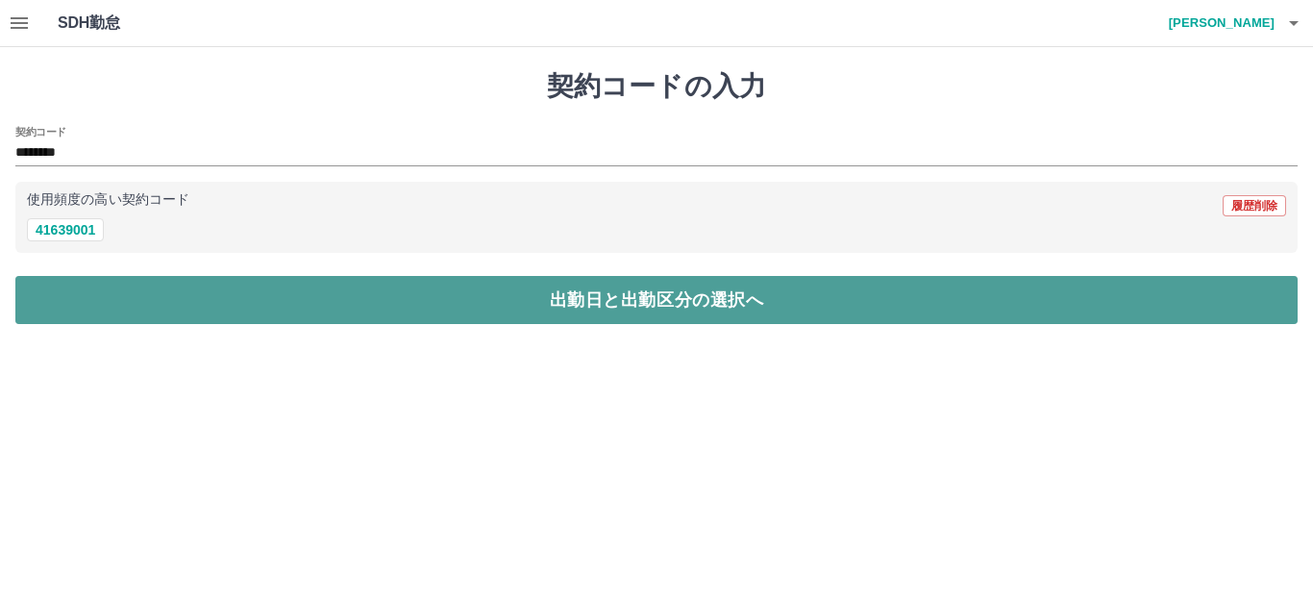
click at [576, 292] on button "出勤日と出勤区分の選択へ" at bounding box center [656, 300] width 1283 height 48
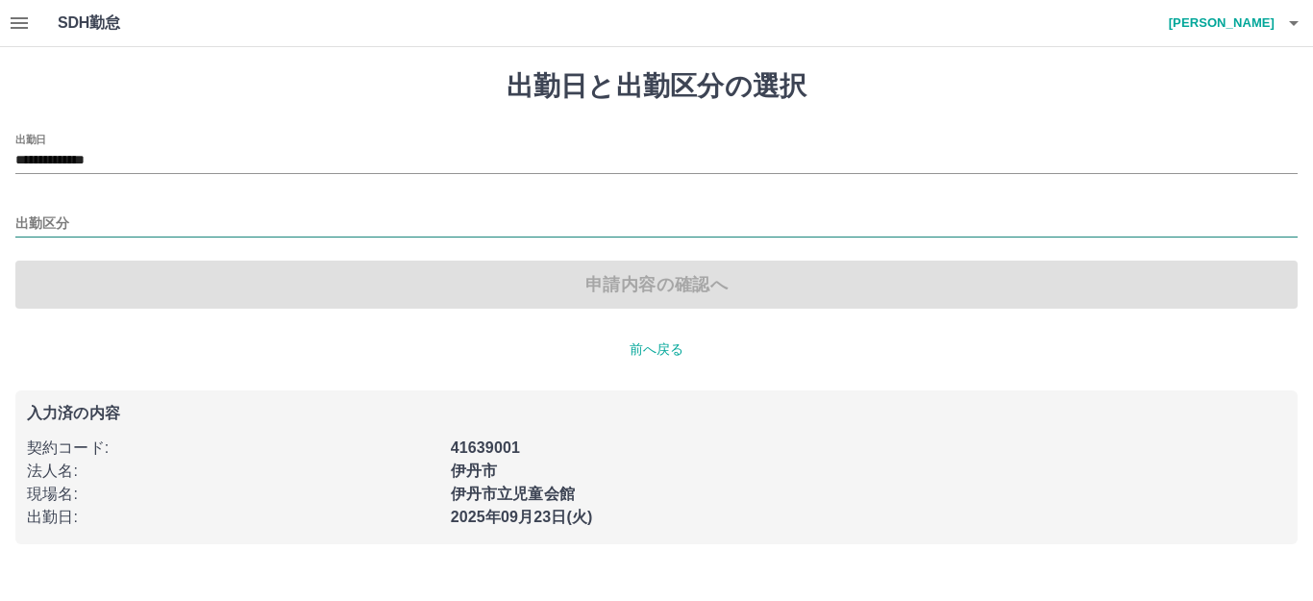
click at [64, 226] on input "出勤区分" at bounding box center [656, 224] width 1283 height 24
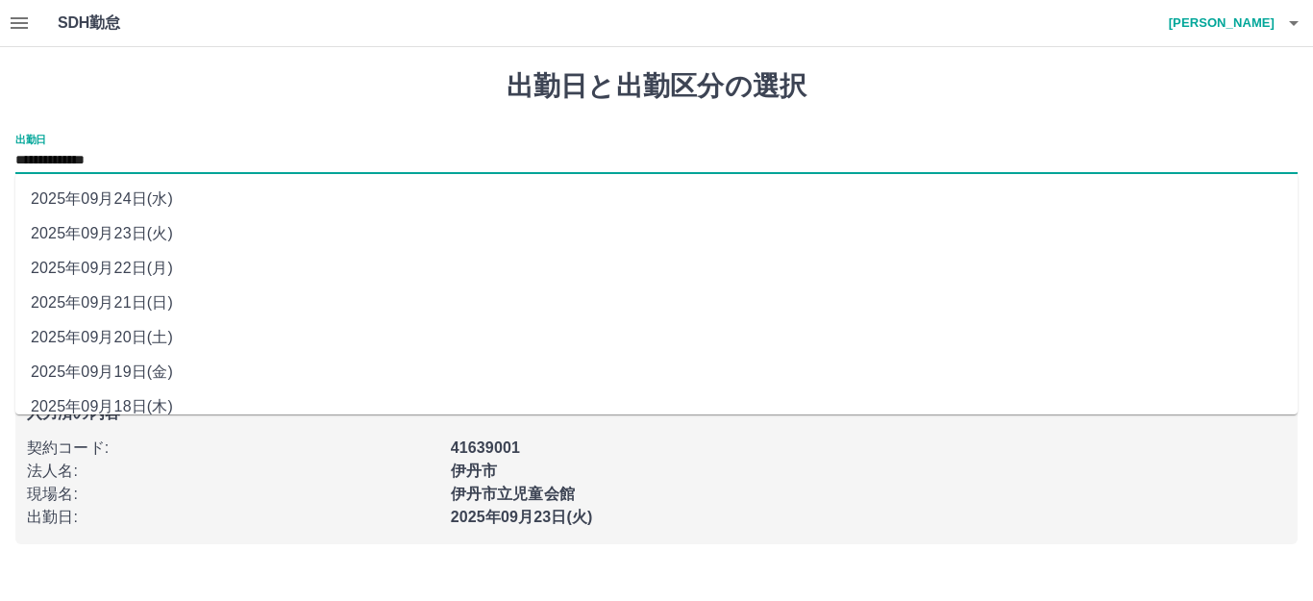
click at [155, 159] on input "**********" at bounding box center [656, 161] width 1283 height 24
click at [120, 371] on li "2025年09月19日(金)" at bounding box center [656, 372] width 1283 height 35
type input "**********"
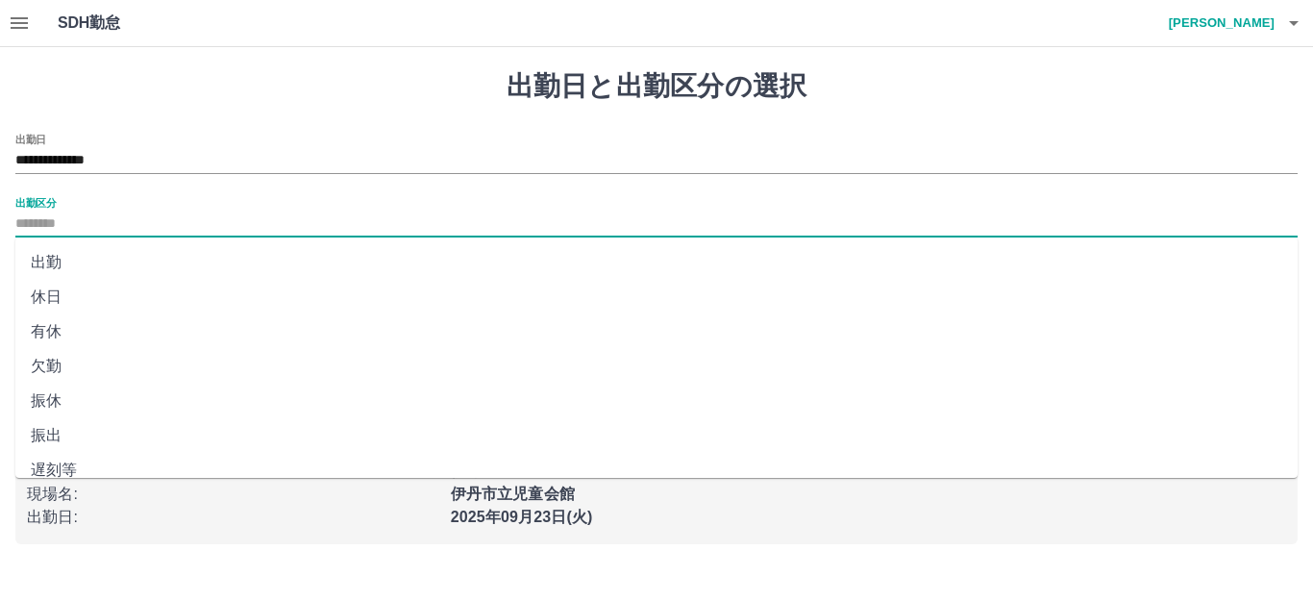
click at [66, 218] on input "出勤区分" at bounding box center [656, 224] width 1283 height 24
click at [53, 337] on li "有休" at bounding box center [656, 331] width 1283 height 35
type input "**"
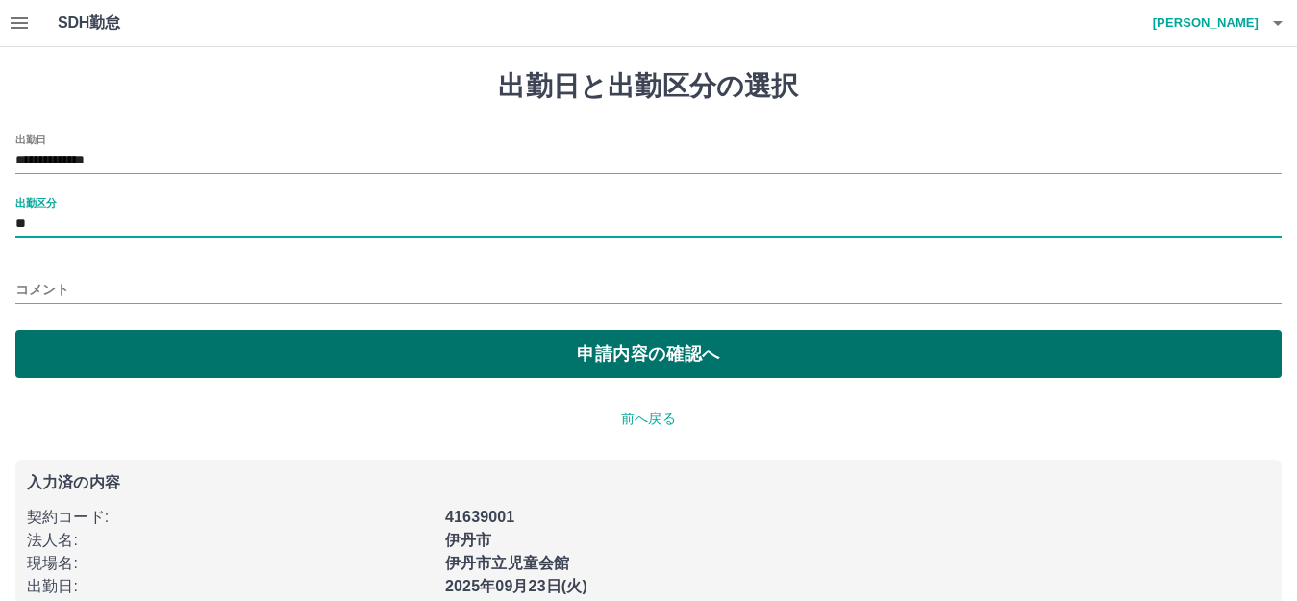
click at [381, 360] on button "申請内容の確認へ" at bounding box center [648, 354] width 1266 height 48
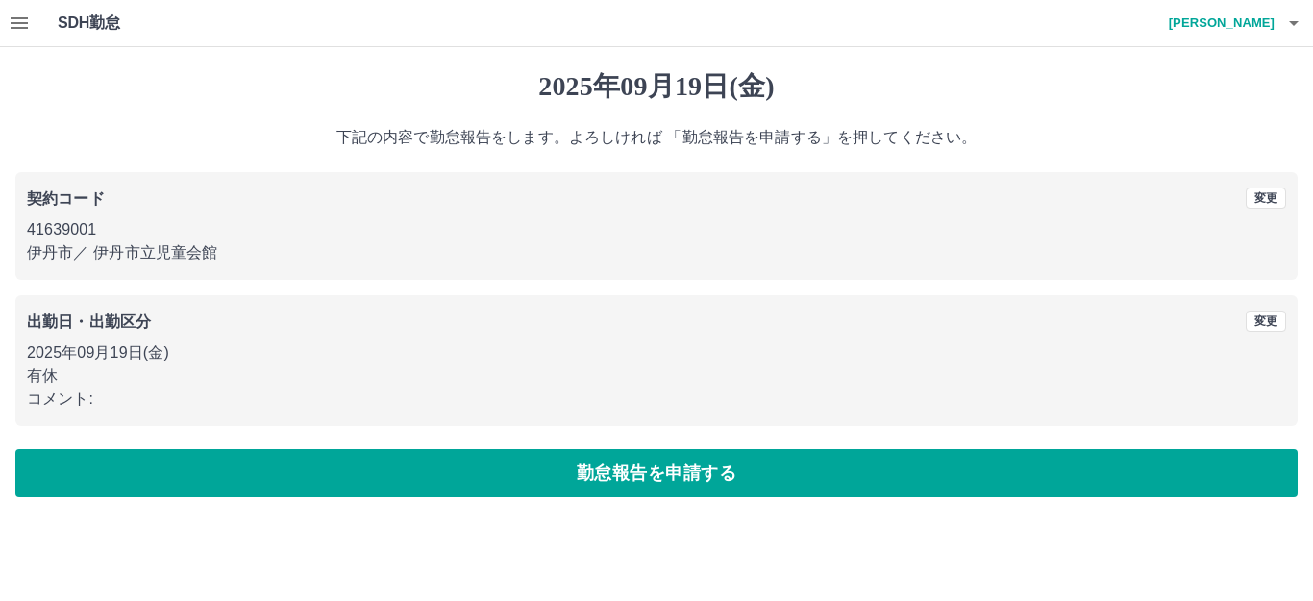
click at [1298, 28] on icon "button" at bounding box center [1294, 23] width 23 height 23
click at [1214, 144] on li "ログアウト" at bounding box center [1213, 140] width 170 height 35
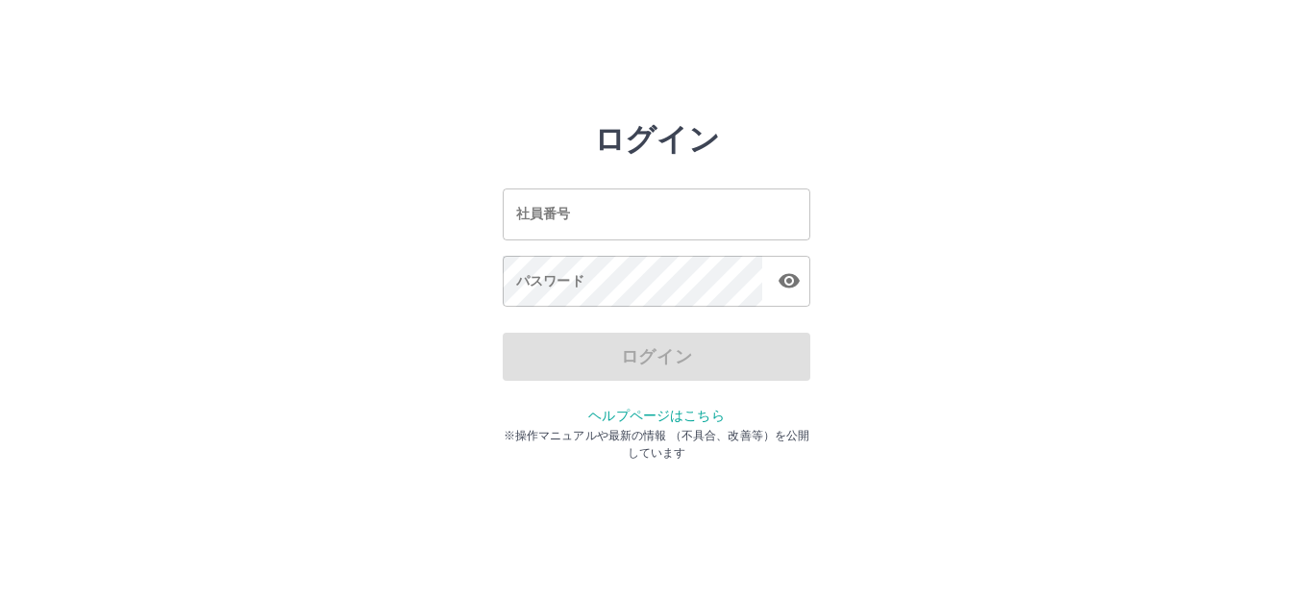
click at [546, 220] on input "社員番号" at bounding box center [657, 213] width 308 height 51
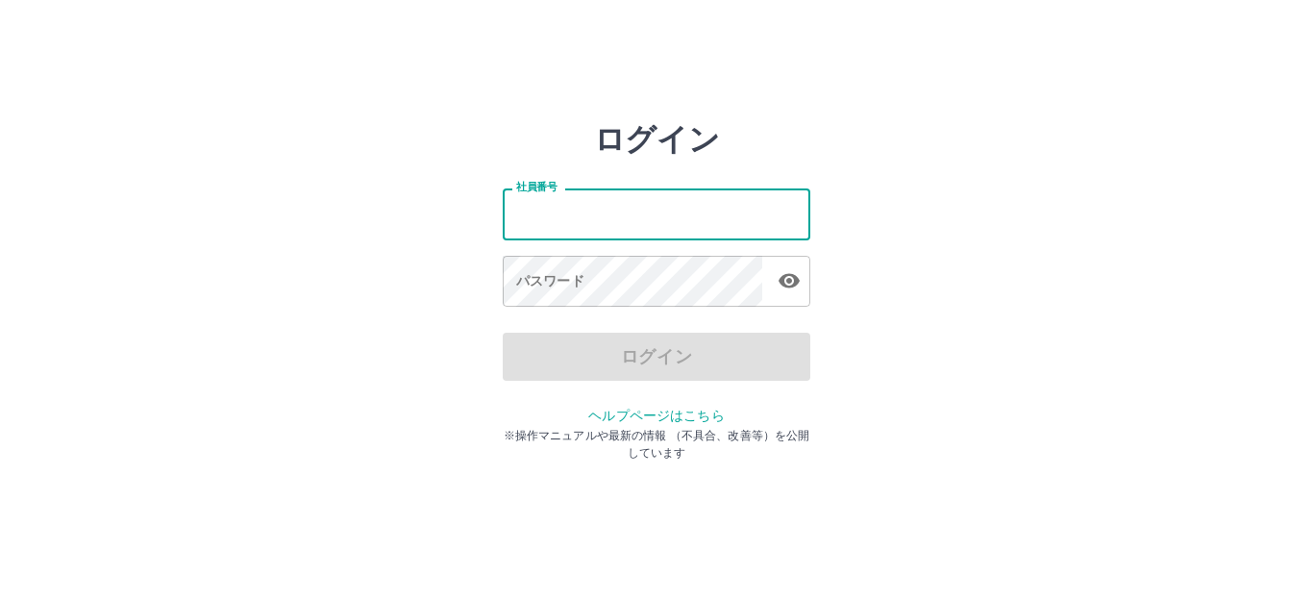
type input "*******"
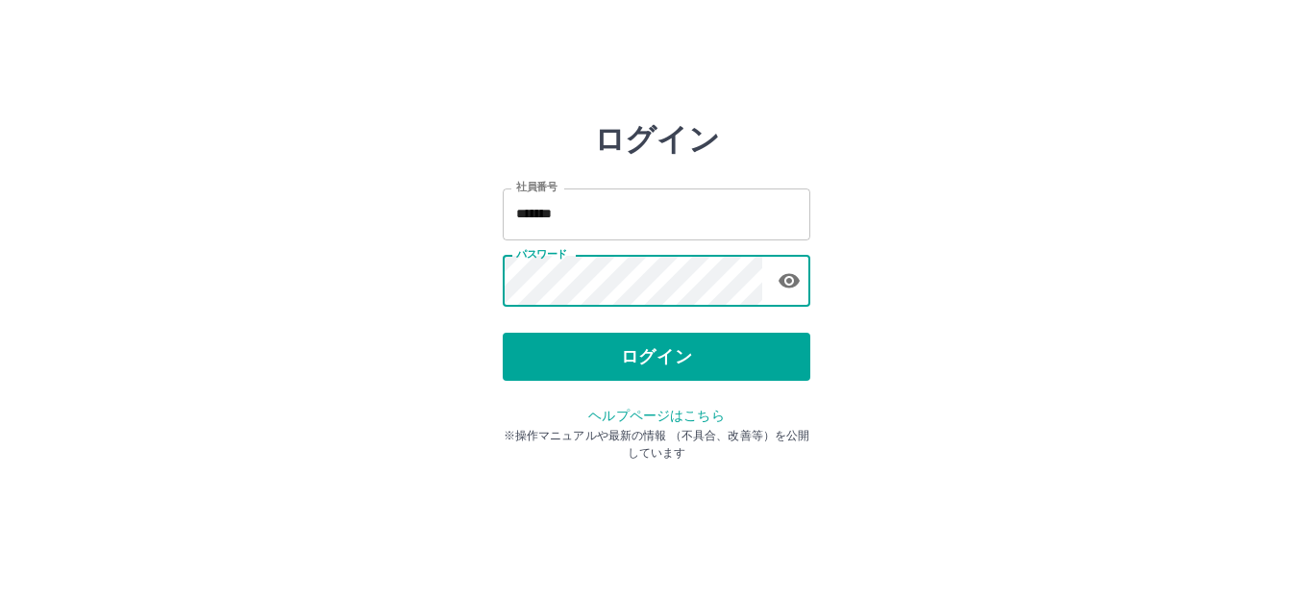
click at [596, 382] on div "ログイン 社員番号 ******* 社員番号 パスワード パスワード ログイン ヘルプページはこちら ※操作マニュアルや最新の情報 （不具合、改善等）を公開し…" at bounding box center [657, 275] width 308 height 308
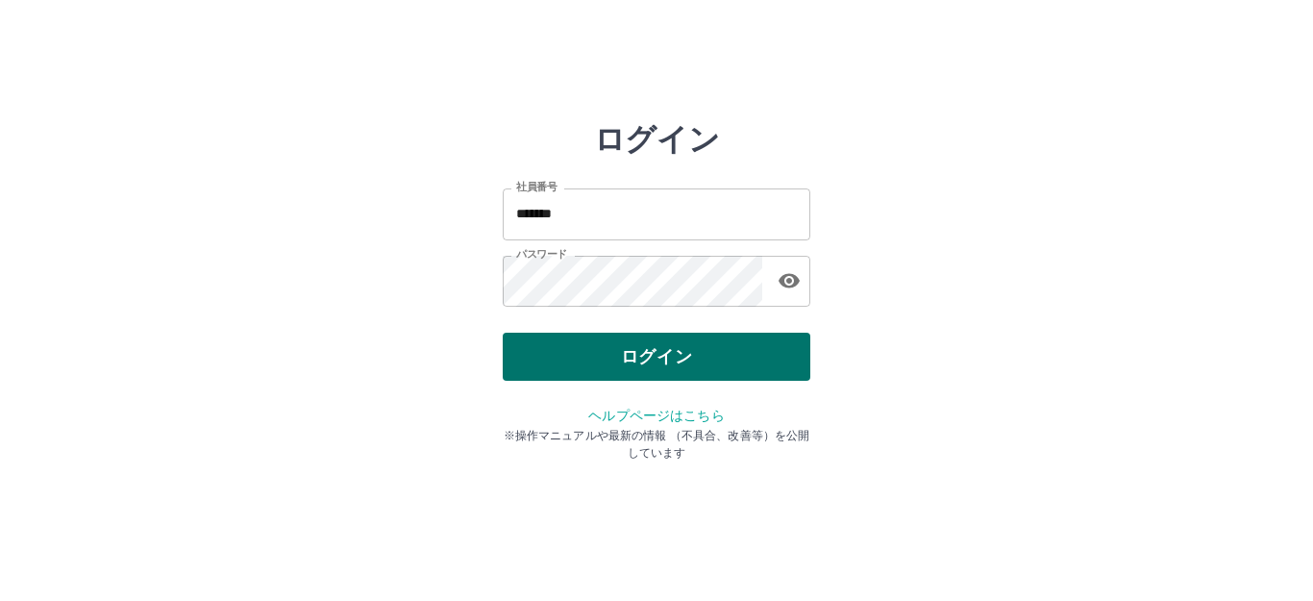
click at [596, 376] on button "ログイン" at bounding box center [657, 357] width 308 height 48
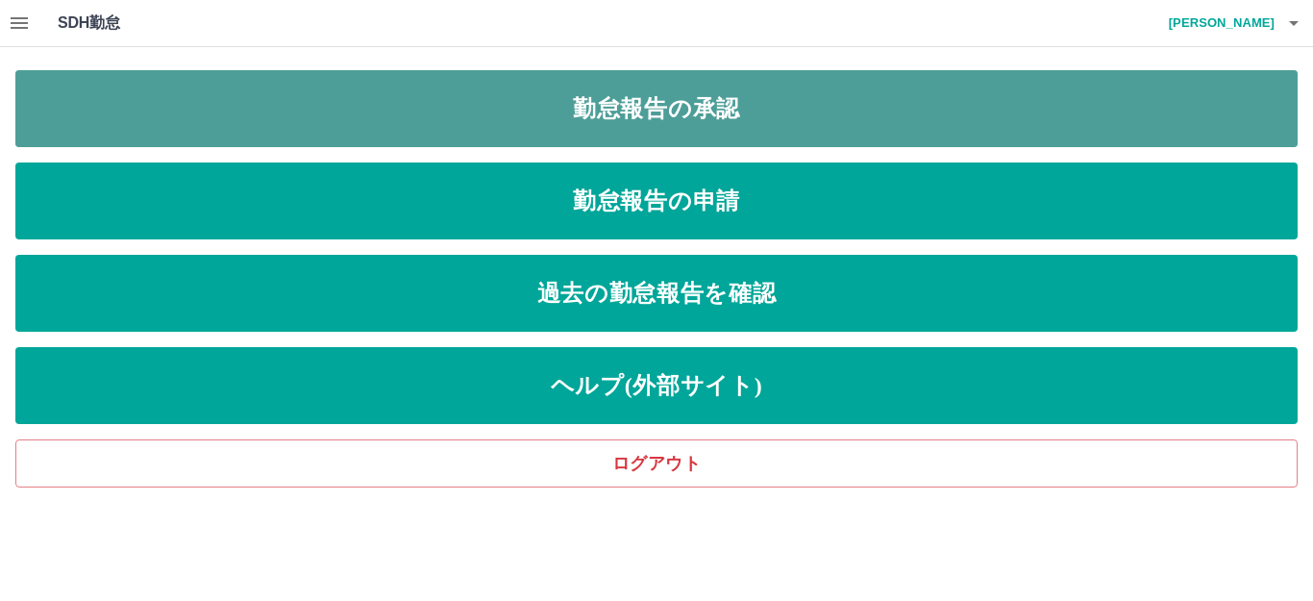
click at [739, 118] on link "勤怠報告の承認" at bounding box center [656, 108] width 1283 height 77
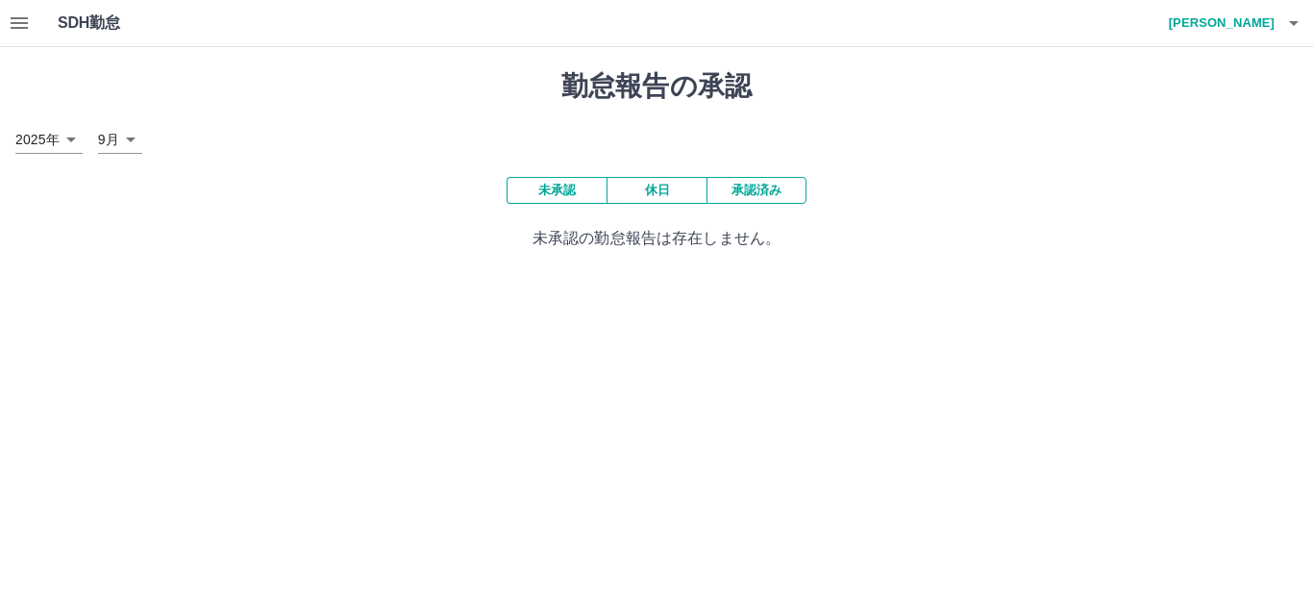
click at [547, 191] on button "未承認" at bounding box center [557, 190] width 100 height 27
click at [1292, 20] on icon "button" at bounding box center [1294, 23] width 23 height 23
click at [1235, 145] on li "ログアウト" at bounding box center [1213, 140] width 170 height 35
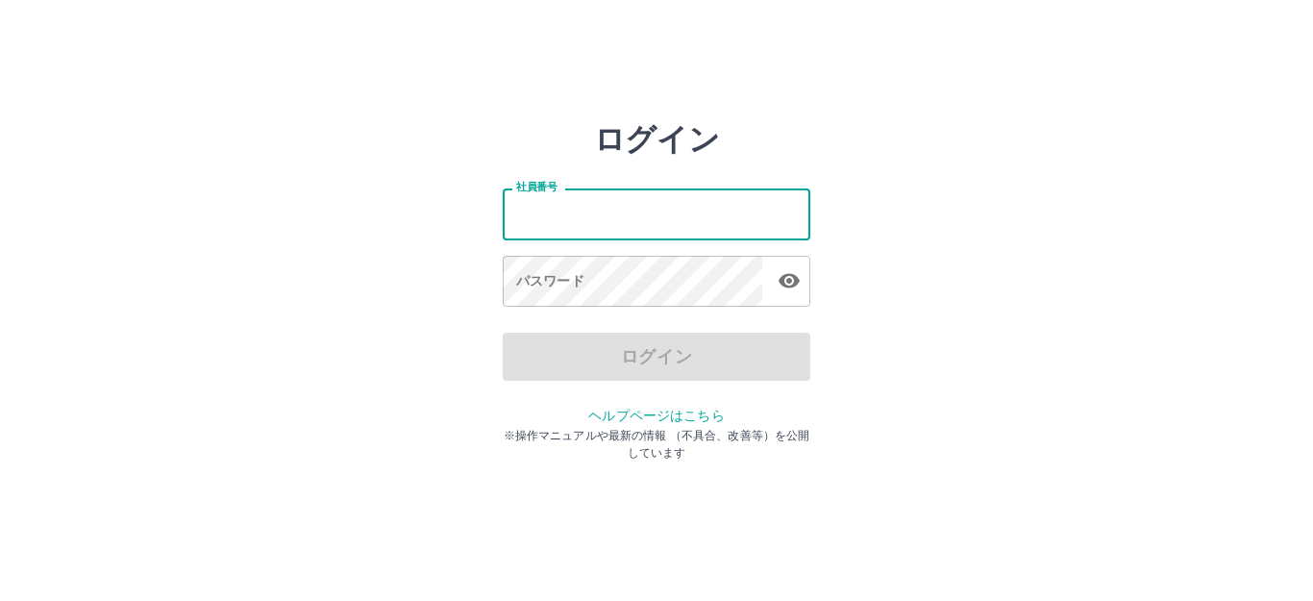
click at [593, 216] on input "社員番号" at bounding box center [657, 213] width 308 height 51
type input "*******"
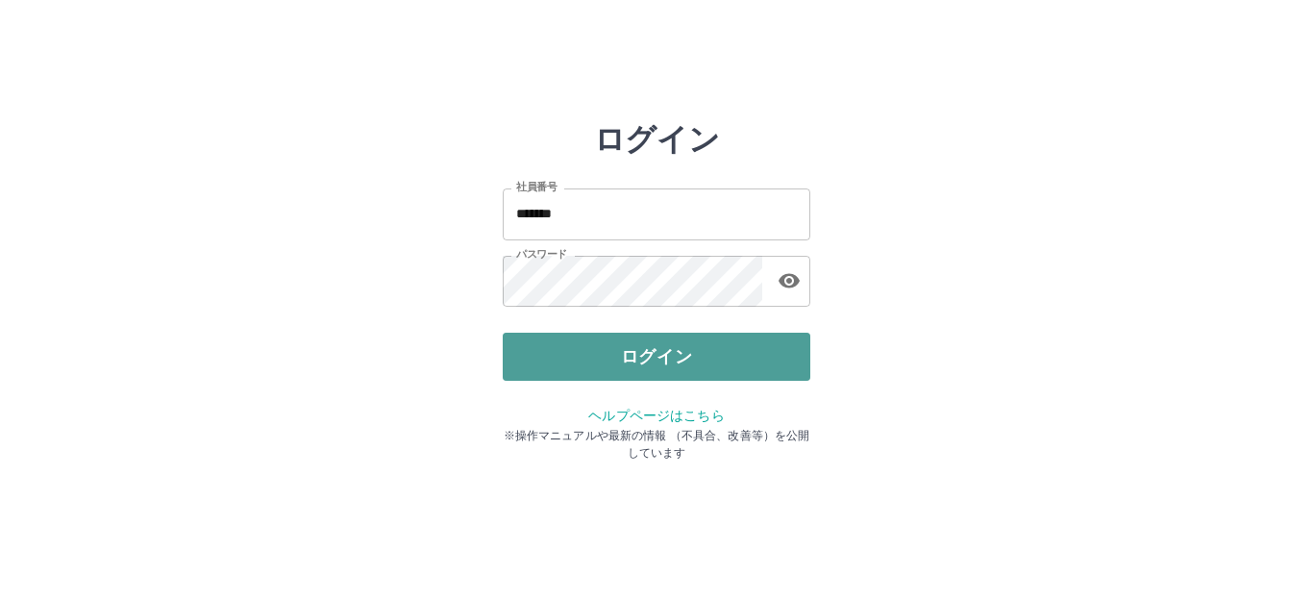
click at [613, 359] on button "ログイン" at bounding box center [657, 357] width 308 height 48
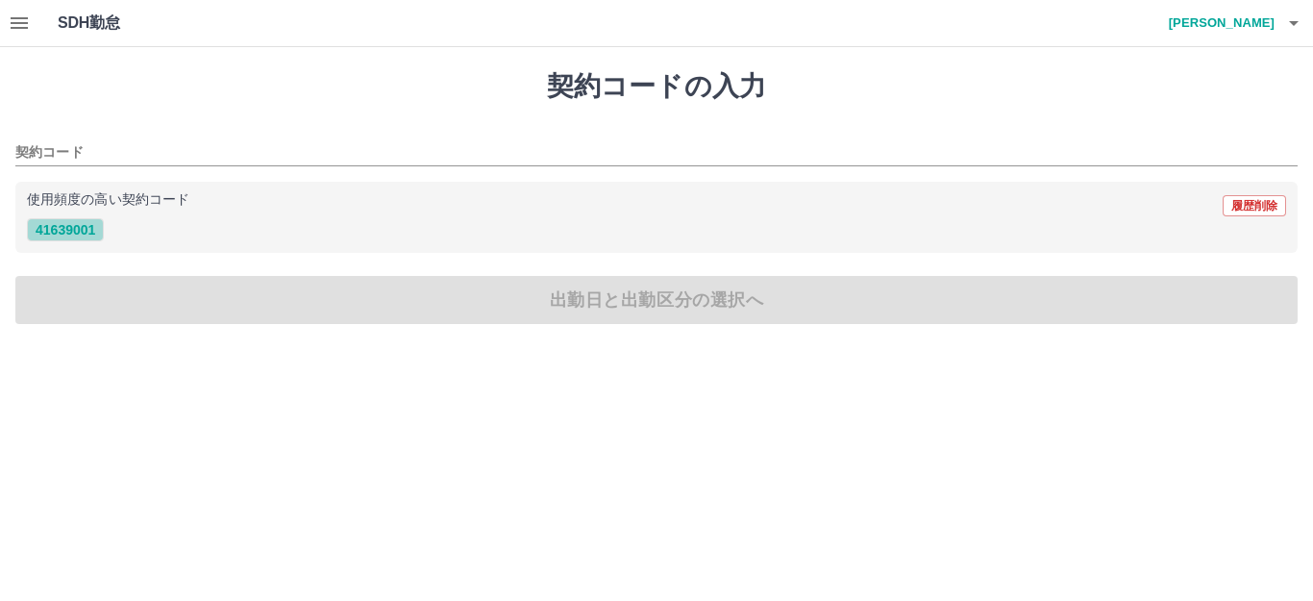
click at [52, 233] on button "41639001" at bounding box center [65, 229] width 77 height 23
type input "********"
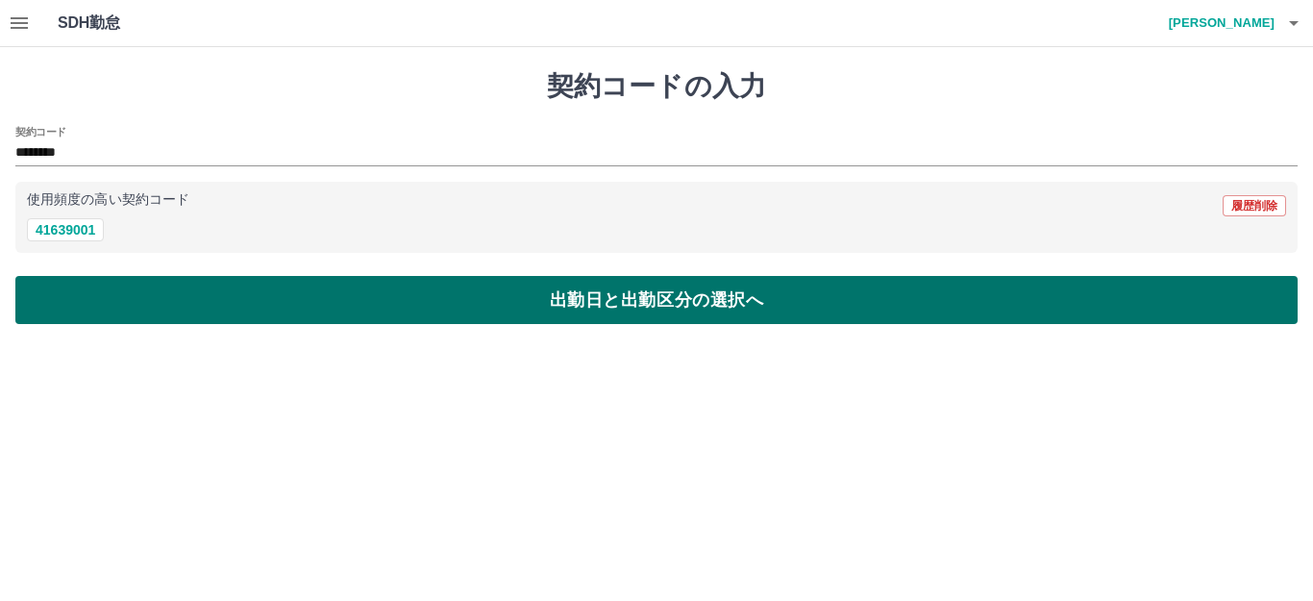
click at [394, 309] on button "出勤日と出勤区分の選択へ" at bounding box center [656, 300] width 1283 height 48
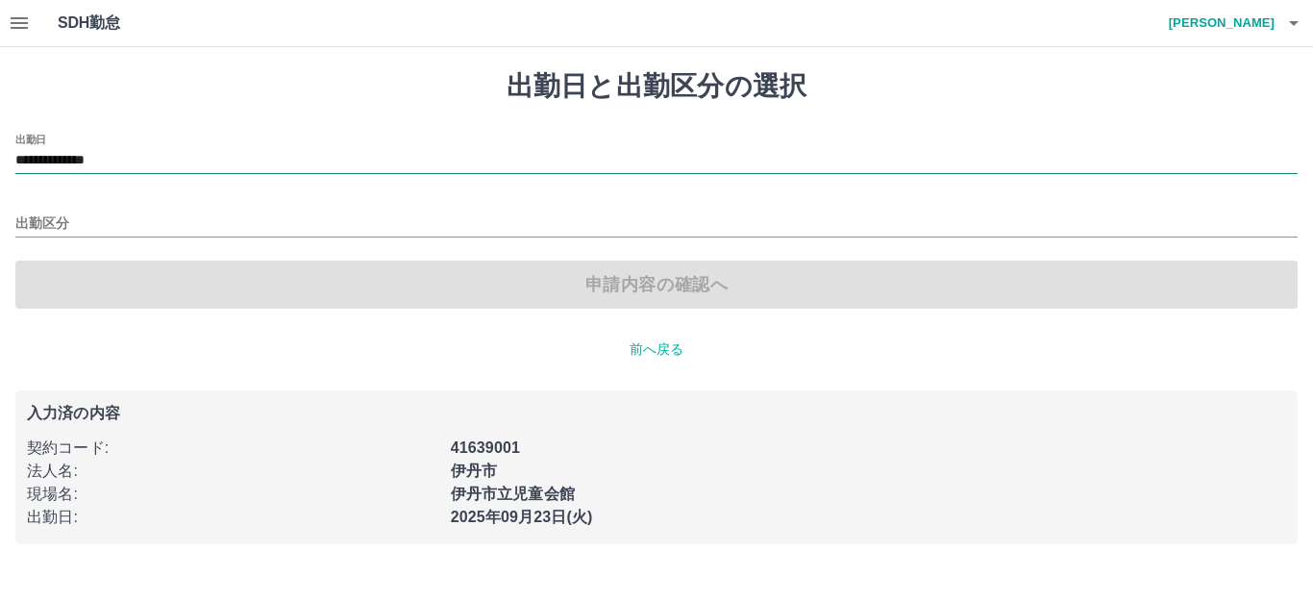
click at [162, 157] on input "**********" at bounding box center [656, 161] width 1283 height 24
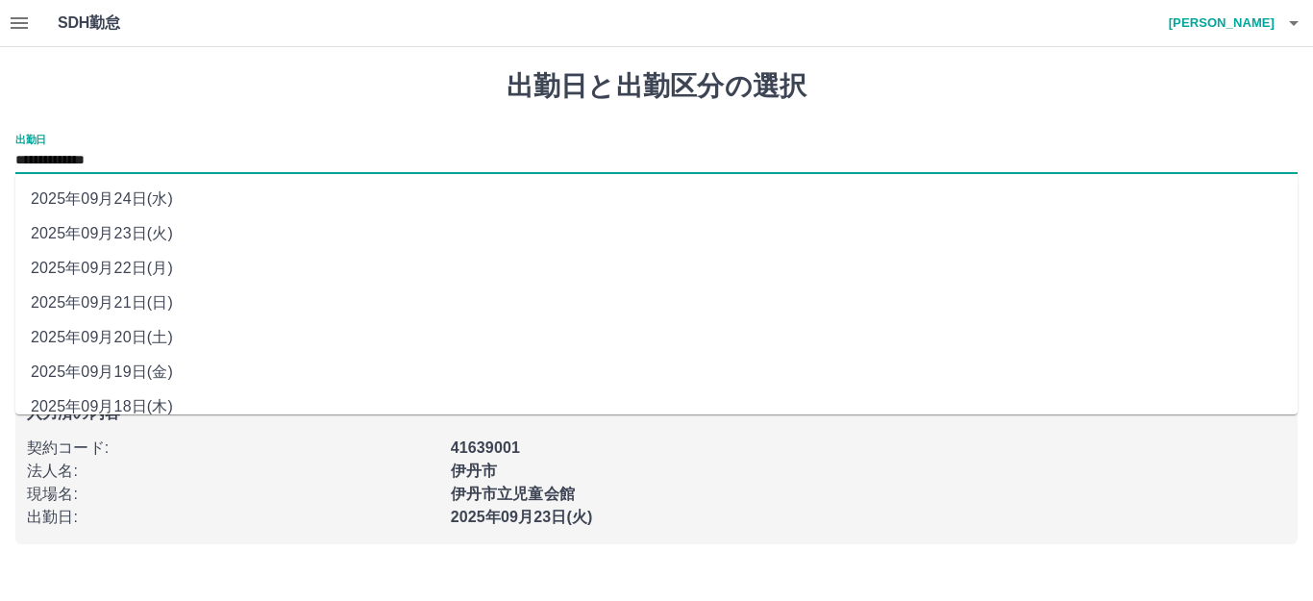
click at [147, 373] on li "2025年09月19日(金)" at bounding box center [656, 372] width 1283 height 35
type input "**********"
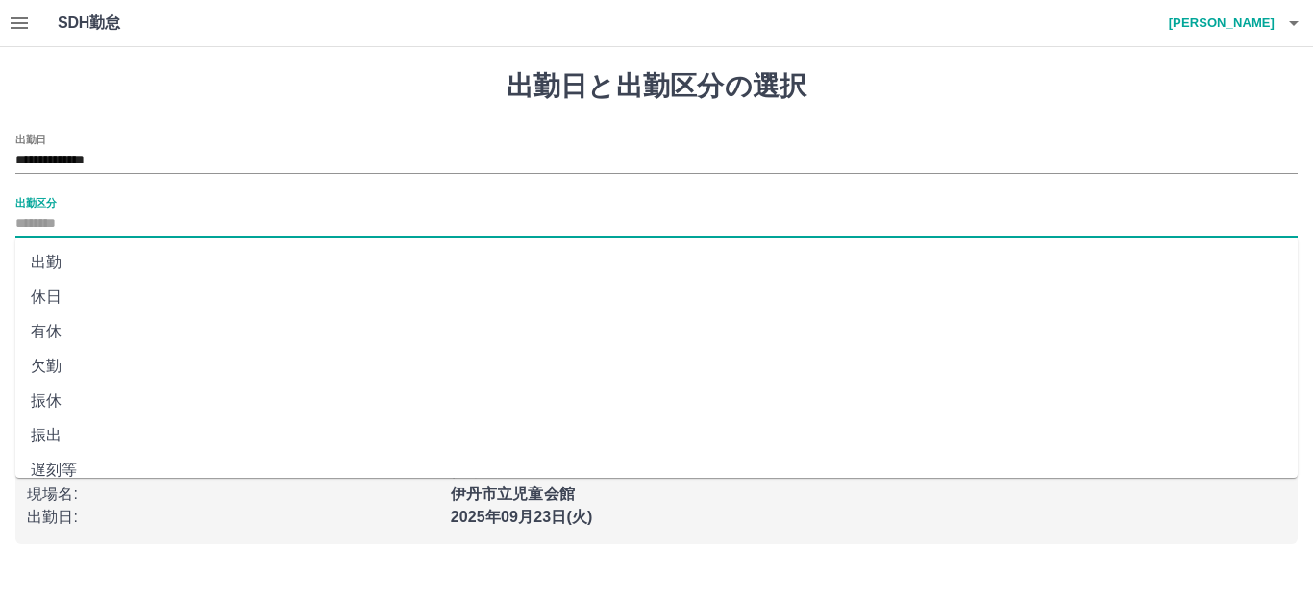
click at [80, 223] on input "出勤区分" at bounding box center [656, 224] width 1283 height 24
click at [49, 331] on li "有休" at bounding box center [656, 331] width 1283 height 35
type input "**"
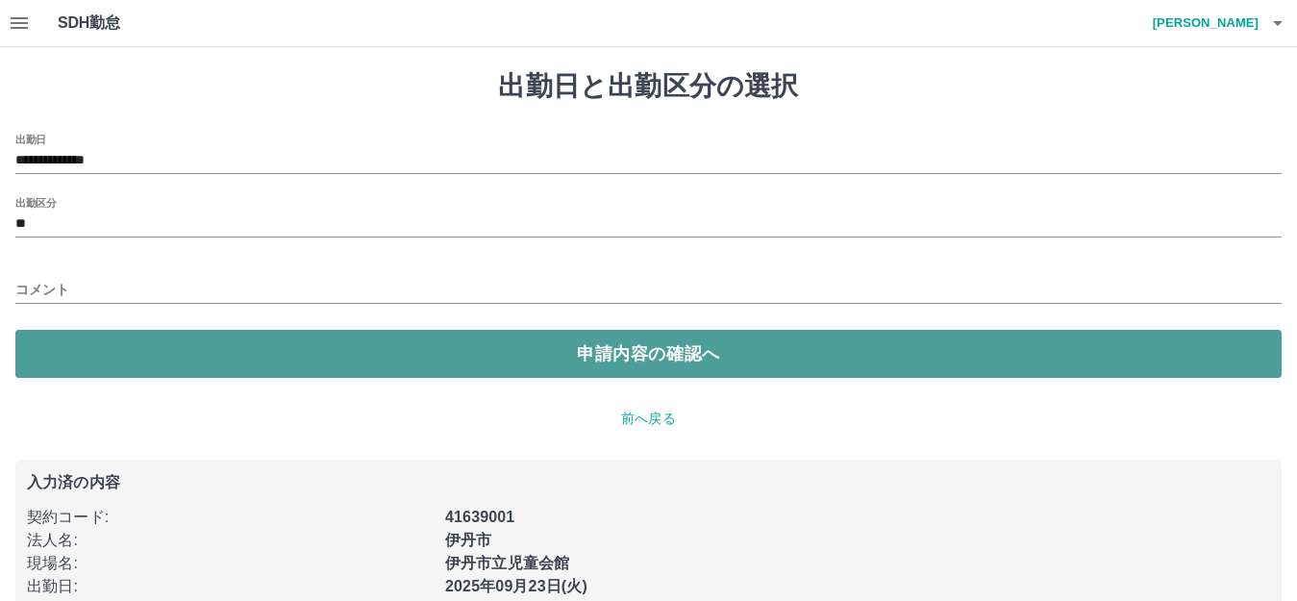
click at [577, 357] on button "申請内容の確認へ" at bounding box center [648, 354] width 1266 height 48
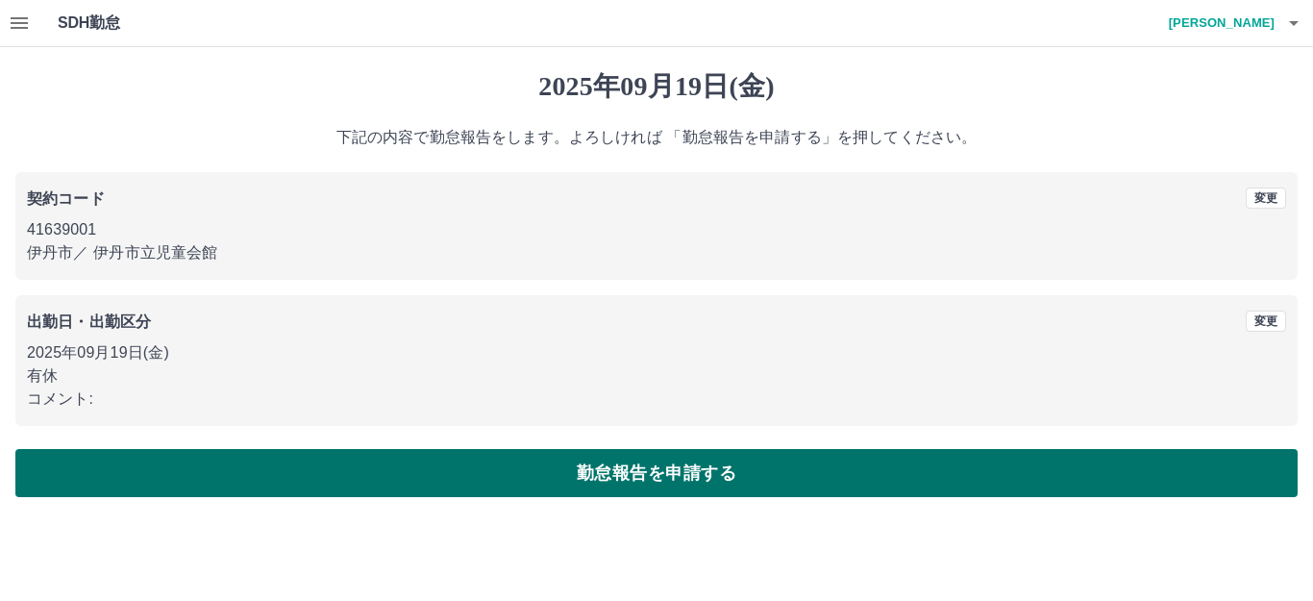
click at [461, 477] on button "勤怠報告を申請する" at bounding box center [656, 473] width 1283 height 48
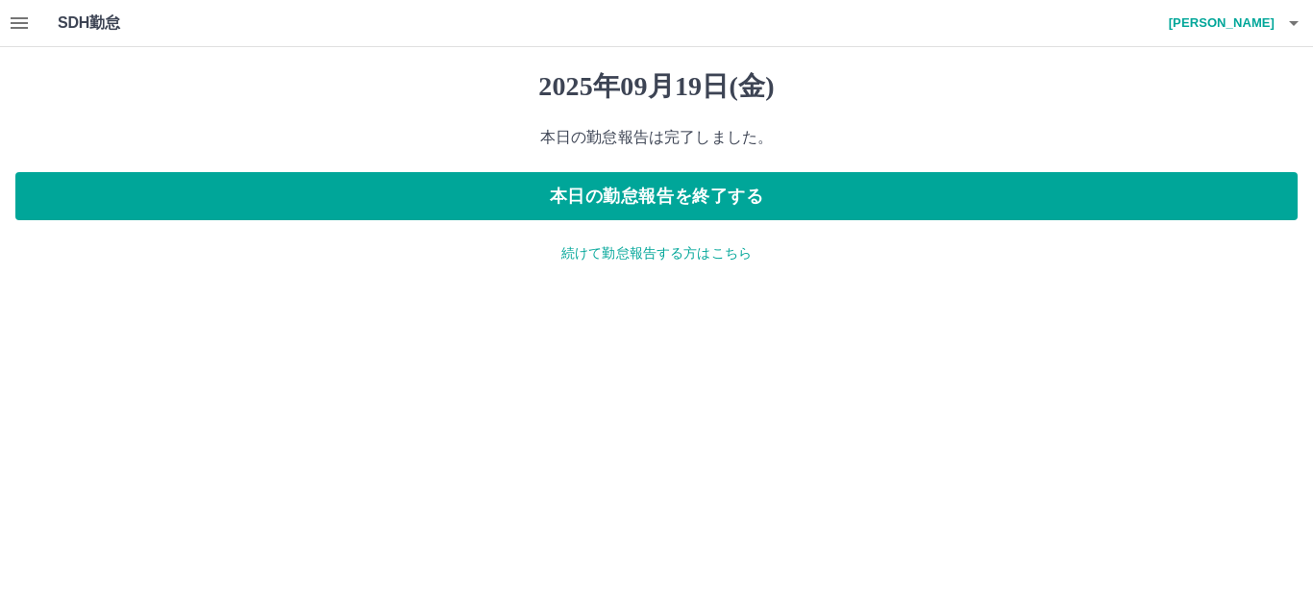
click at [1294, 21] on icon "button" at bounding box center [1294, 23] width 10 height 5
click at [1194, 146] on li "ログアウト" at bounding box center [1213, 140] width 170 height 35
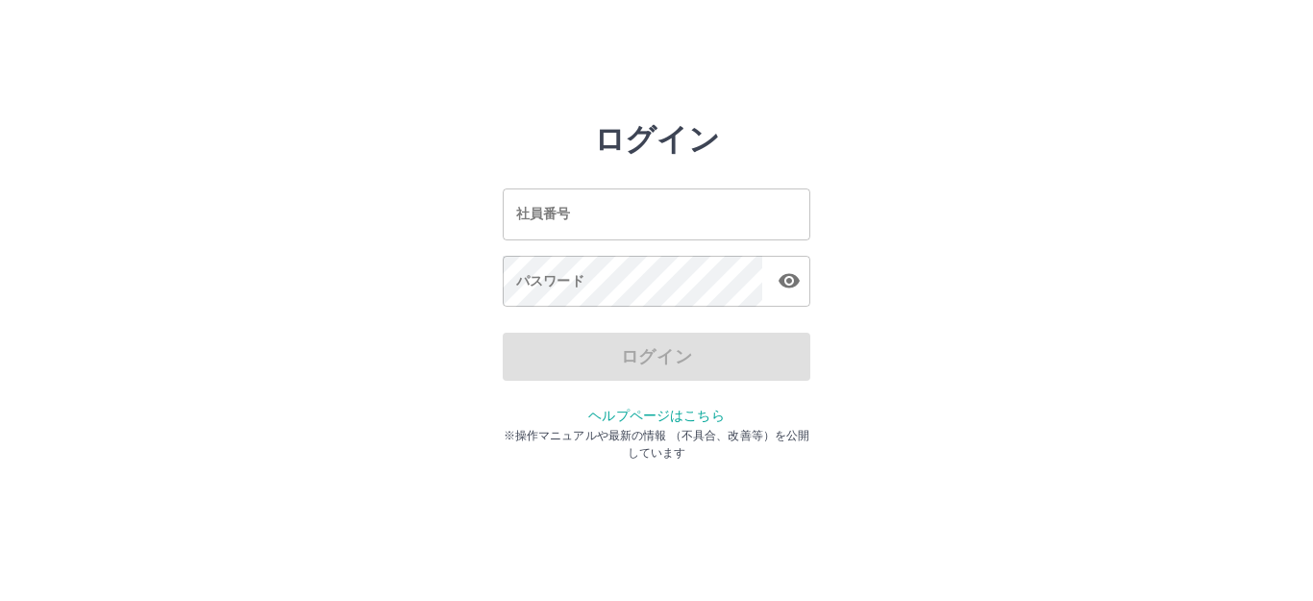
click at [671, 220] on input "社員番号" at bounding box center [657, 213] width 308 height 51
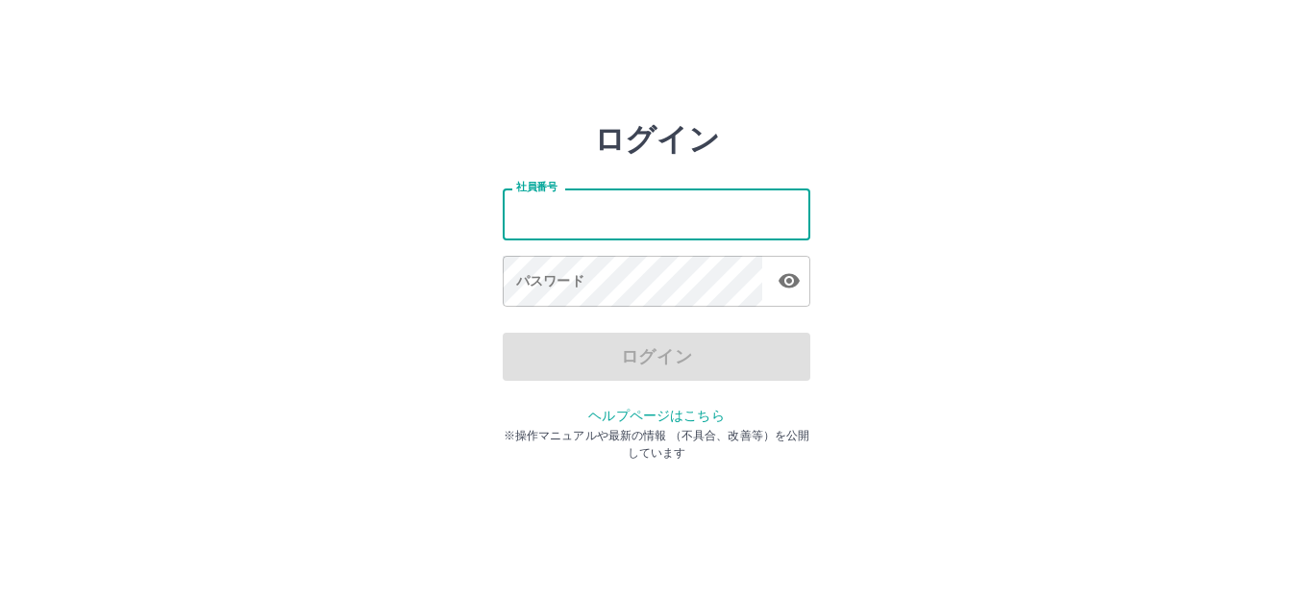
type input "*******"
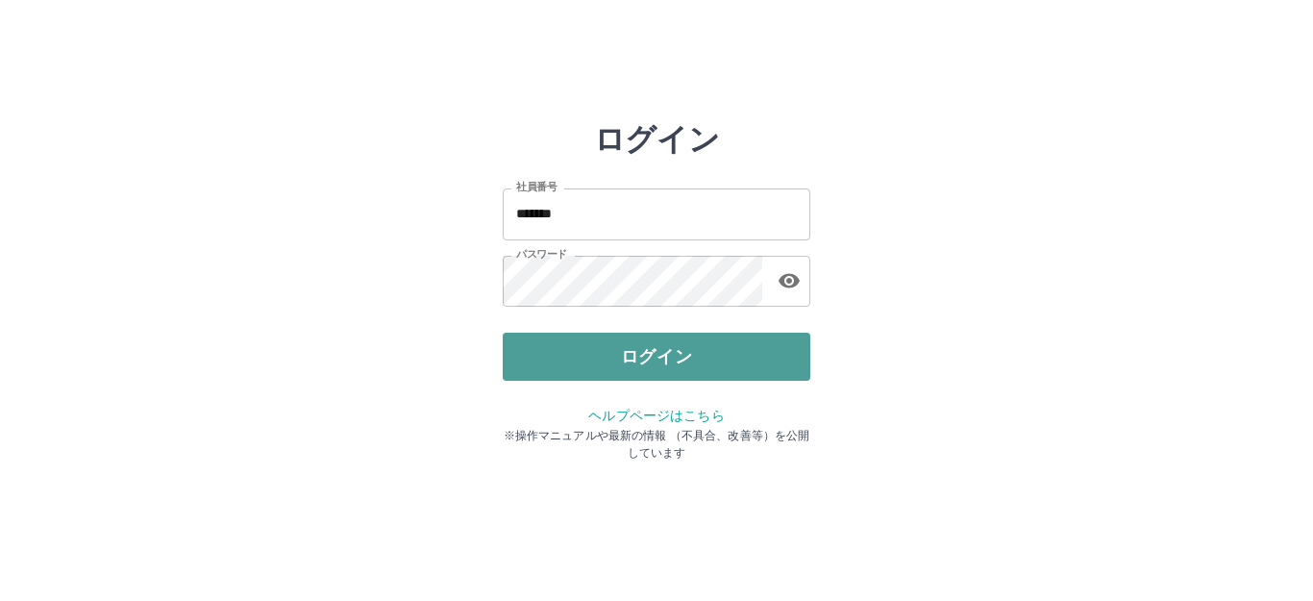
click at [702, 353] on button "ログイン" at bounding box center [657, 357] width 308 height 48
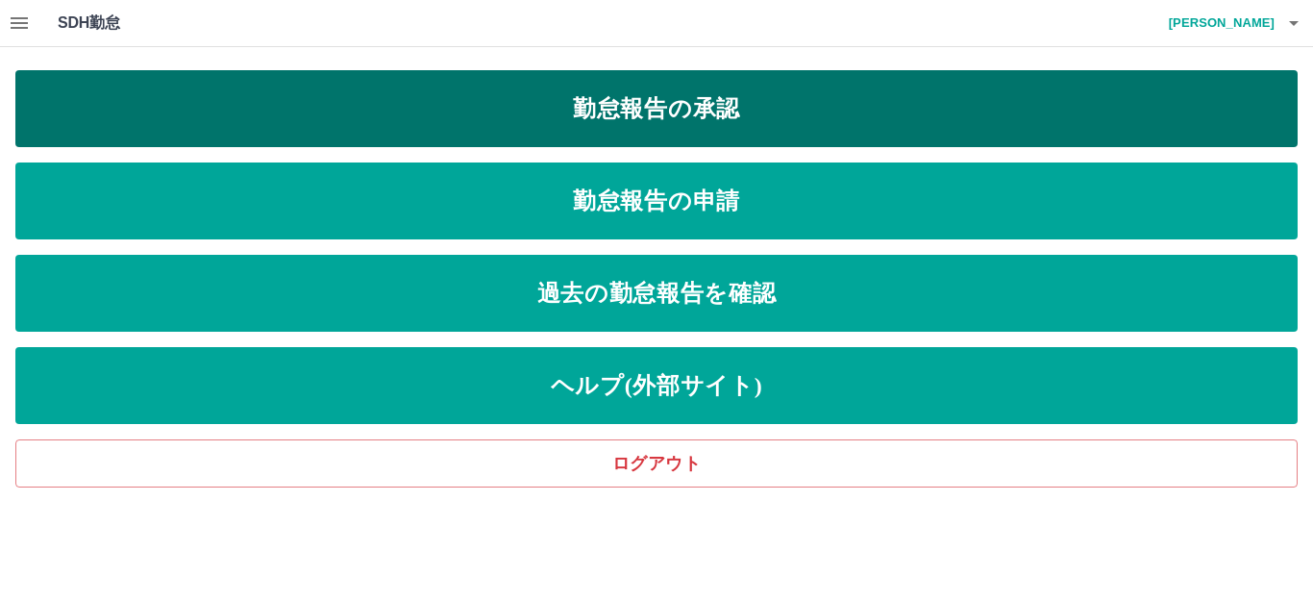
click at [610, 104] on link "勤怠報告の承認" at bounding box center [656, 108] width 1283 height 77
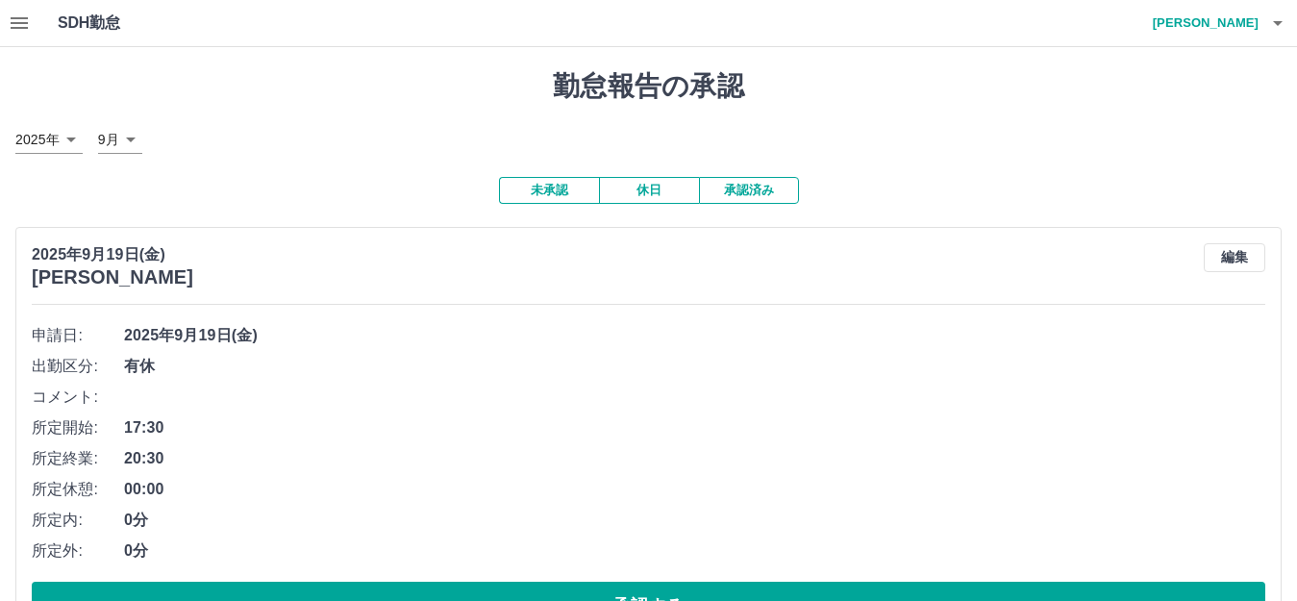
scroll to position [70, 0]
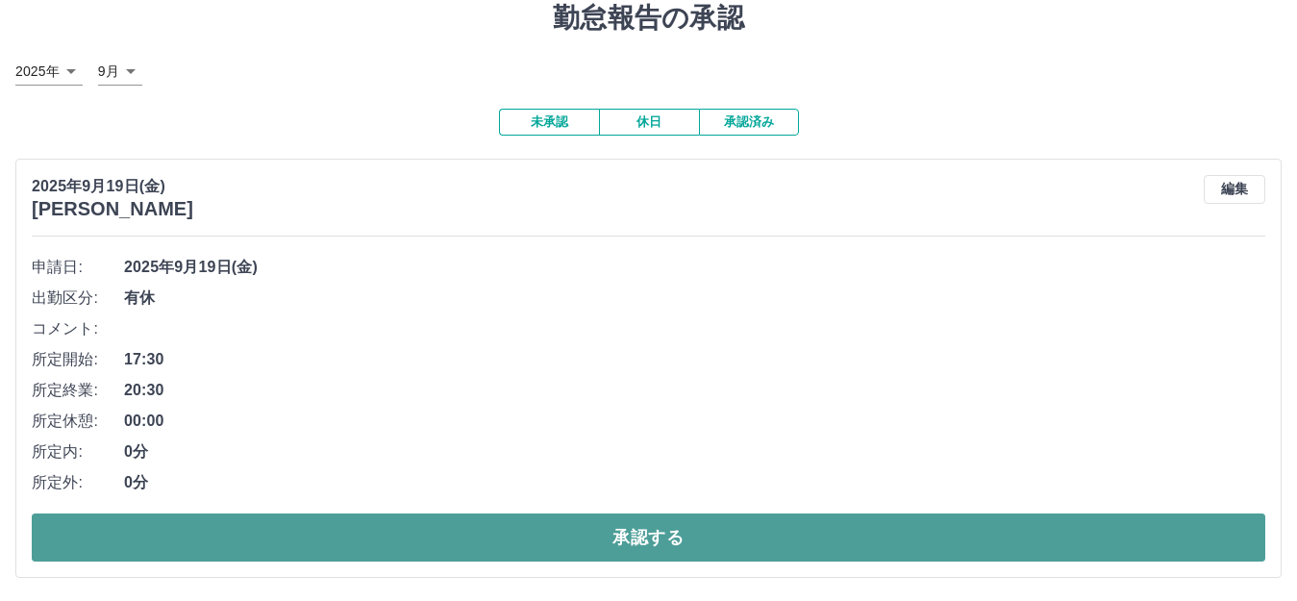
click at [472, 530] on button "承認する" at bounding box center [649, 537] width 1234 height 48
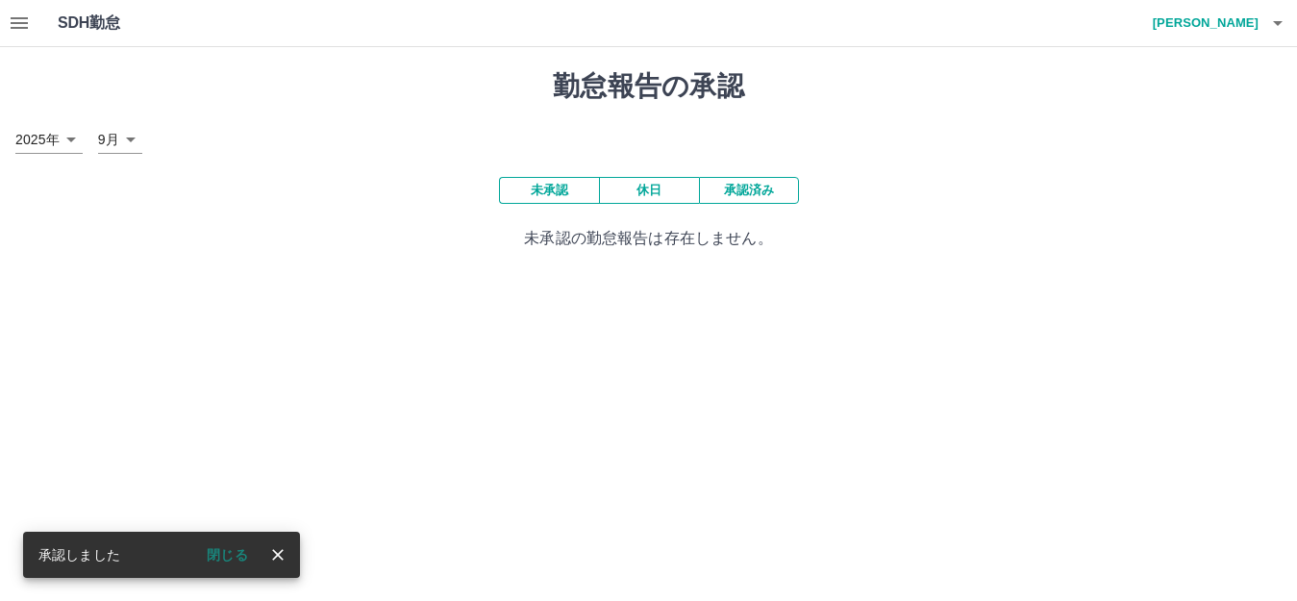
scroll to position [0, 0]
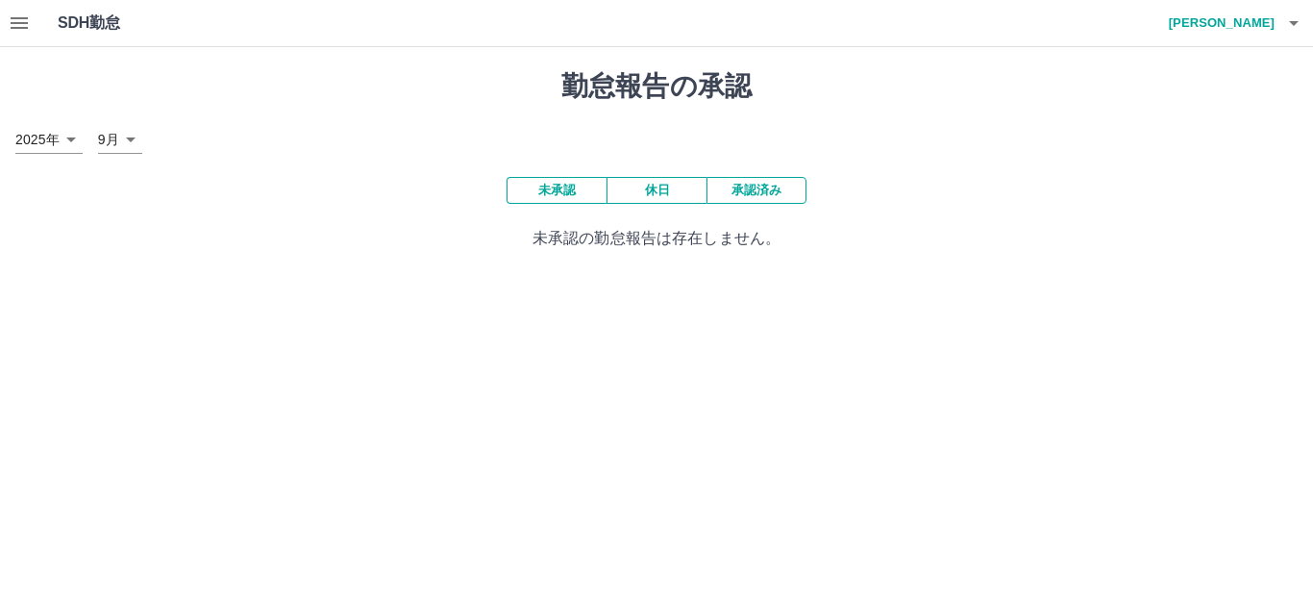
click at [776, 190] on button "承認済み" at bounding box center [757, 190] width 100 height 27
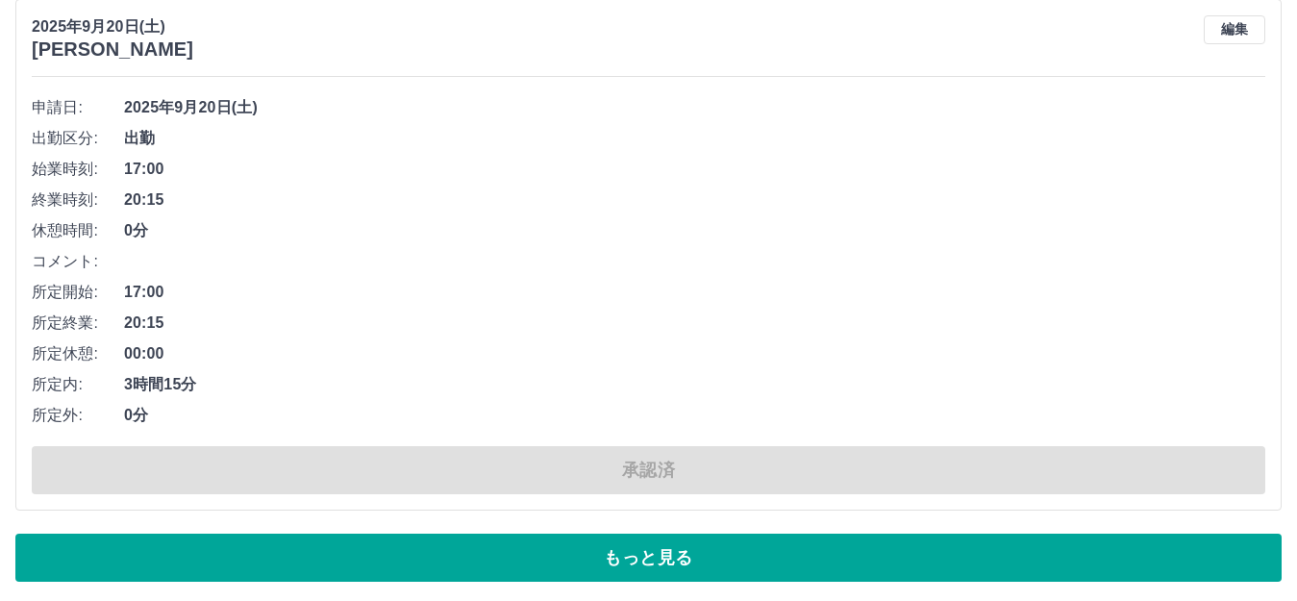
scroll to position [13071, 0]
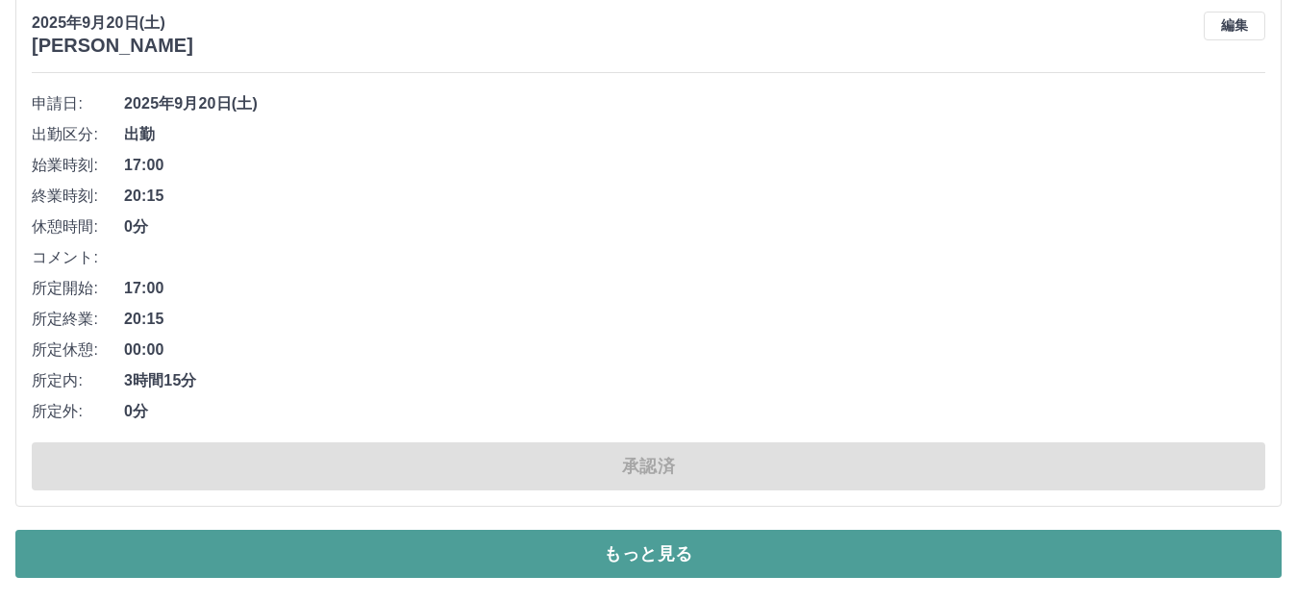
click at [902, 558] on button "もっと見る" at bounding box center [648, 554] width 1266 height 48
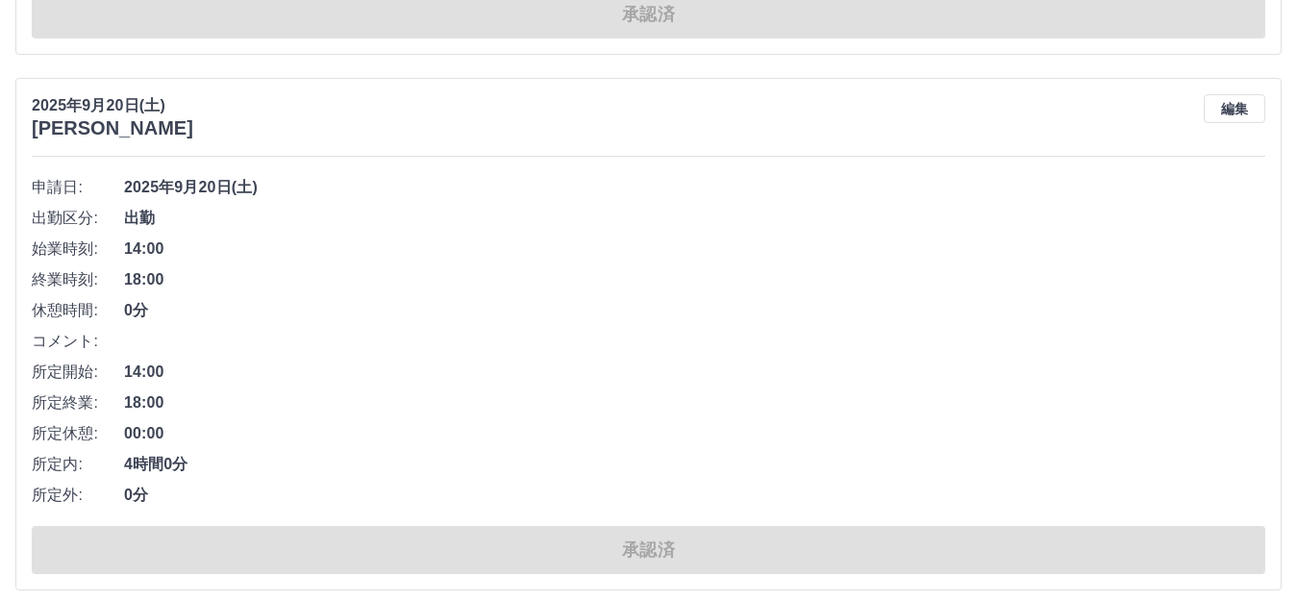
scroll to position [0, 0]
